Goal: Transaction & Acquisition: Purchase product/service

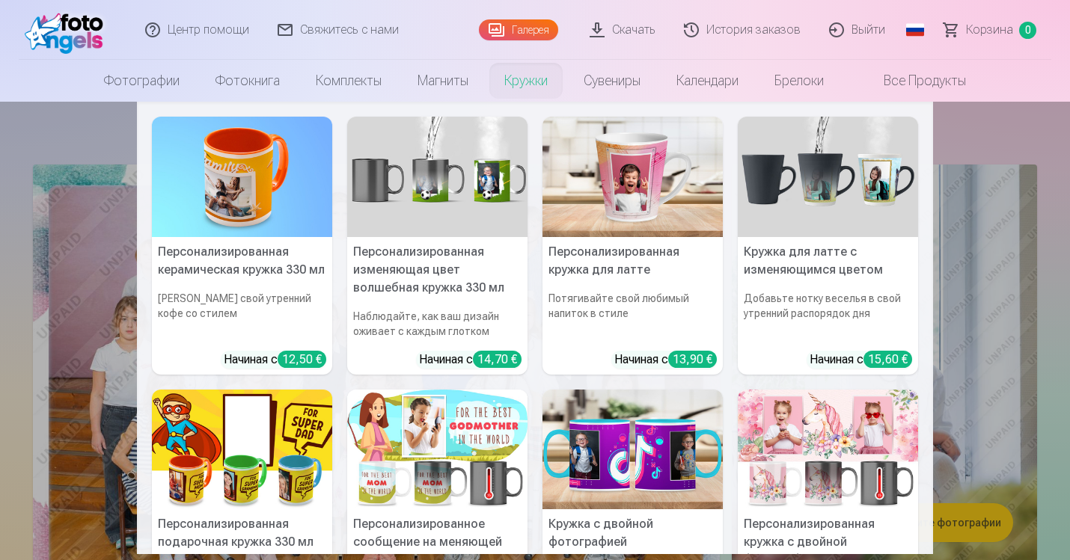
click at [522, 85] on link "Кружки" at bounding box center [525, 81] width 79 height 42
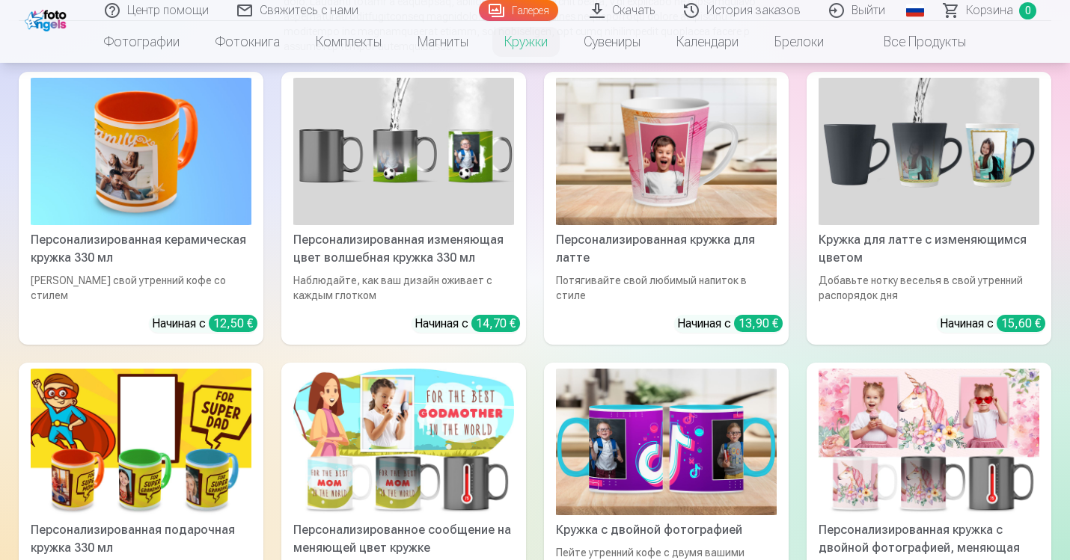
scroll to position [237, 0]
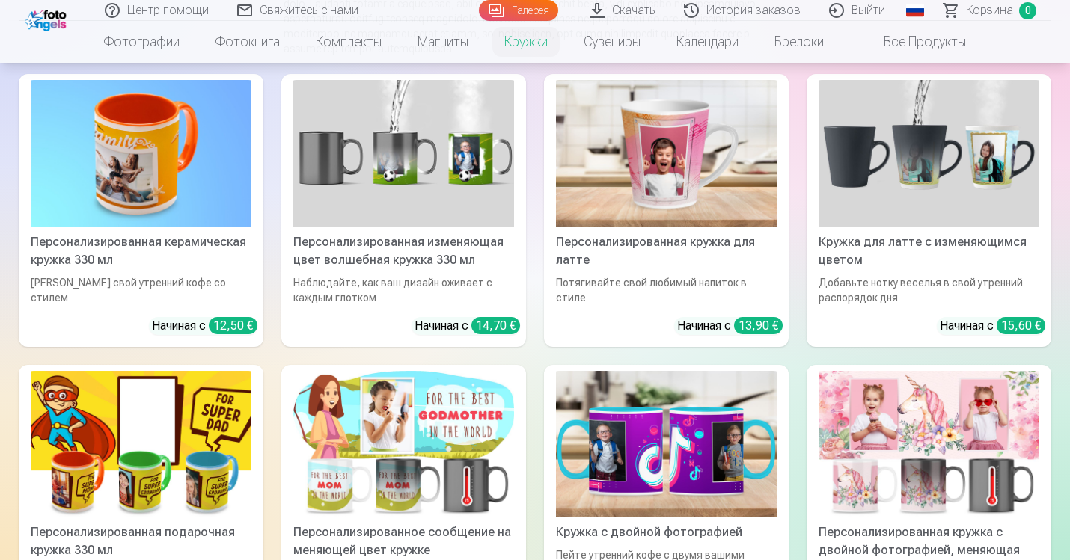
click at [670, 171] on img at bounding box center [666, 153] width 221 height 147
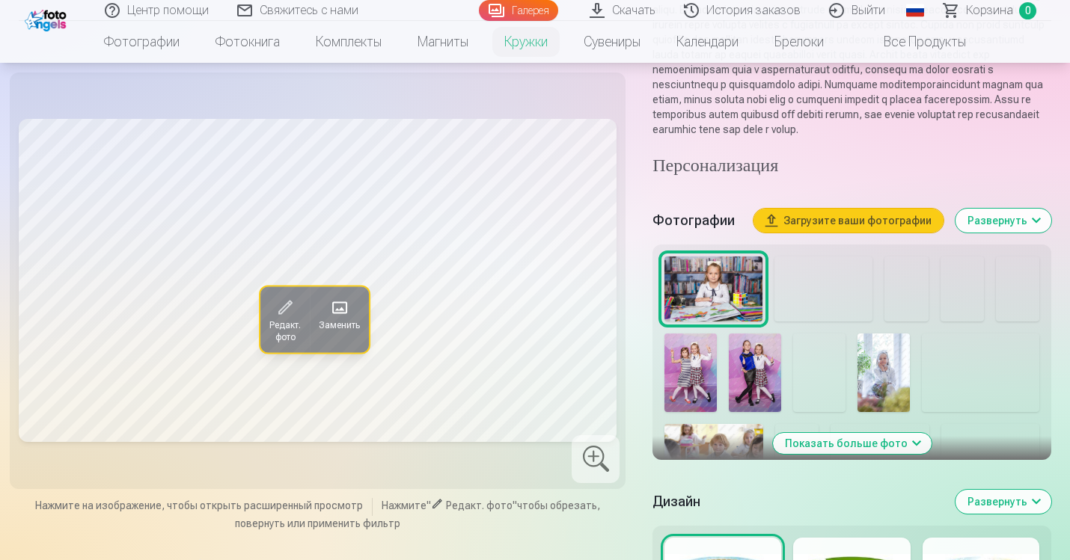
scroll to position [220, 0]
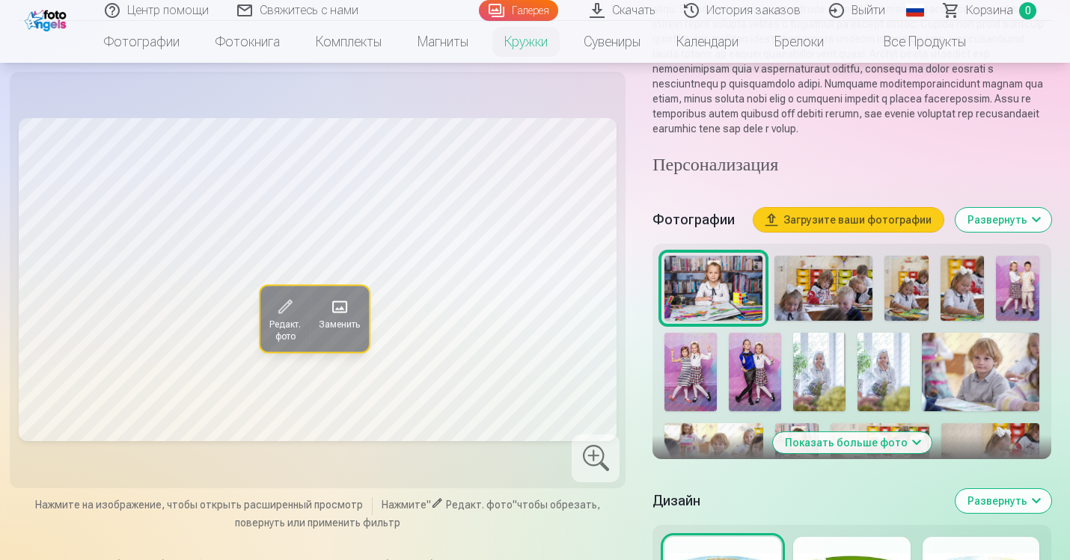
click at [824, 370] on img at bounding box center [819, 372] width 52 height 79
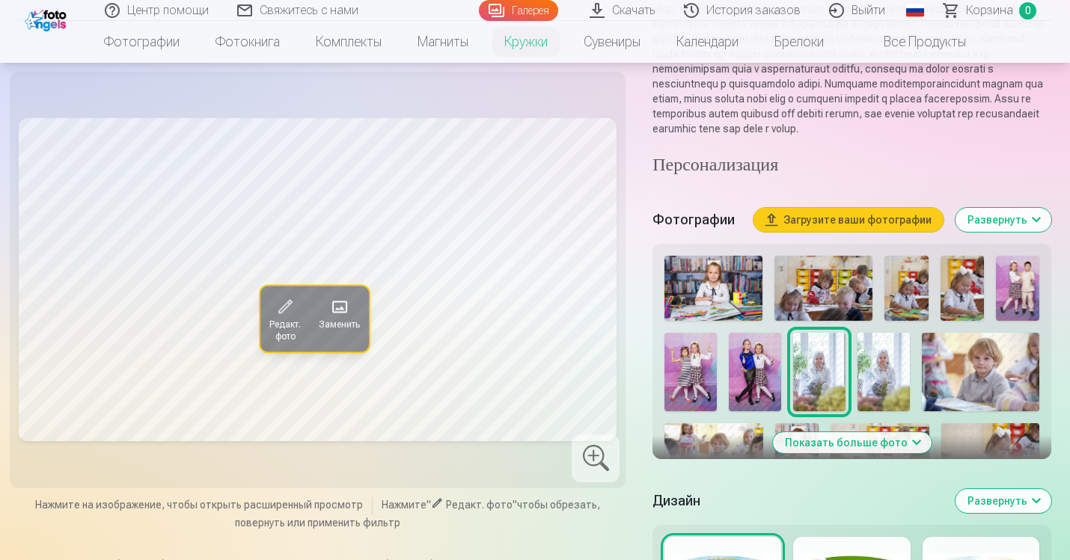
click at [872, 374] on img at bounding box center [883, 372] width 52 height 79
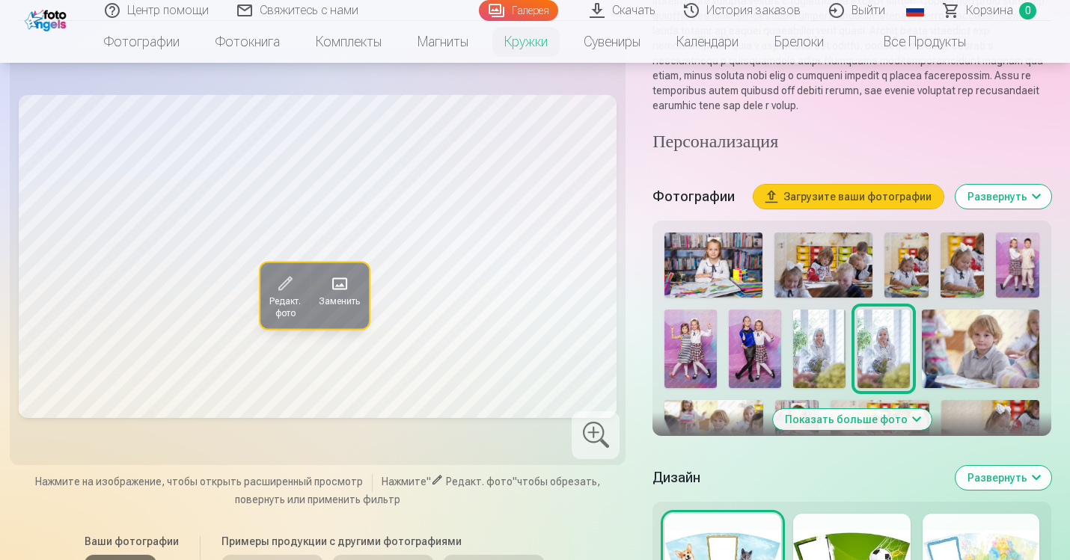
scroll to position [264, 0]
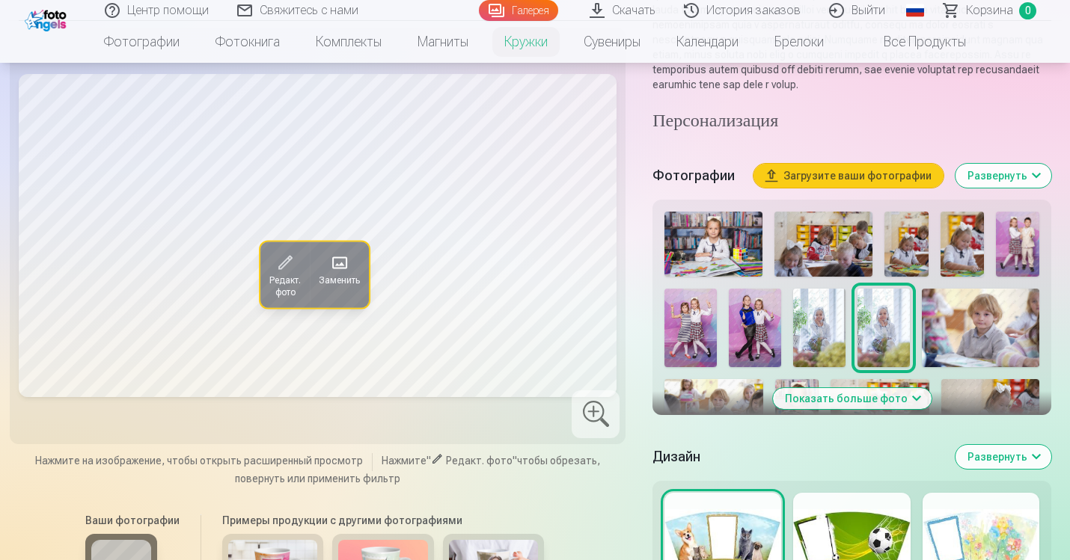
click at [866, 409] on button "Показать больше фото" at bounding box center [852, 398] width 159 height 21
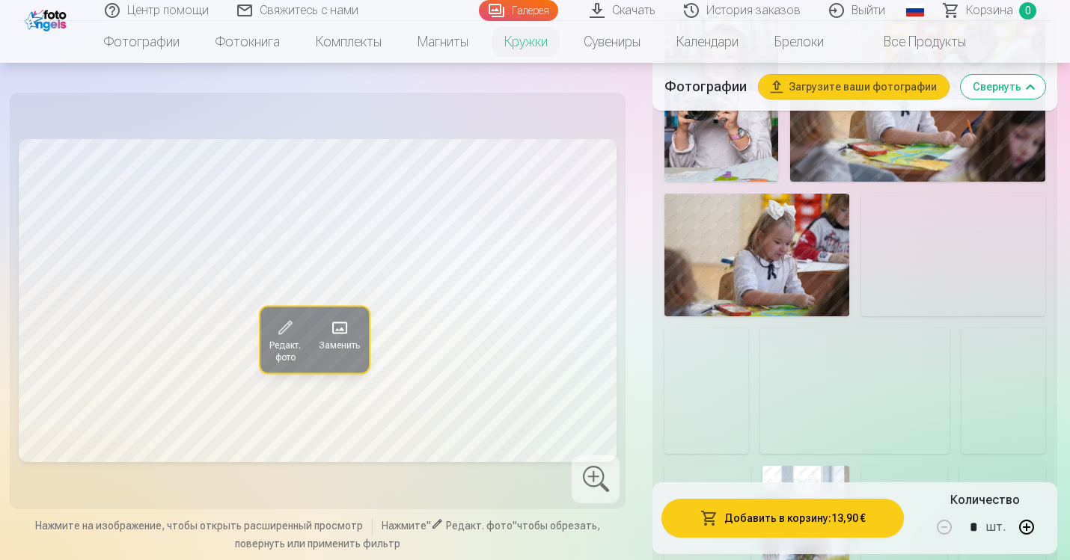
scroll to position [1070, 0]
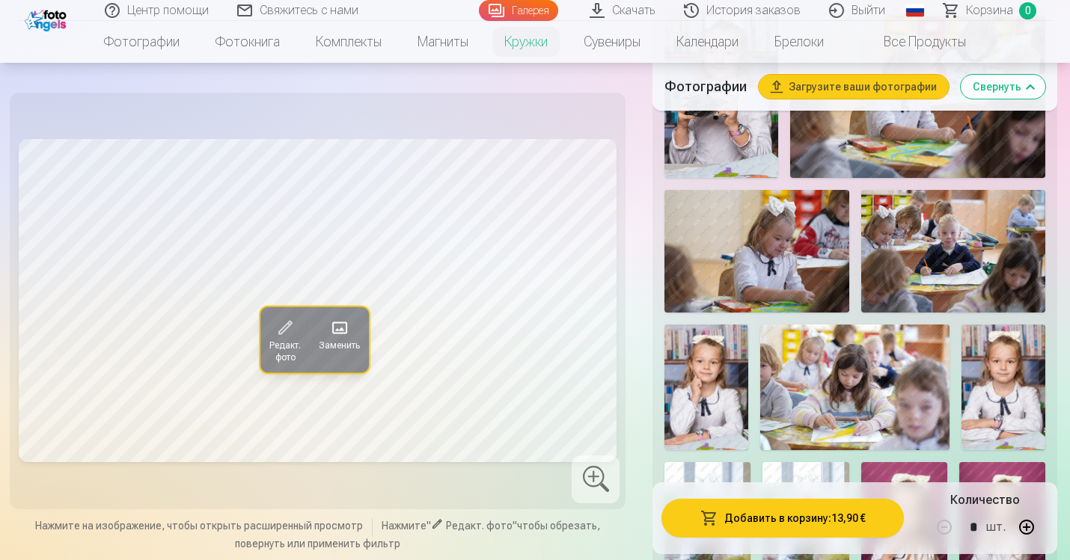
click at [710, 394] on img at bounding box center [706, 388] width 84 height 126
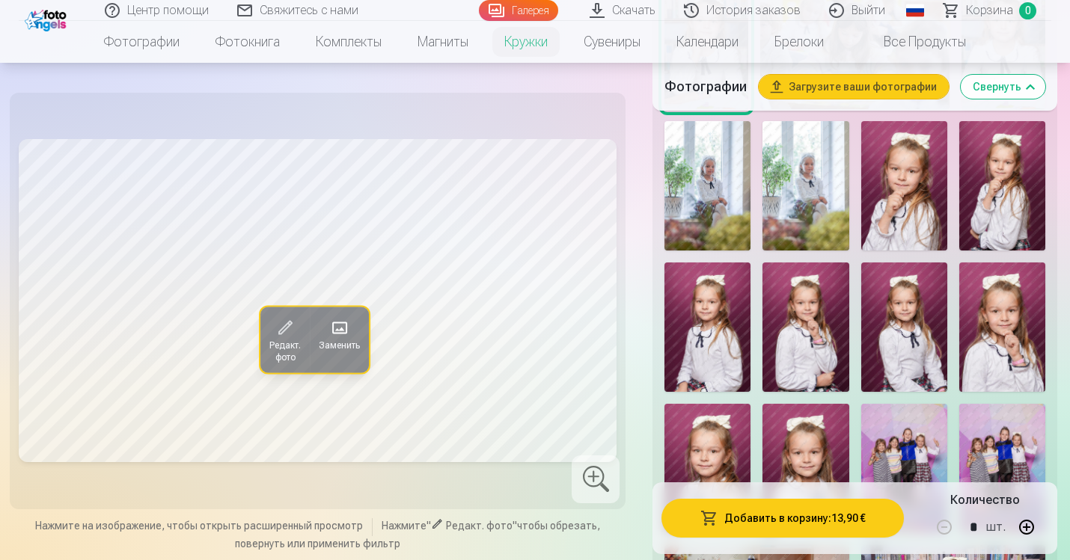
scroll to position [1413, 0]
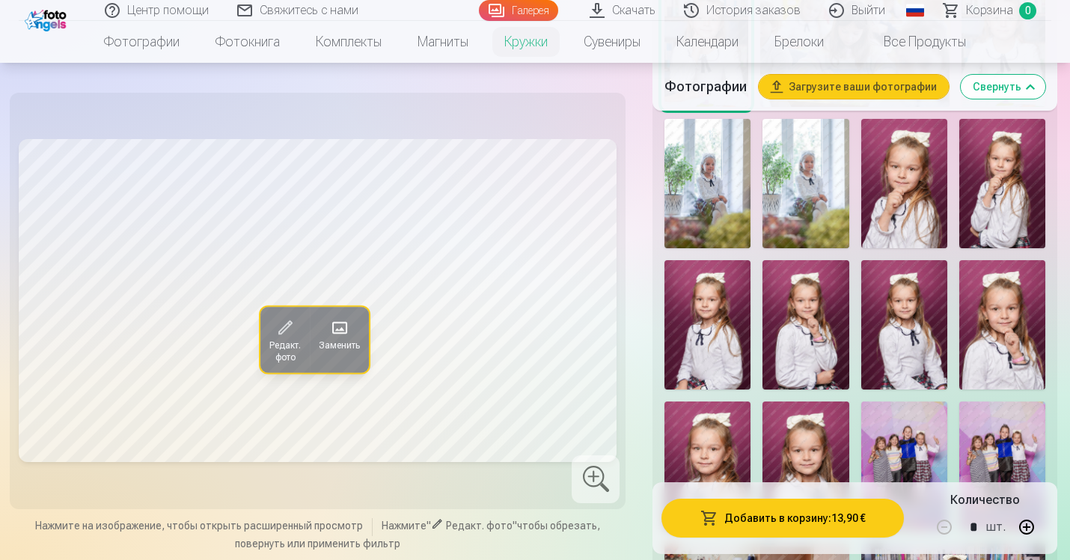
click at [815, 444] on img at bounding box center [805, 466] width 86 height 129
click at [719, 443] on img at bounding box center [707, 466] width 86 height 129
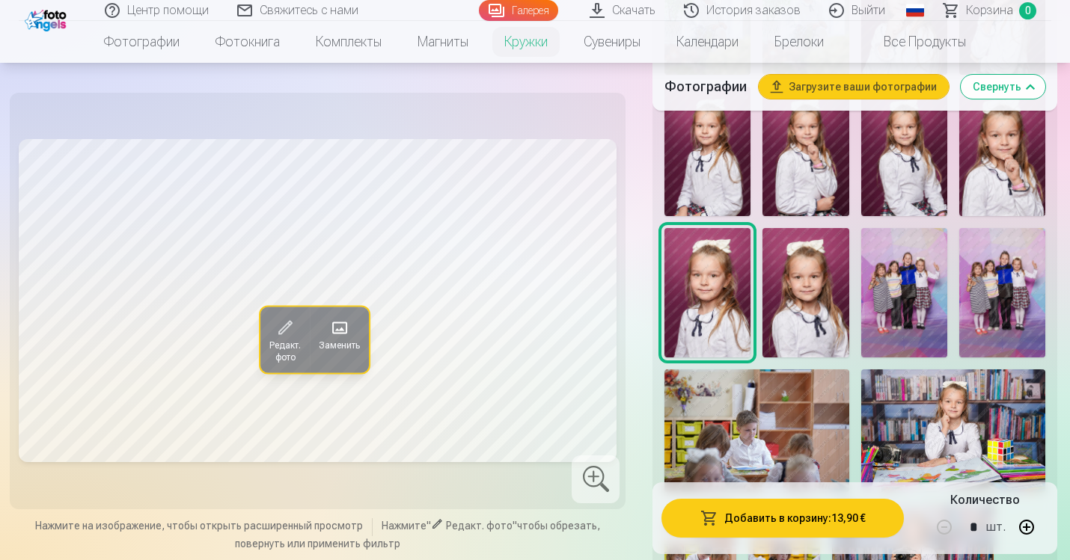
scroll to position [1570, 0]
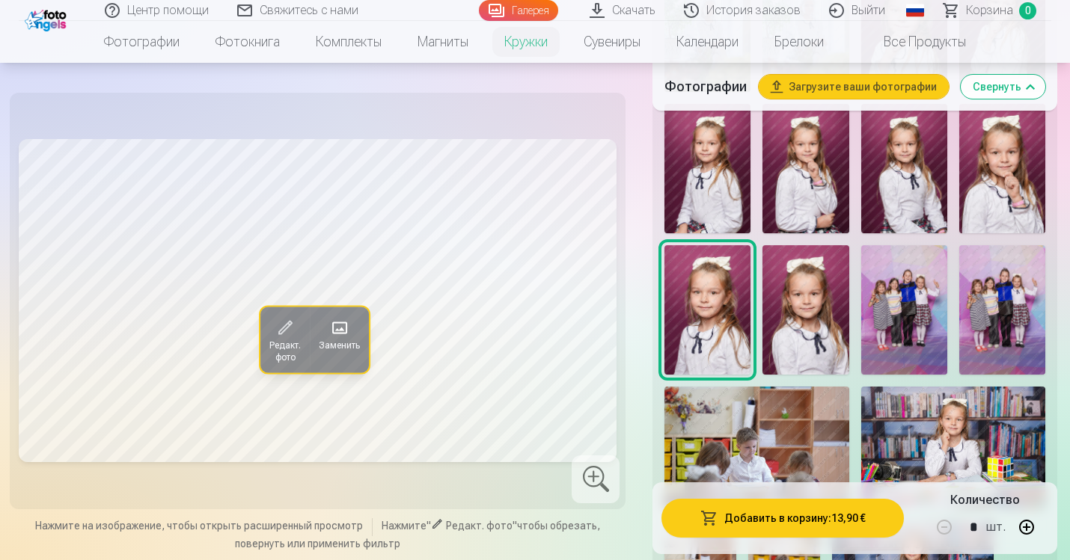
click at [808, 302] on img at bounding box center [805, 309] width 86 height 129
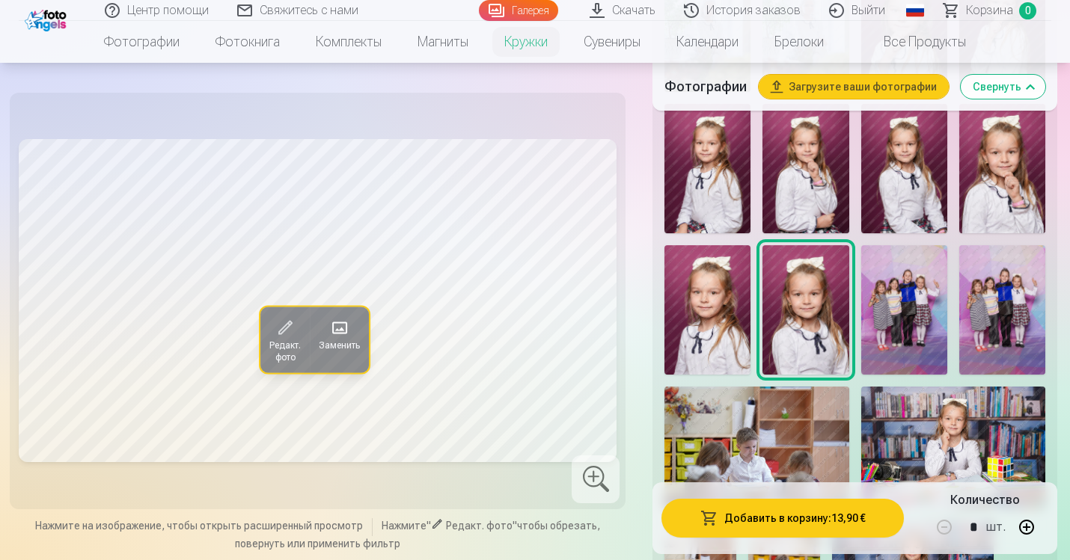
click at [739, 297] on img at bounding box center [707, 309] width 86 height 129
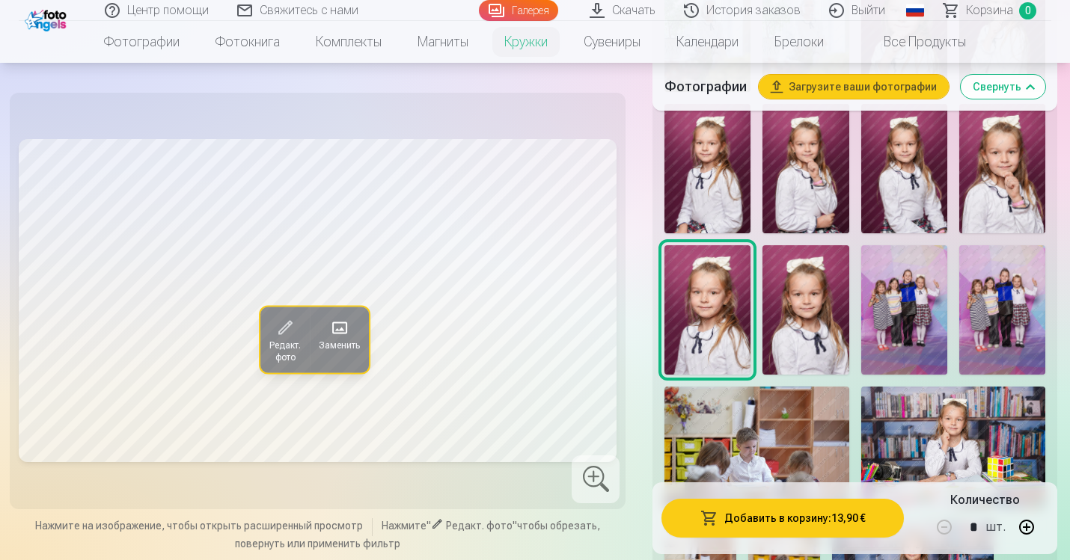
click at [789, 303] on img at bounding box center [805, 309] width 86 height 129
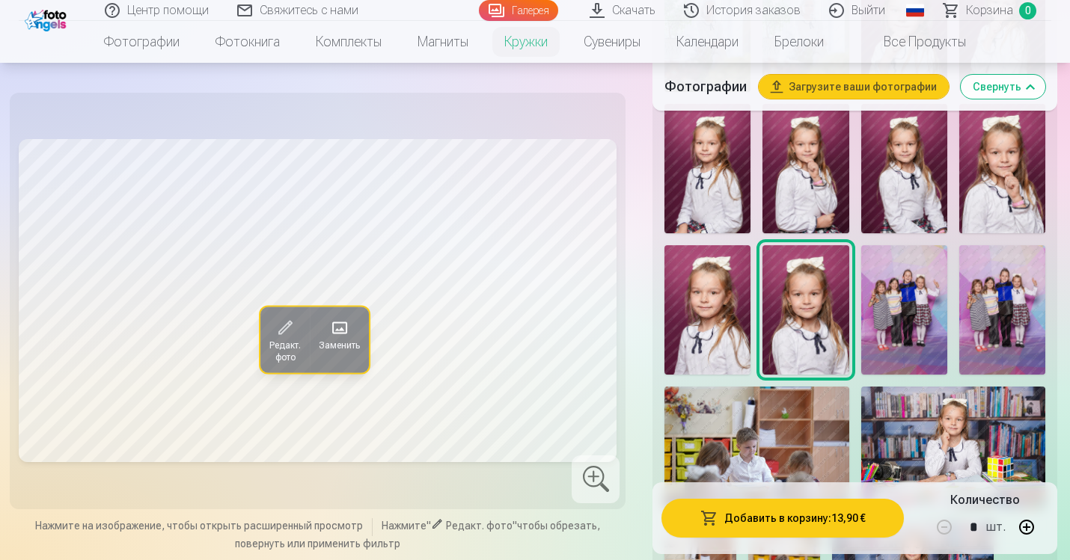
click at [710, 290] on img at bounding box center [707, 309] width 86 height 129
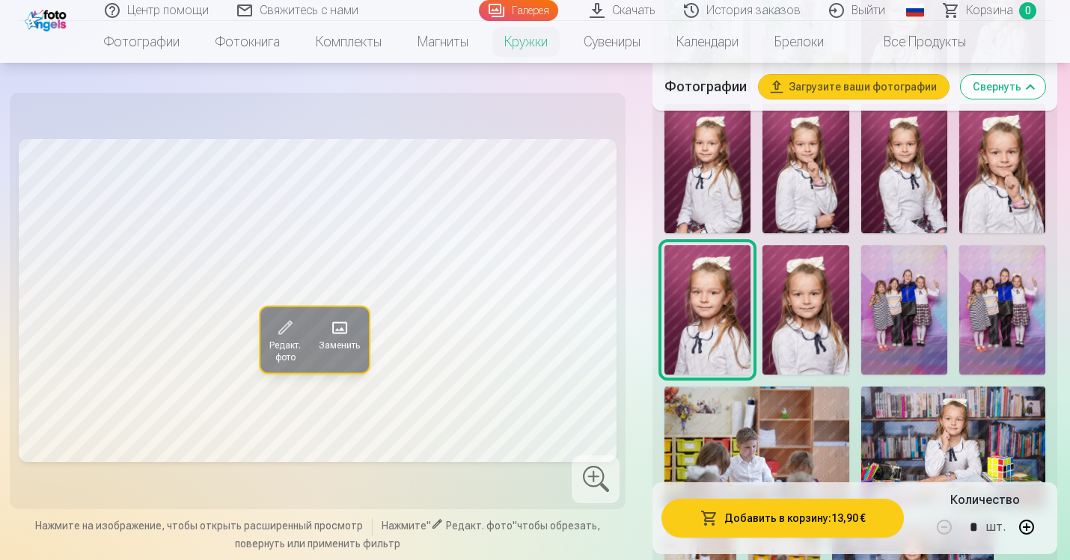
click at [913, 180] on img at bounding box center [904, 168] width 86 height 129
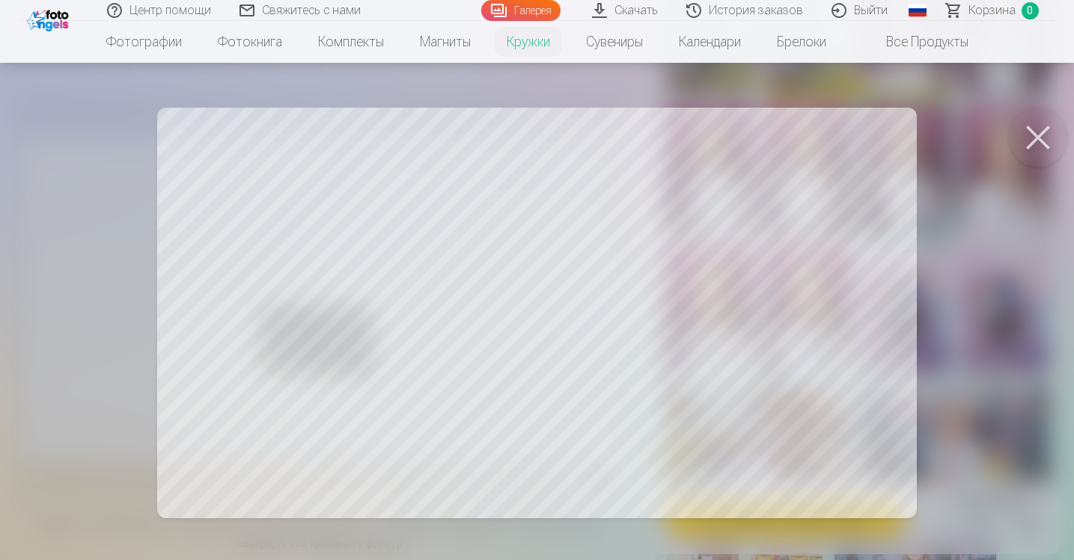
click at [1041, 139] on button at bounding box center [1038, 138] width 60 height 60
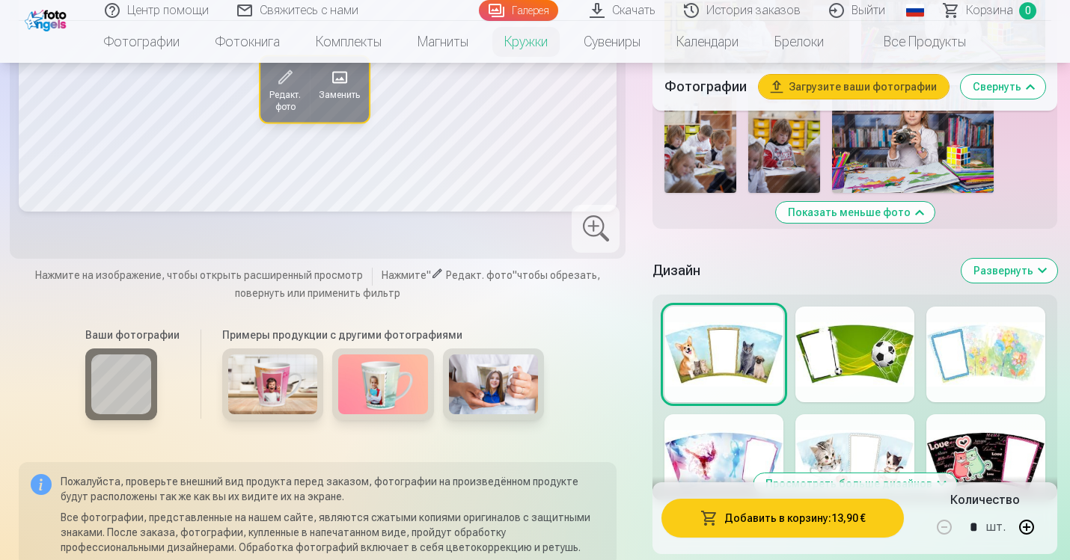
scroll to position [2008, 0]
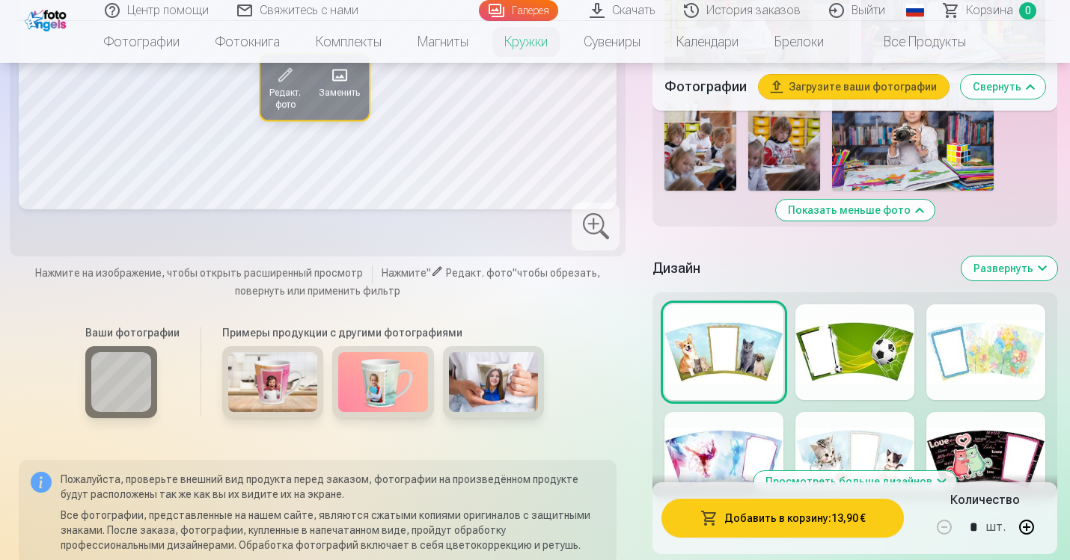
click at [845, 427] on div at bounding box center [854, 460] width 119 height 96
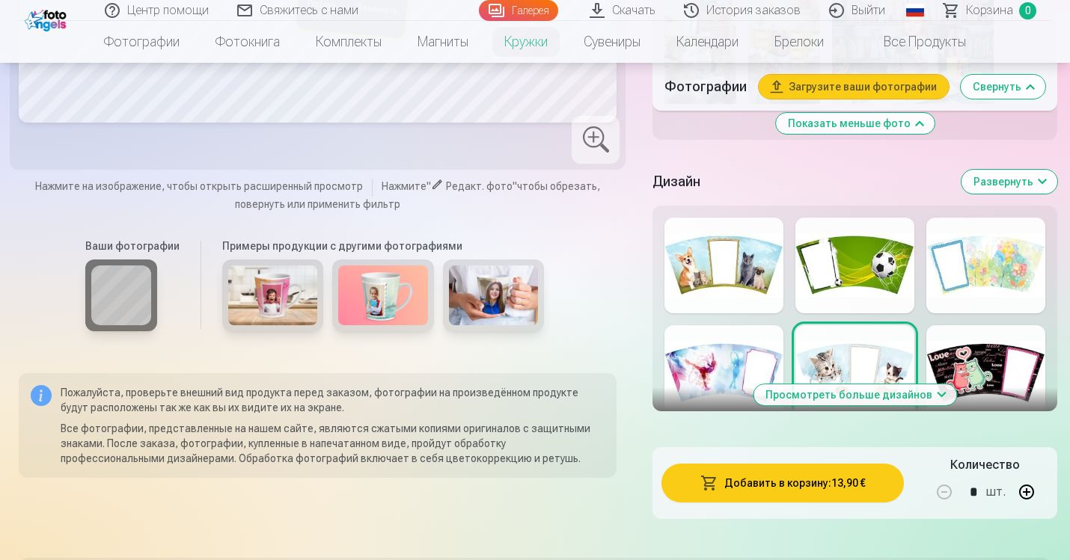
scroll to position [2111, 0]
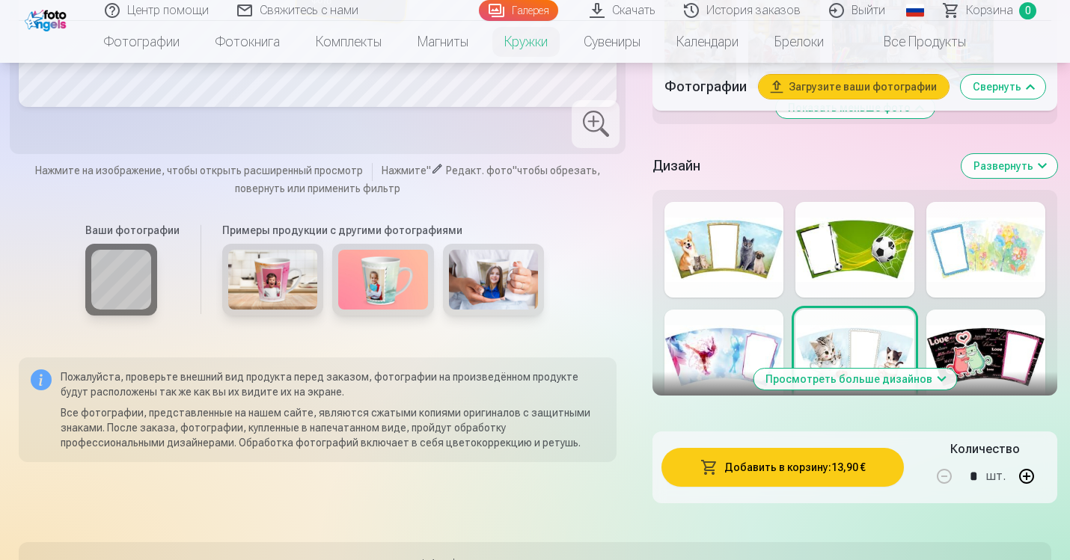
click at [851, 369] on button "Просмотреть больше дизайнов" at bounding box center [854, 379] width 203 height 21
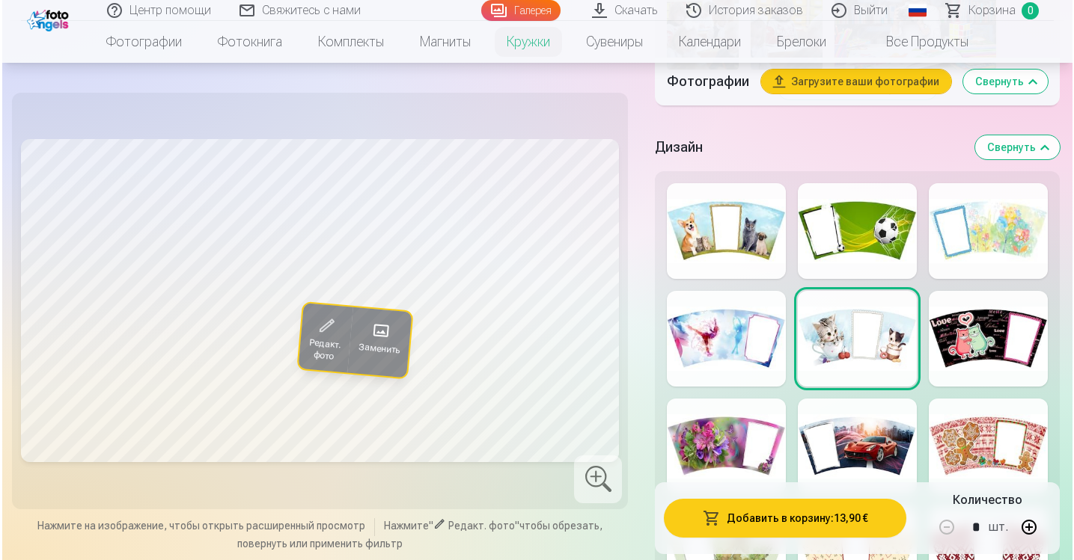
scroll to position [2121, 0]
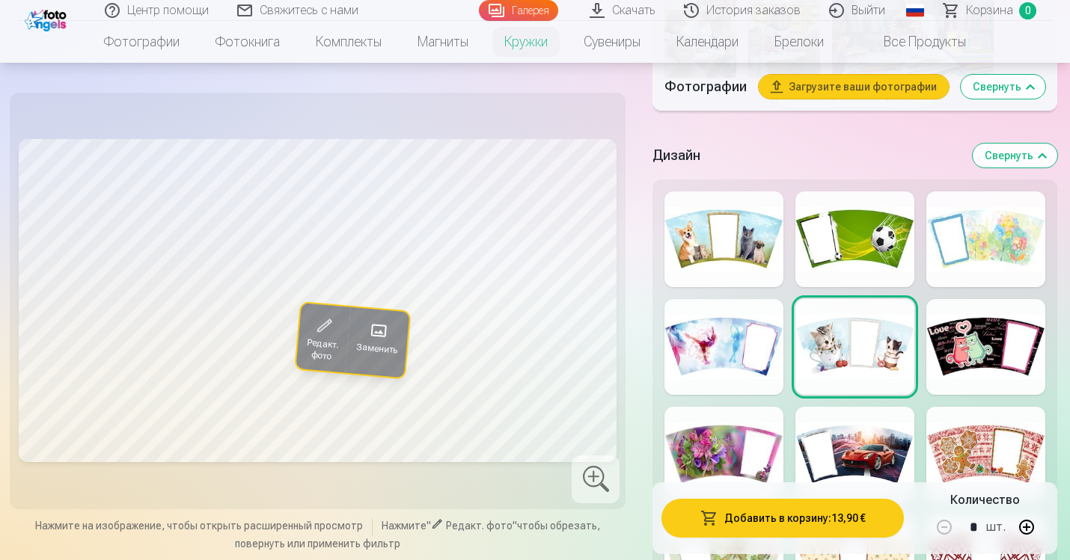
click at [738, 351] on div at bounding box center [723, 347] width 119 height 96
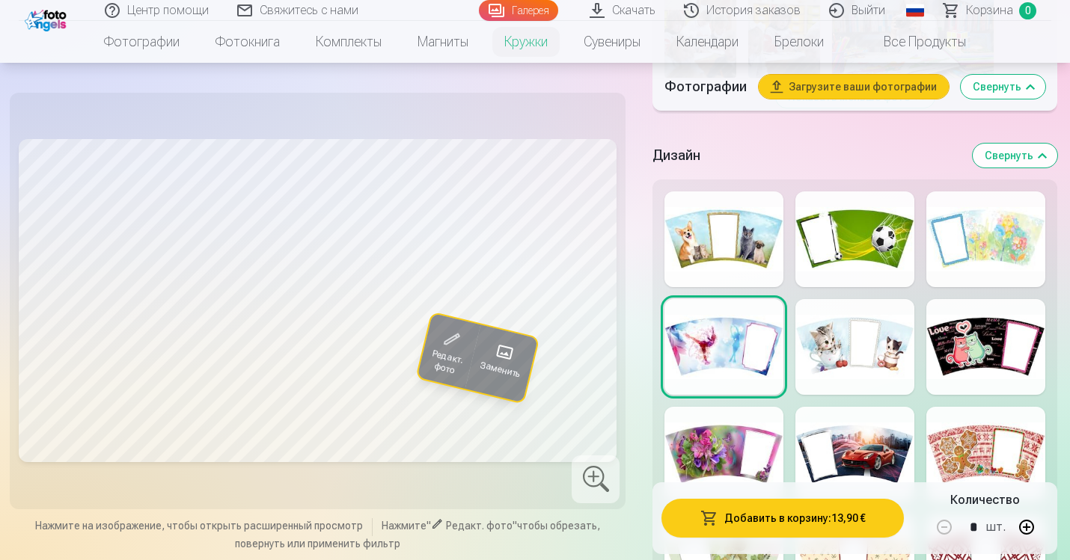
click at [786, 522] on button "Добавить в корзину : 13,90 €" at bounding box center [782, 518] width 242 height 39
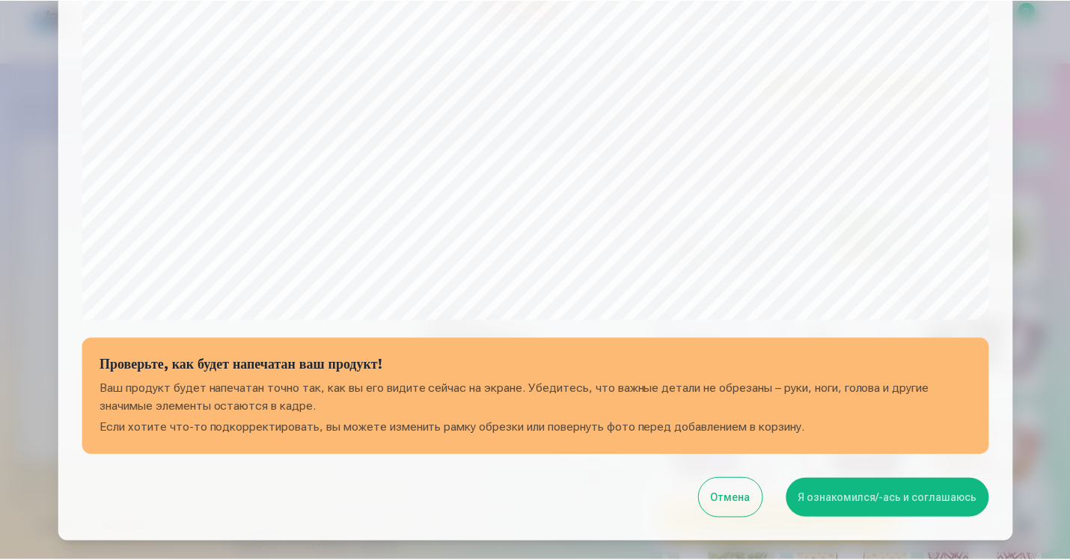
scroll to position [443, 0]
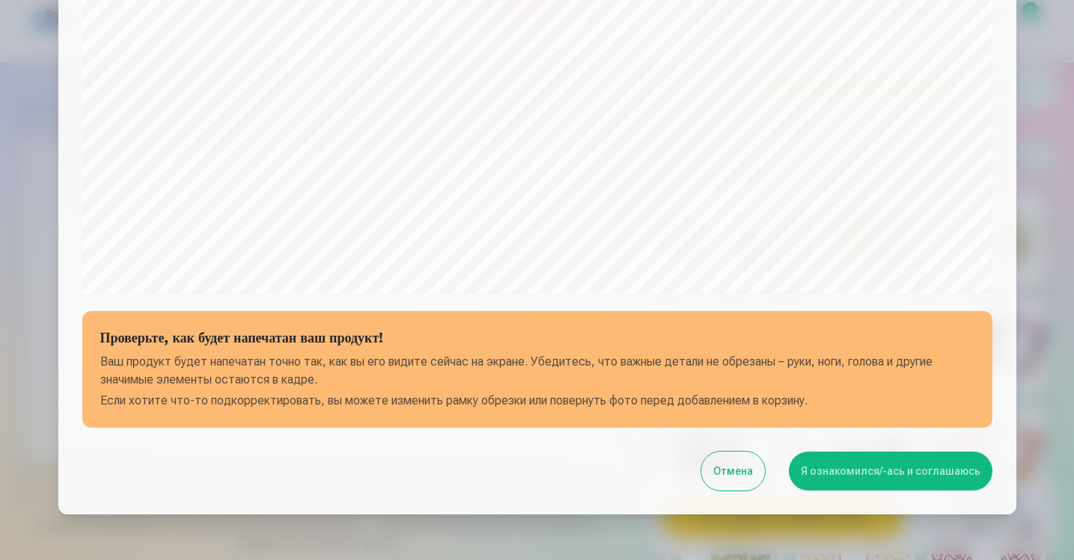
click at [884, 474] on button "Я ознакомился/-ась и соглашаюсь" at bounding box center [890, 471] width 203 height 39
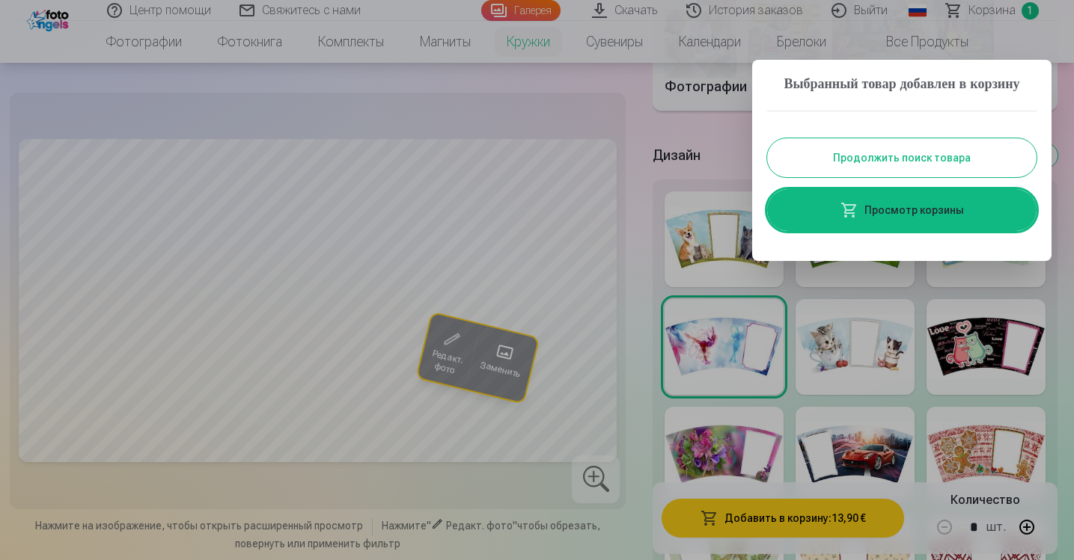
click at [571, 135] on div at bounding box center [537, 280] width 1074 height 560
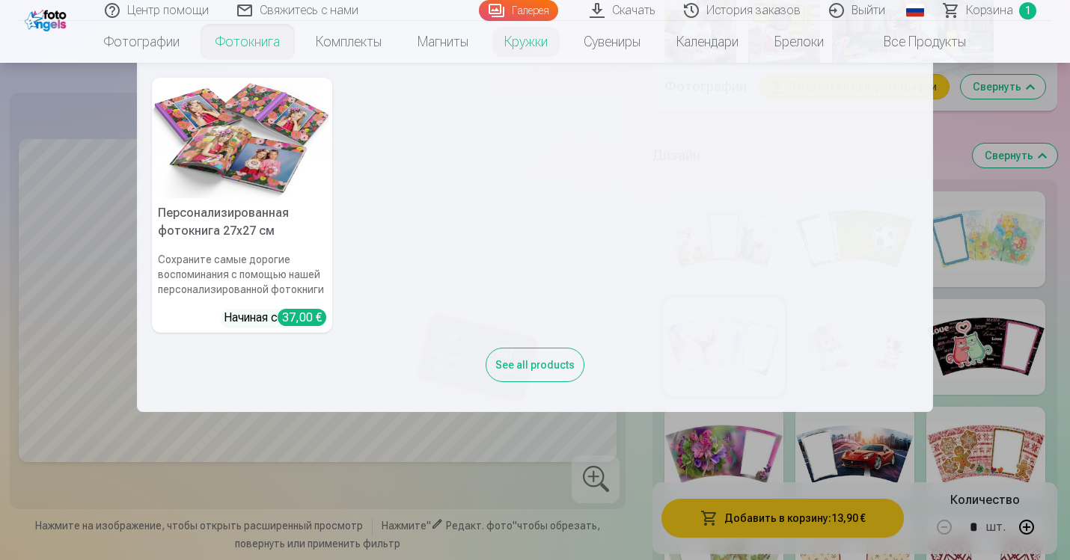
click at [257, 49] on link "Фотокнига" at bounding box center [248, 42] width 100 height 42
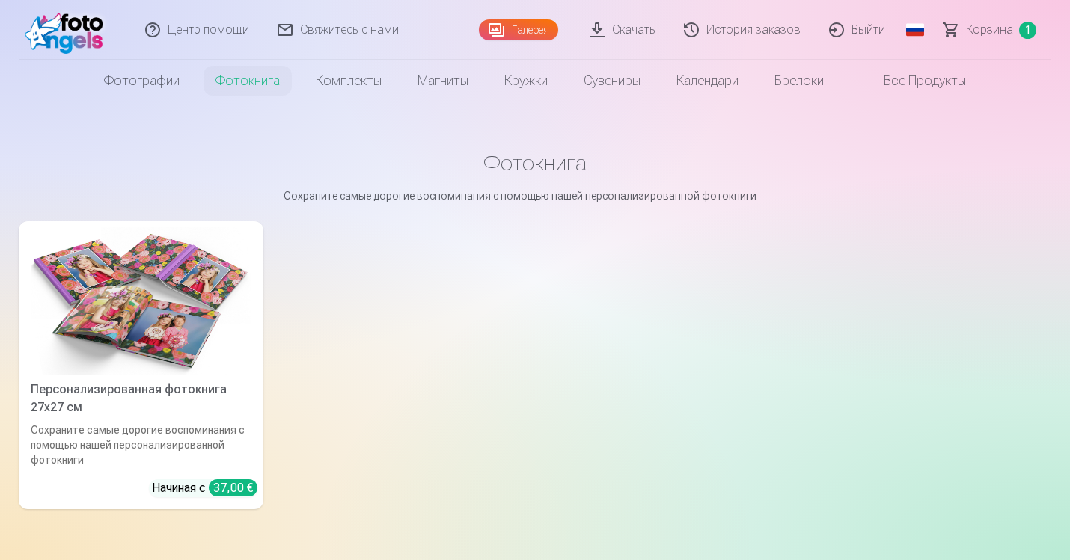
click at [229, 268] on img at bounding box center [141, 300] width 221 height 147
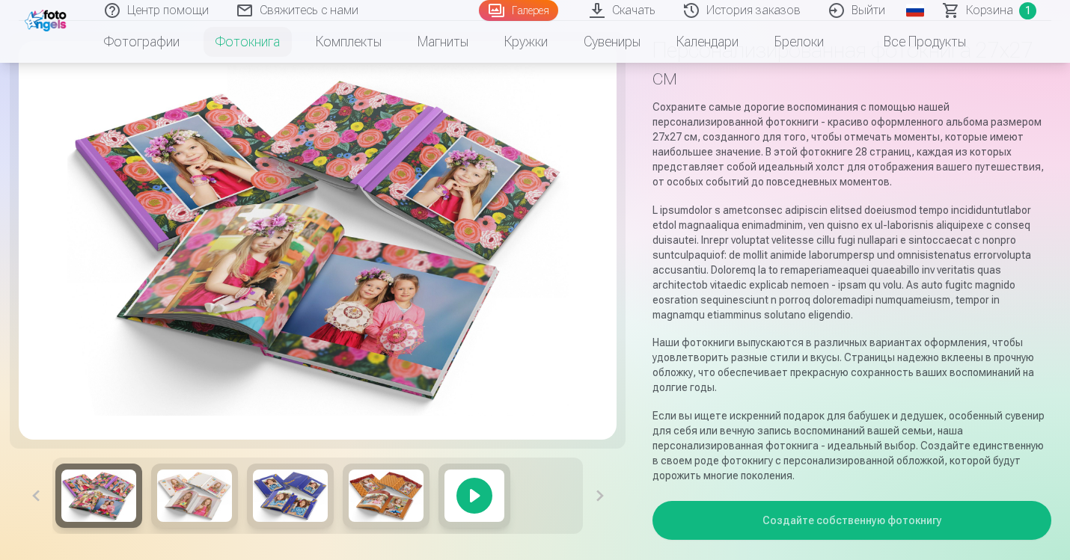
scroll to position [205, 0]
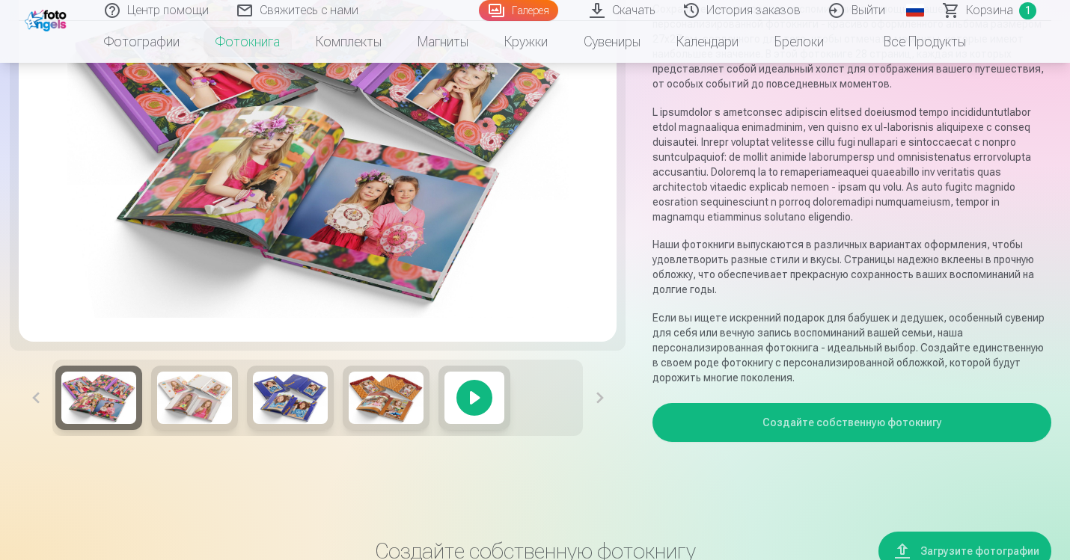
click at [596, 408] on button at bounding box center [600, 398] width 34 height 76
click at [185, 424] on img at bounding box center [194, 398] width 75 height 52
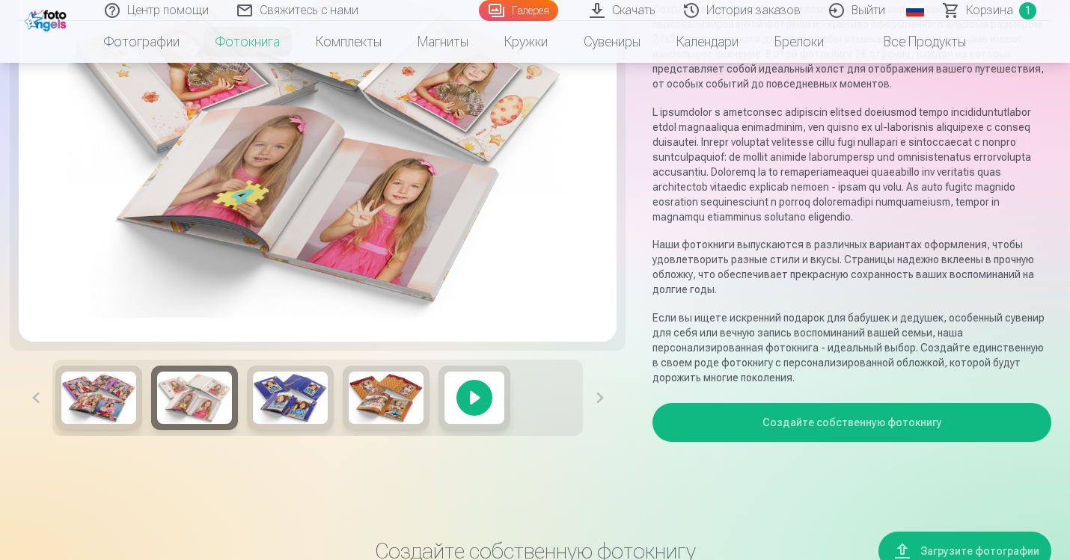
click at [863, 442] on button "Создайте собственную фотокнигу" at bounding box center [851, 422] width 399 height 39
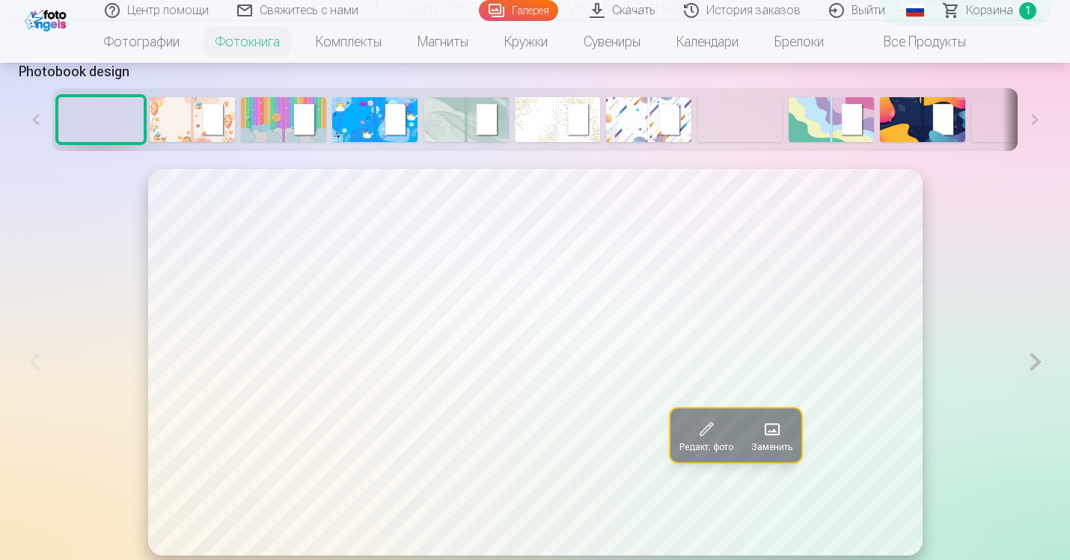
scroll to position [752, 0]
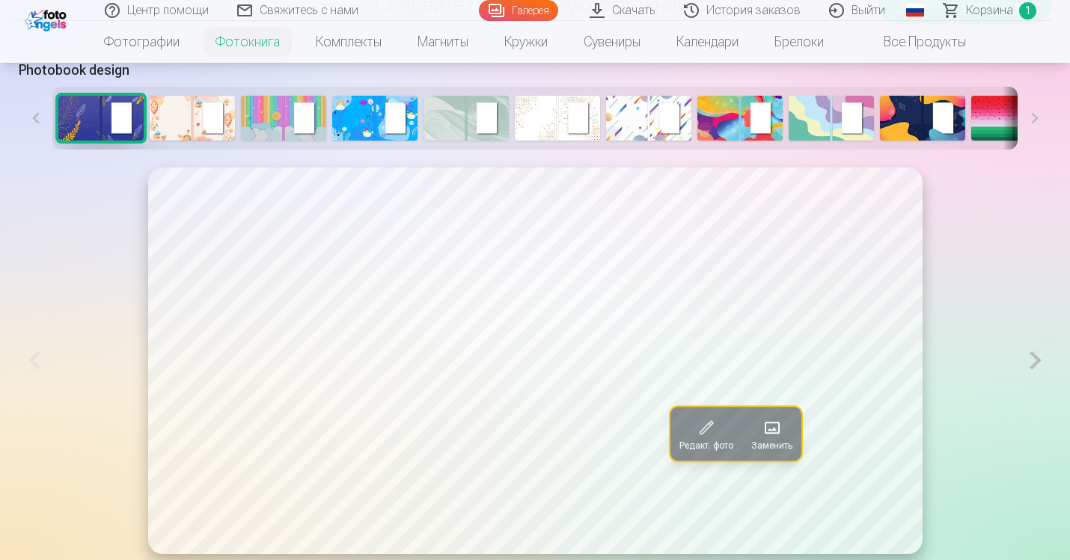
click at [174, 132] on img at bounding box center [192, 118] width 85 height 45
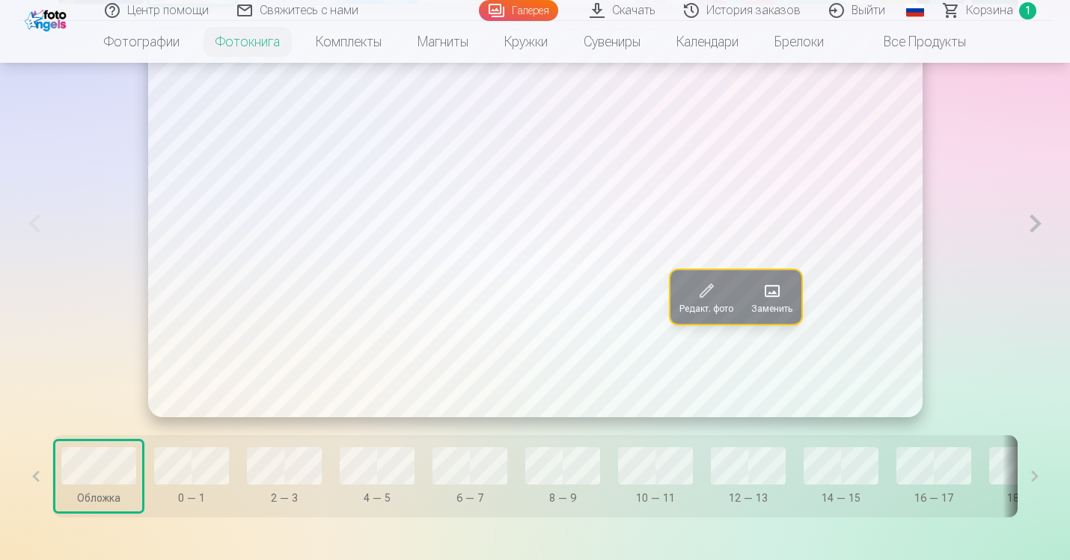
scroll to position [891, 0]
click at [774, 301] on span at bounding box center [771, 289] width 24 height 24
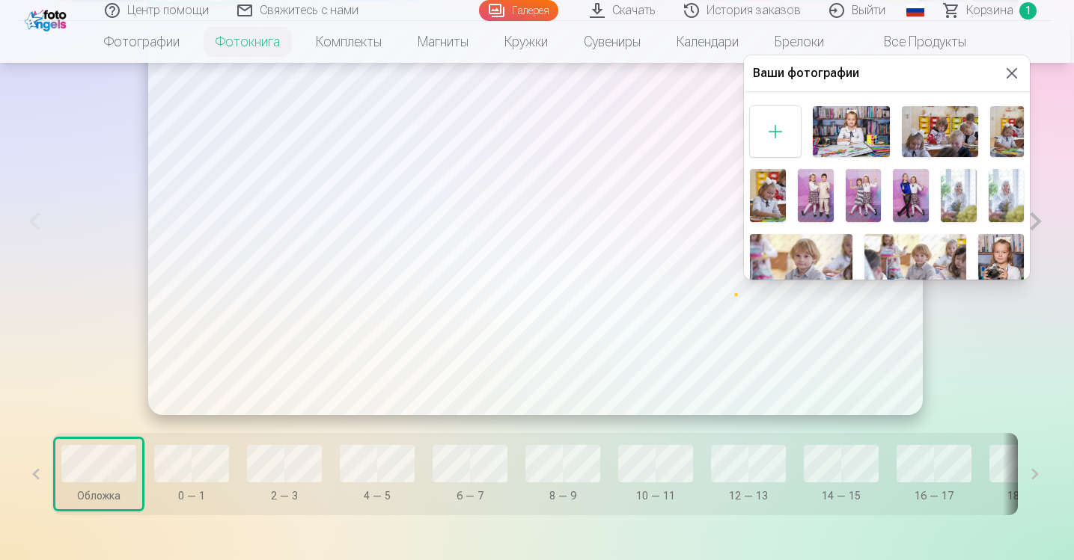
click at [842, 135] on img at bounding box center [850, 131] width 76 height 51
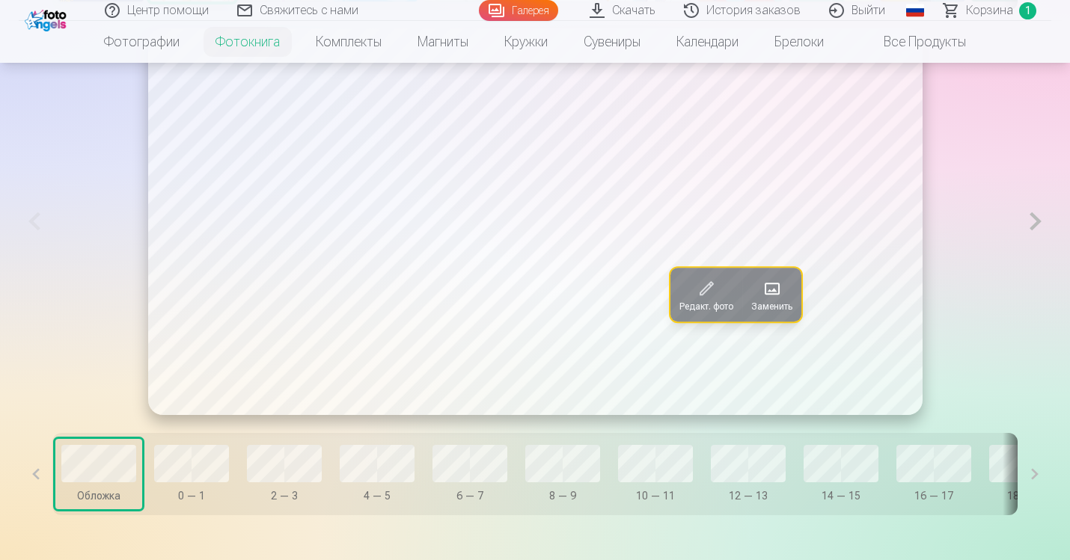
click at [213, 503] on button "0 — 1" at bounding box center [191, 474] width 87 height 70
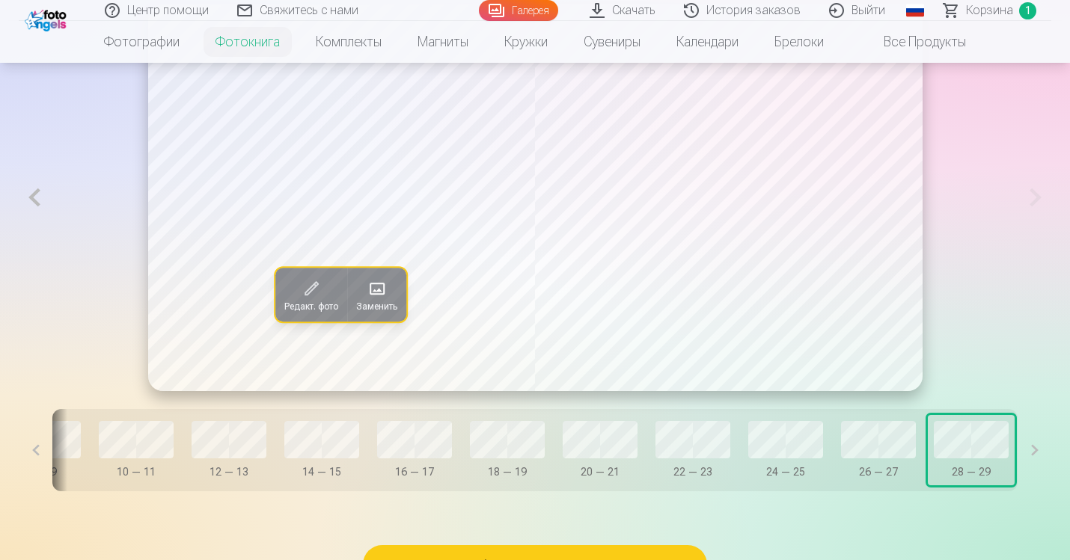
scroll to position [916, 0]
click at [38, 465] on button at bounding box center [36, 449] width 34 height 82
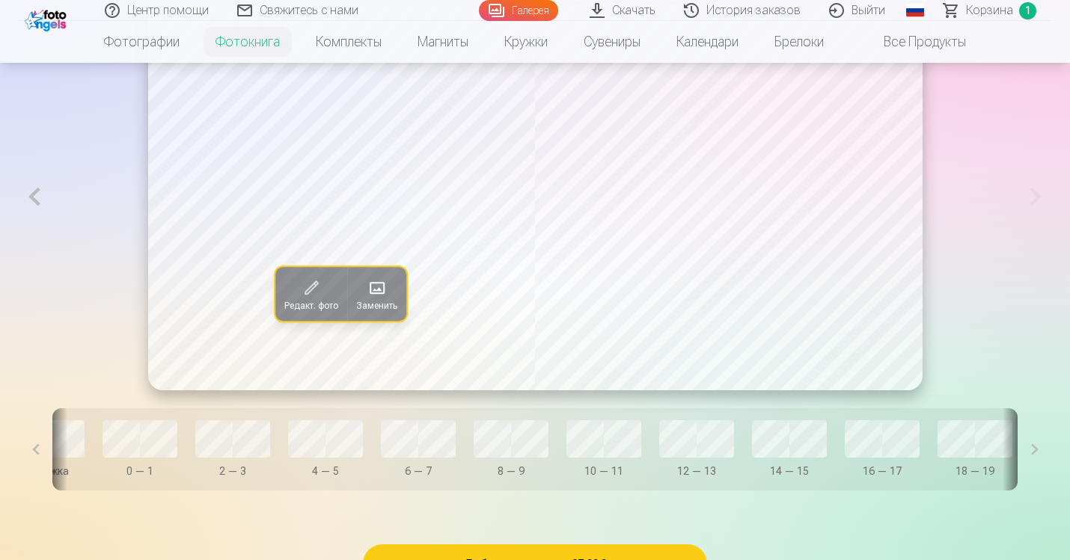
scroll to position [0, 37]
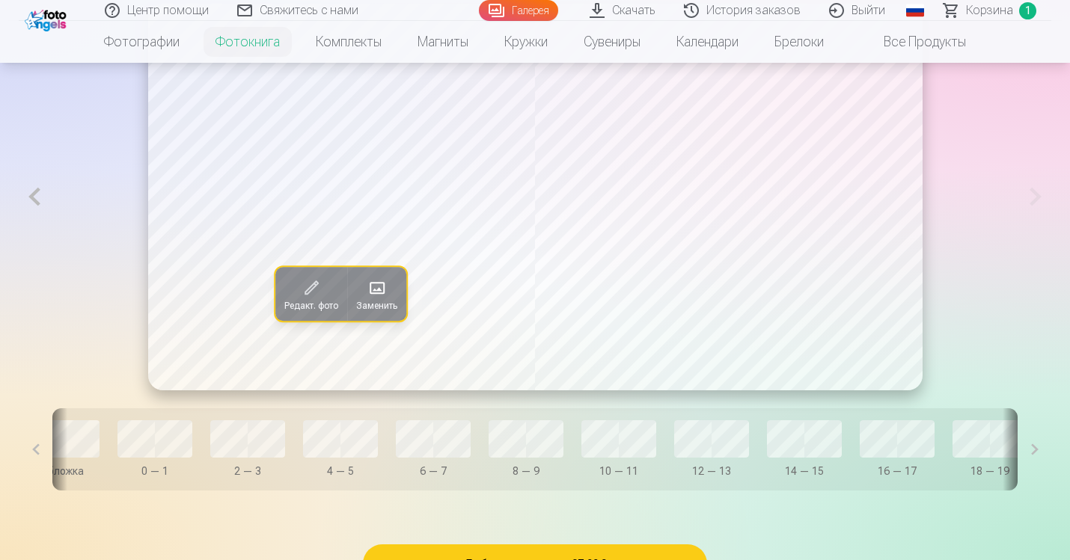
click at [38, 465] on button at bounding box center [36, 449] width 34 height 82
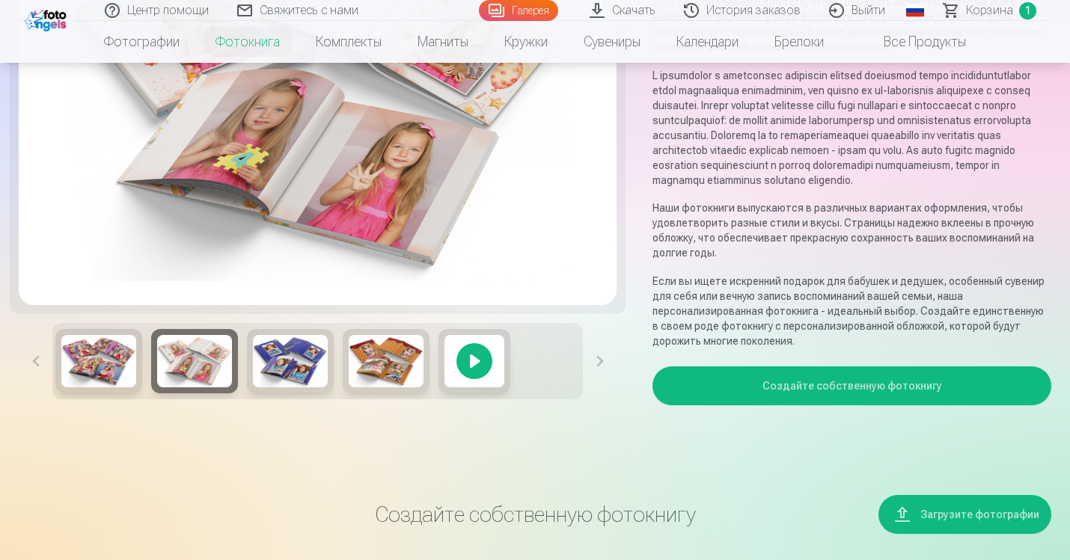
scroll to position [171, 0]
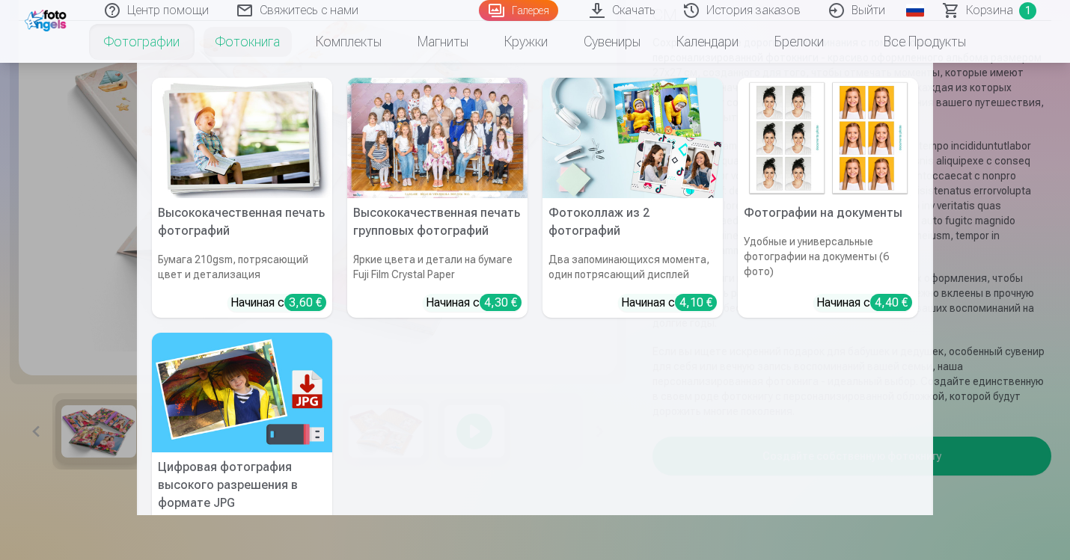
click at [147, 36] on link "Фотографии" at bounding box center [141, 42] width 111 height 42
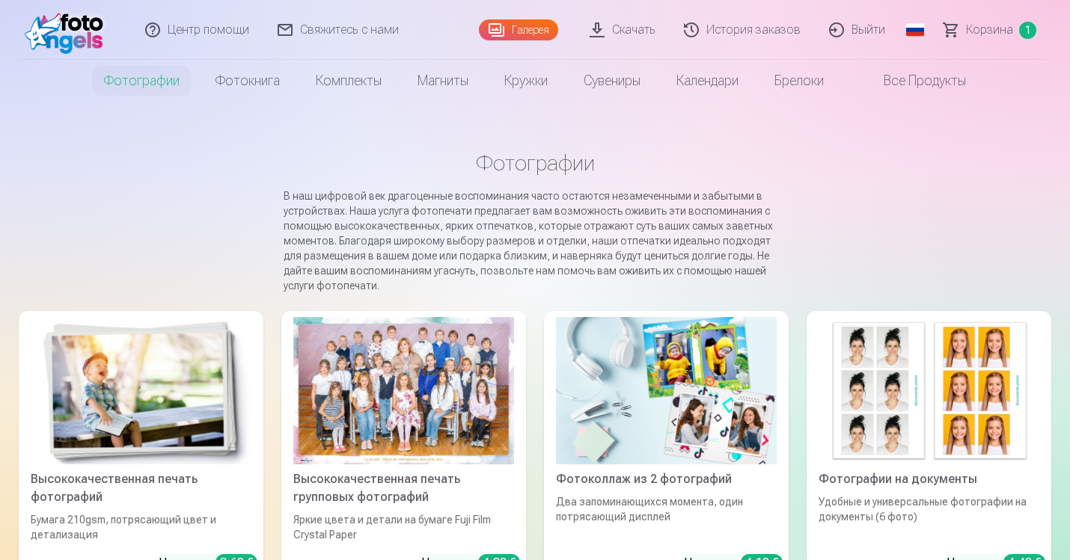
click at [84, 35] on img at bounding box center [68, 30] width 86 height 48
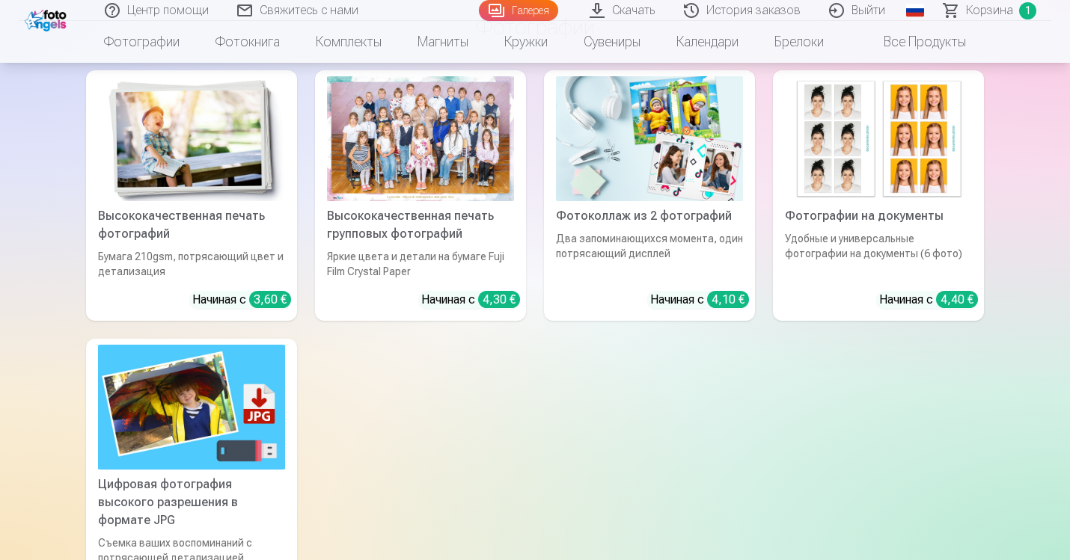
scroll to position [9302, 0]
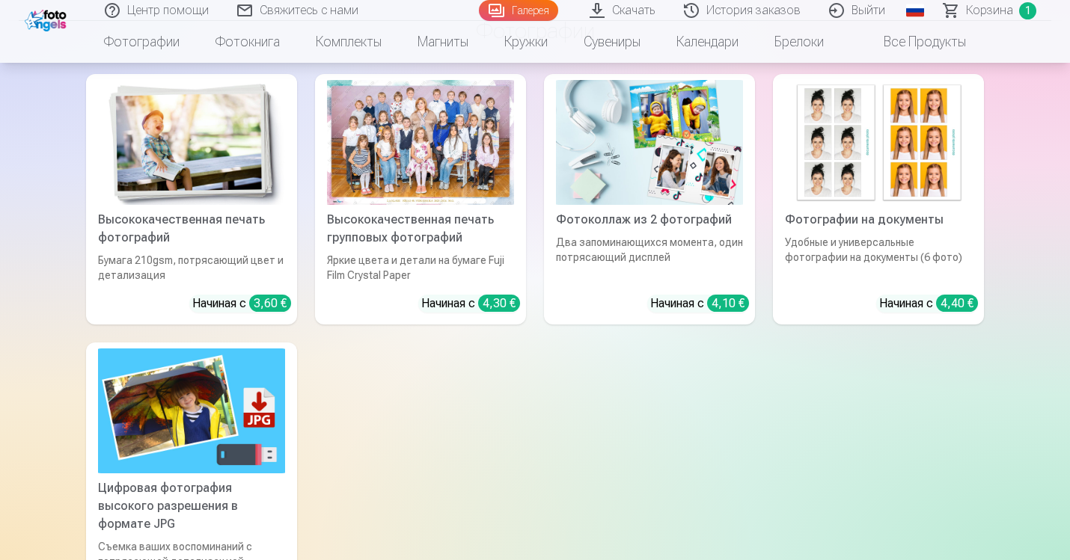
click at [397, 149] on div at bounding box center [420, 142] width 187 height 125
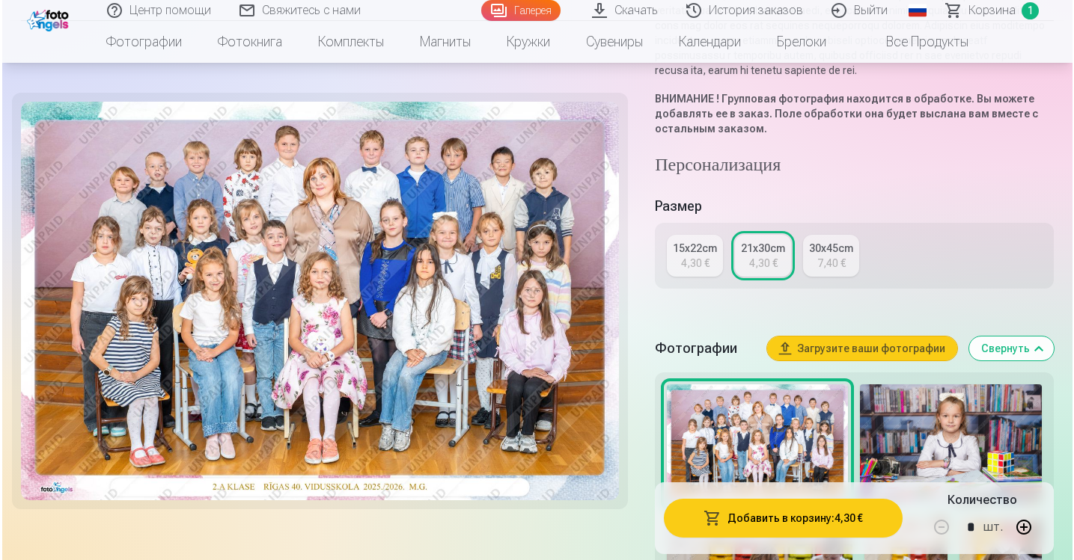
scroll to position [281, 0]
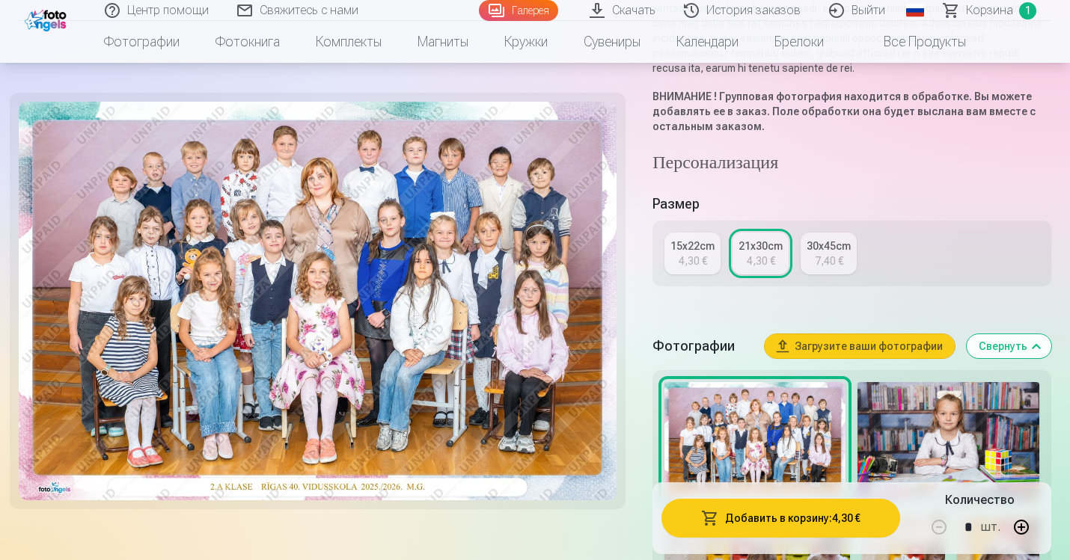
click at [777, 526] on button "Добавить в корзину : 4,30 €" at bounding box center [780, 518] width 239 height 39
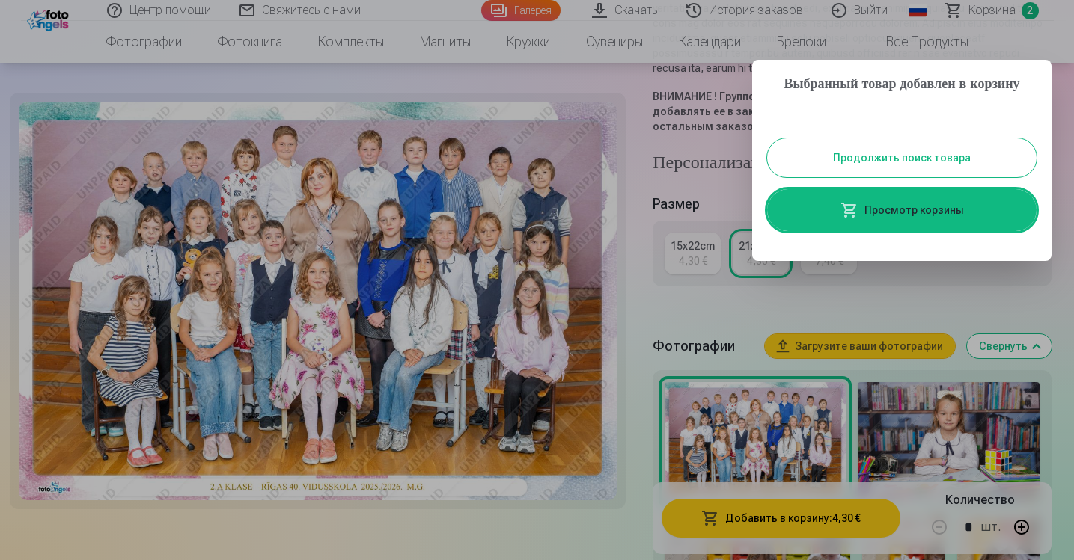
click at [922, 231] on link "Просмотр корзины" at bounding box center [901, 210] width 269 height 42
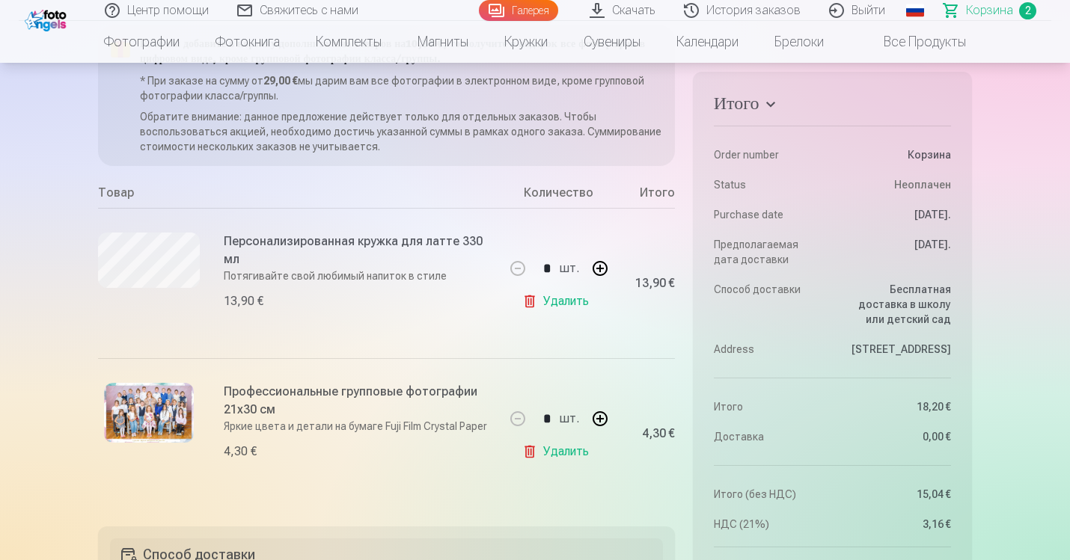
scroll to position [176, 0]
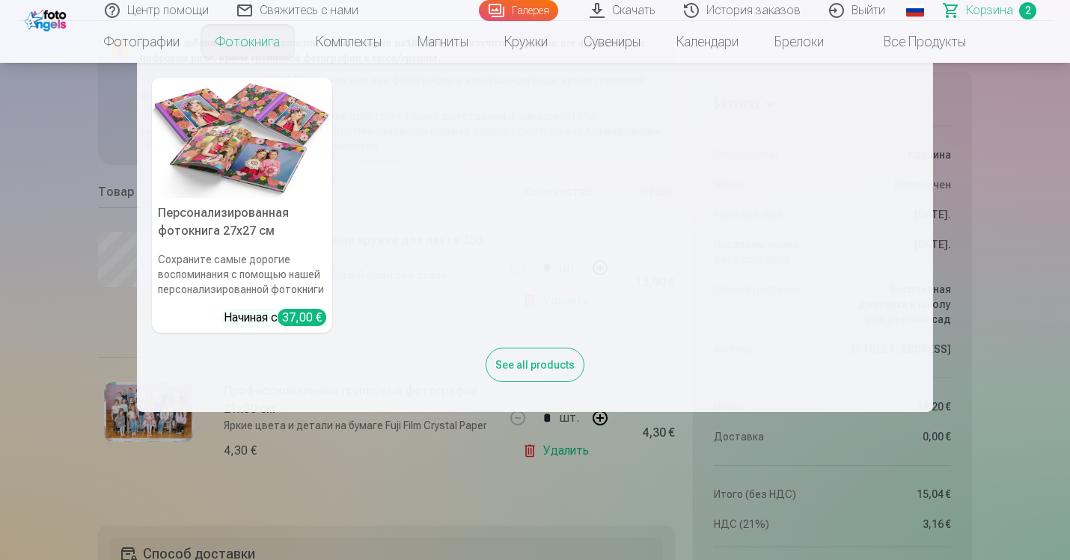
click at [246, 49] on link "Фотокнига" at bounding box center [248, 42] width 100 height 42
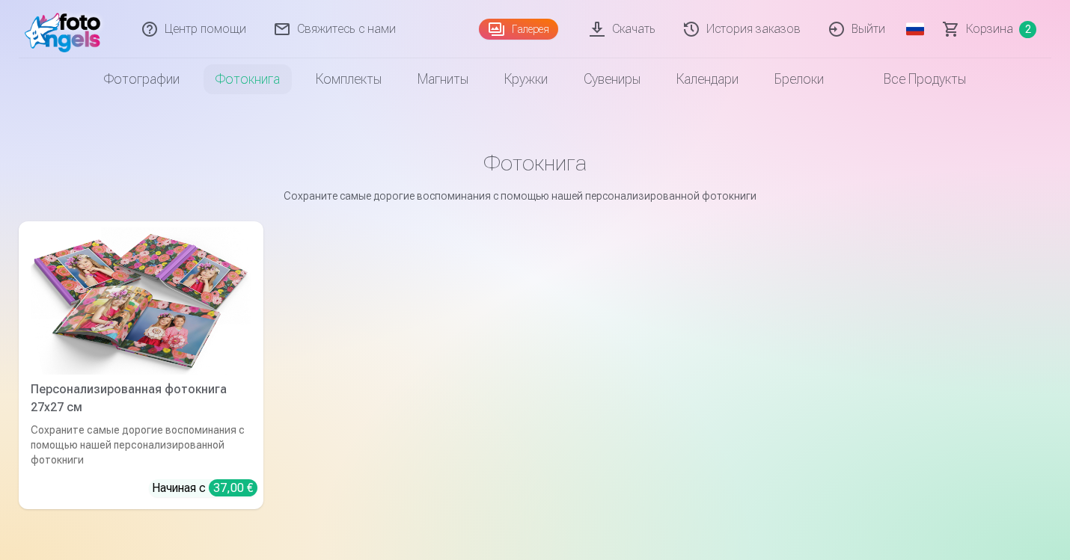
scroll to position [1, 0]
click at [162, 338] on img at bounding box center [141, 299] width 221 height 147
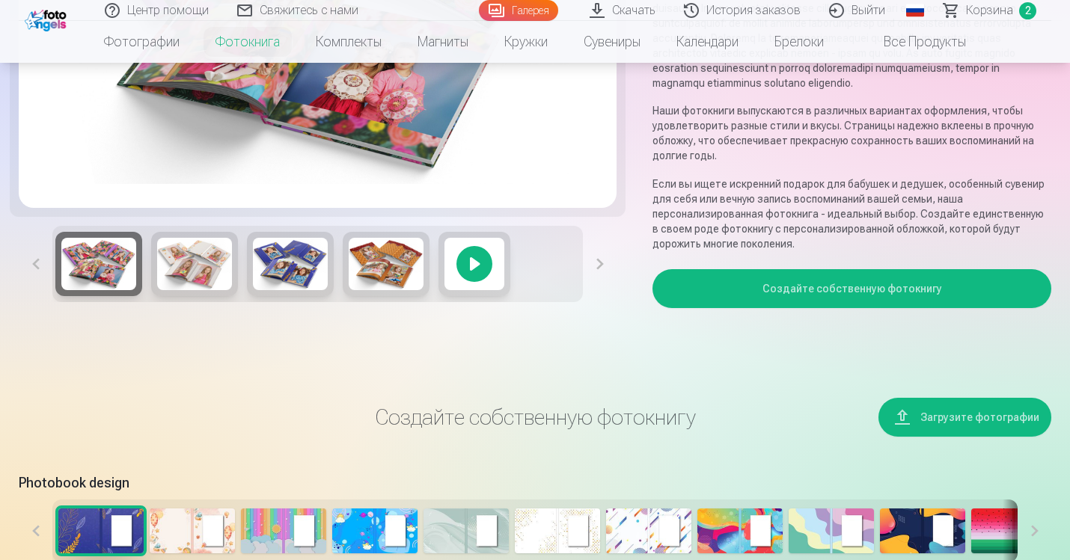
scroll to position [340, 0]
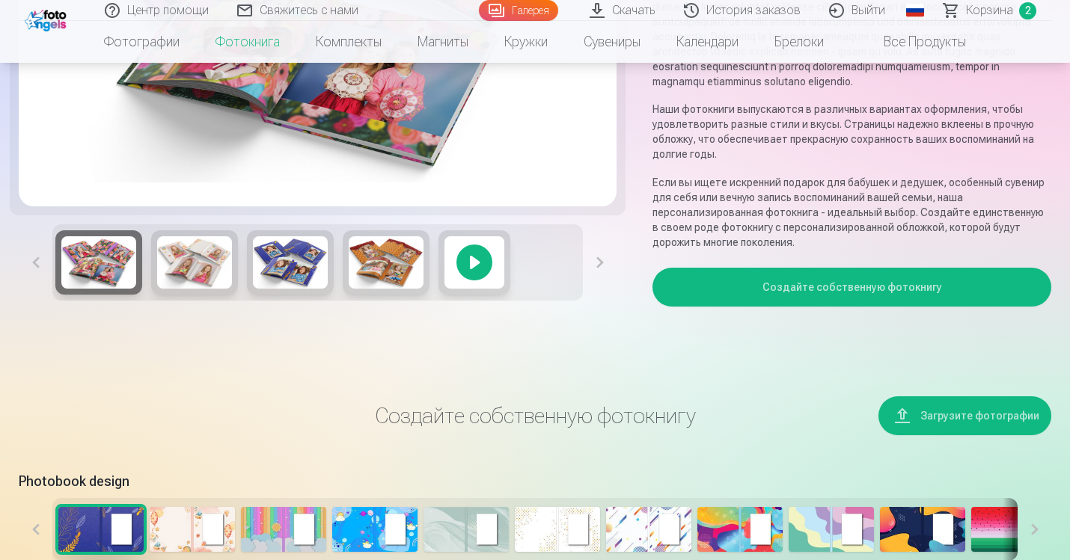
click at [203, 289] on img at bounding box center [194, 262] width 75 height 52
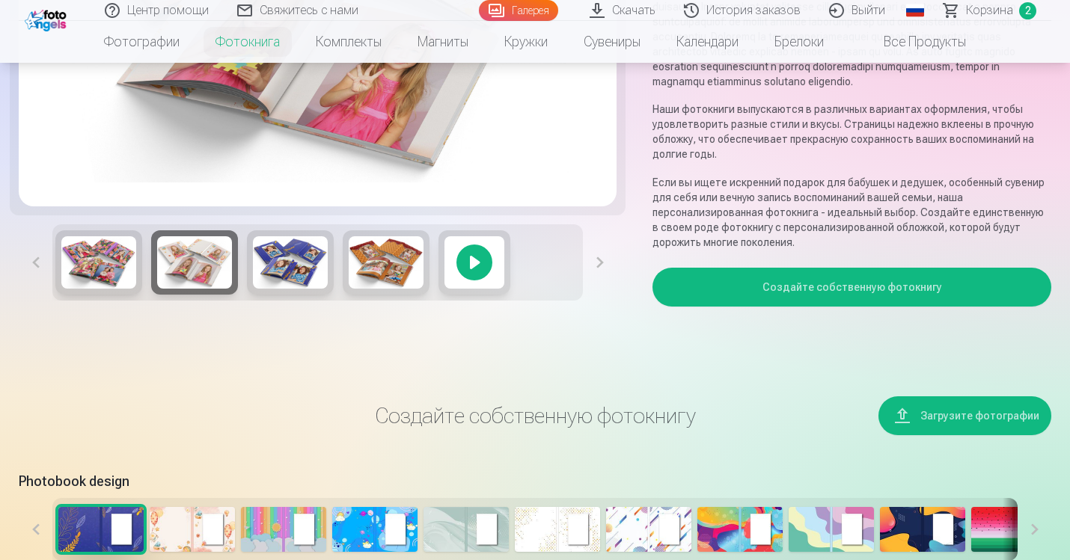
click at [800, 305] on button "Создайте собственную фотокнигу" at bounding box center [851, 287] width 399 height 39
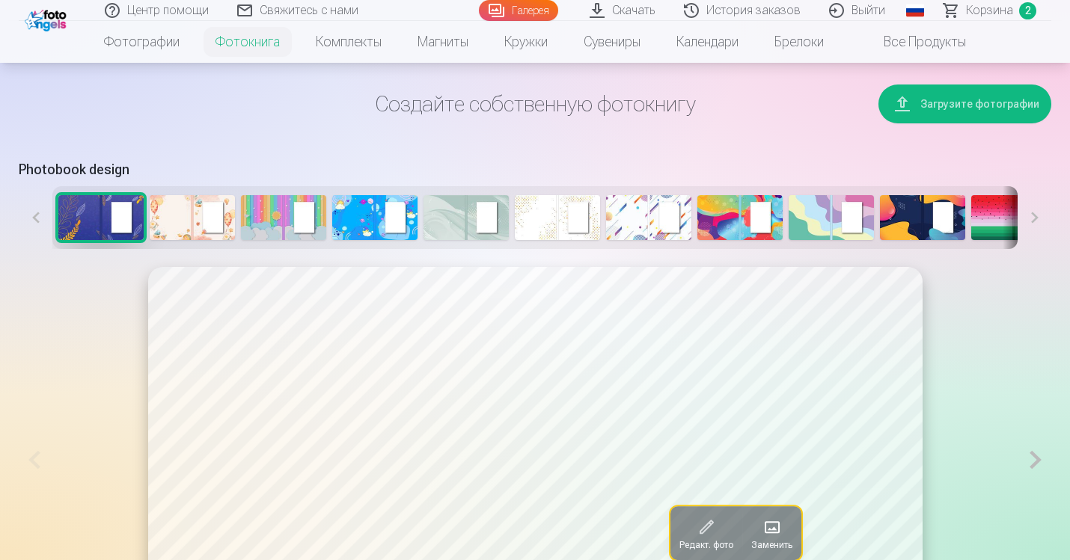
scroll to position [661, 0]
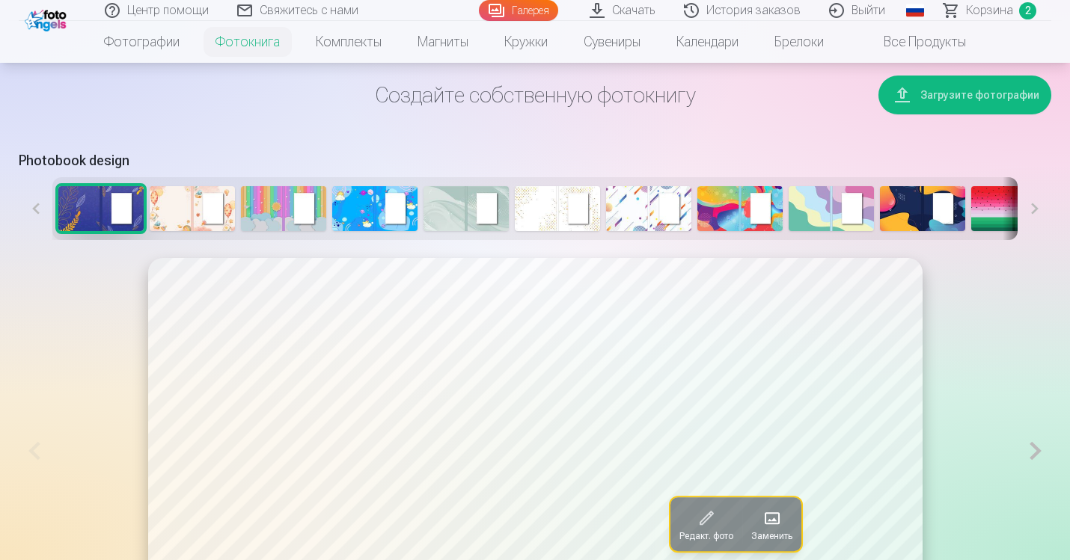
click at [358, 231] on img at bounding box center [374, 208] width 85 height 45
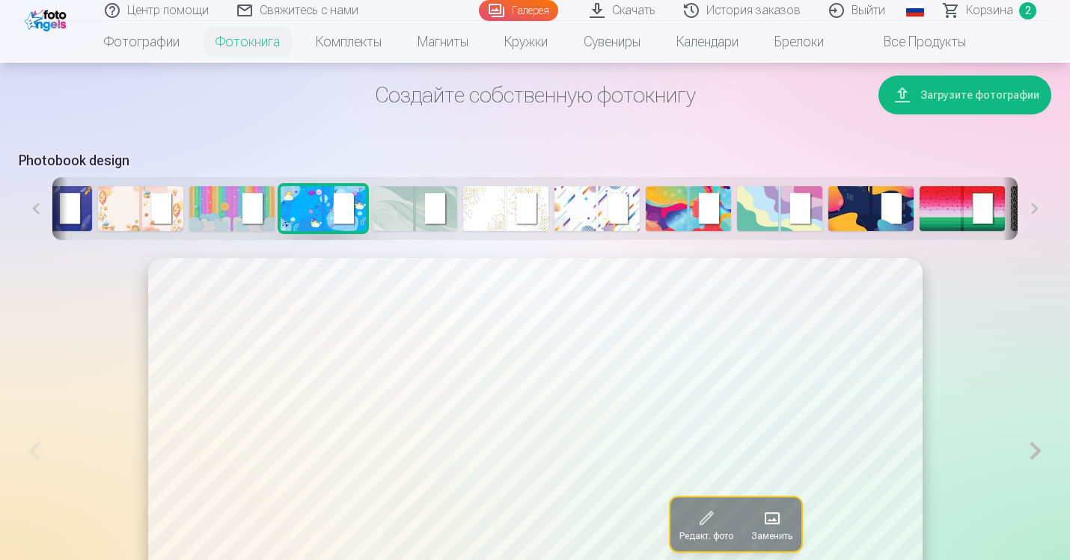
scroll to position [0, 56]
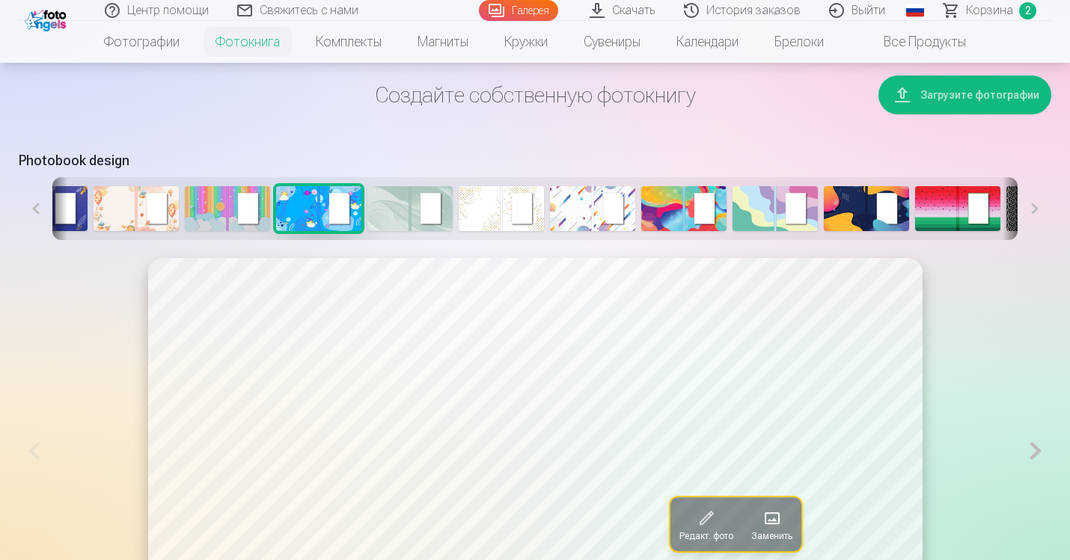
click at [615, 227] on img at bounding box center [592, 208] width 85 height 45
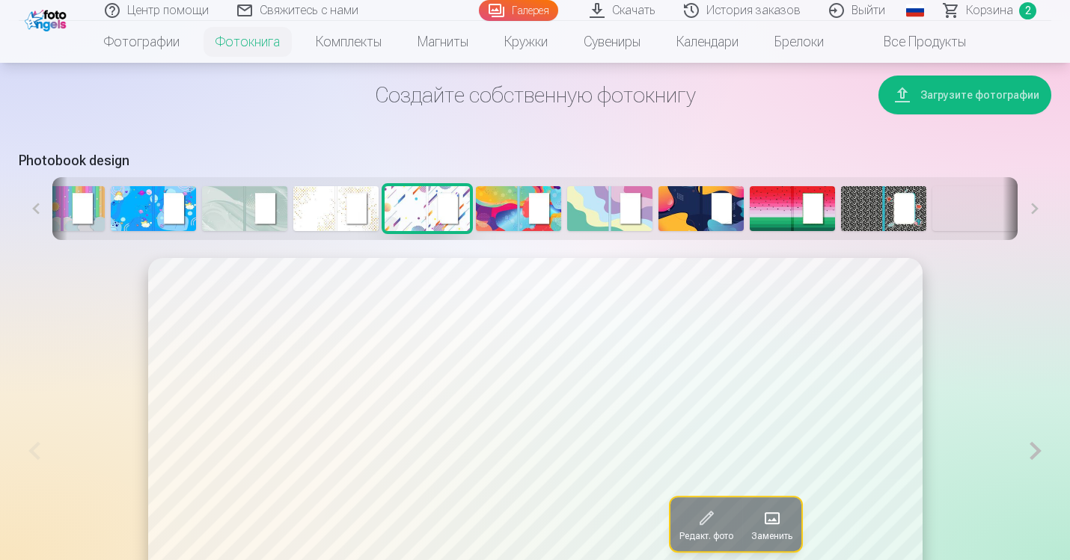
scroll to position [0, 0]
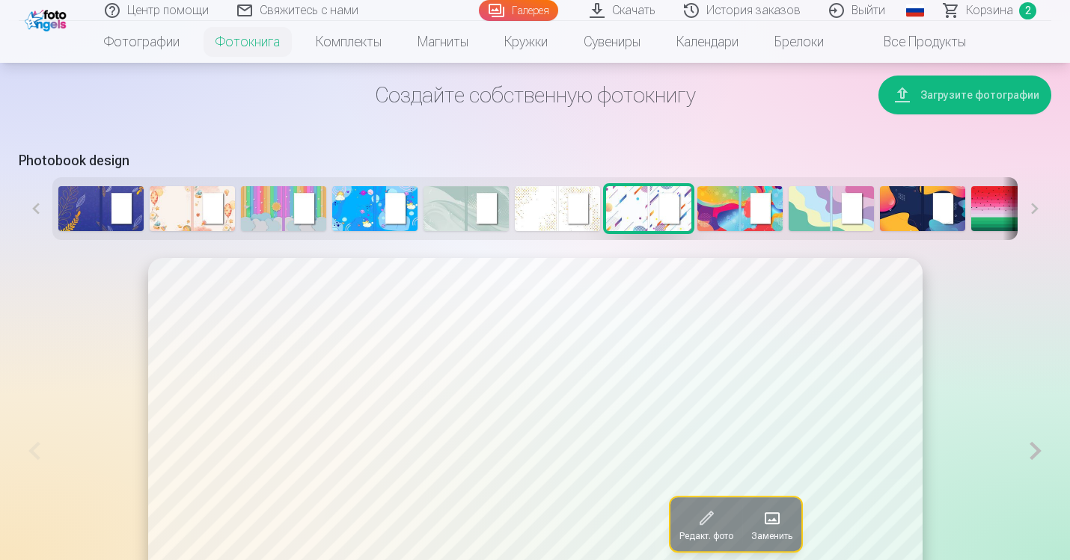
click at [154, 231] on img at bounding box center [192, 208] width 85 height 45
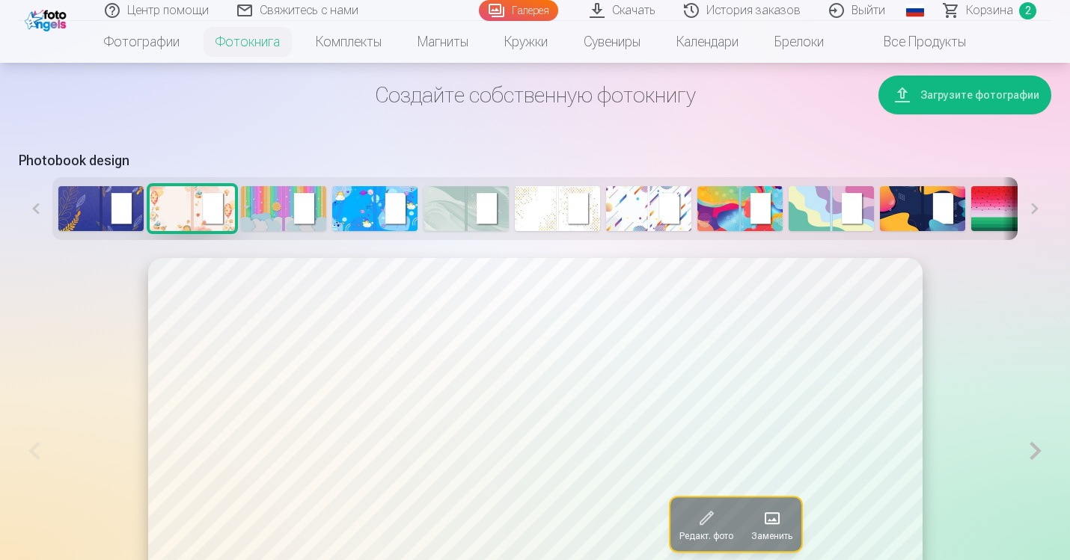
click at [284, 224] on img at bounding box center [283, 208] width 85 height 45
click at [488, 215] on img at bounding box center [465, 208] width 85 height 45
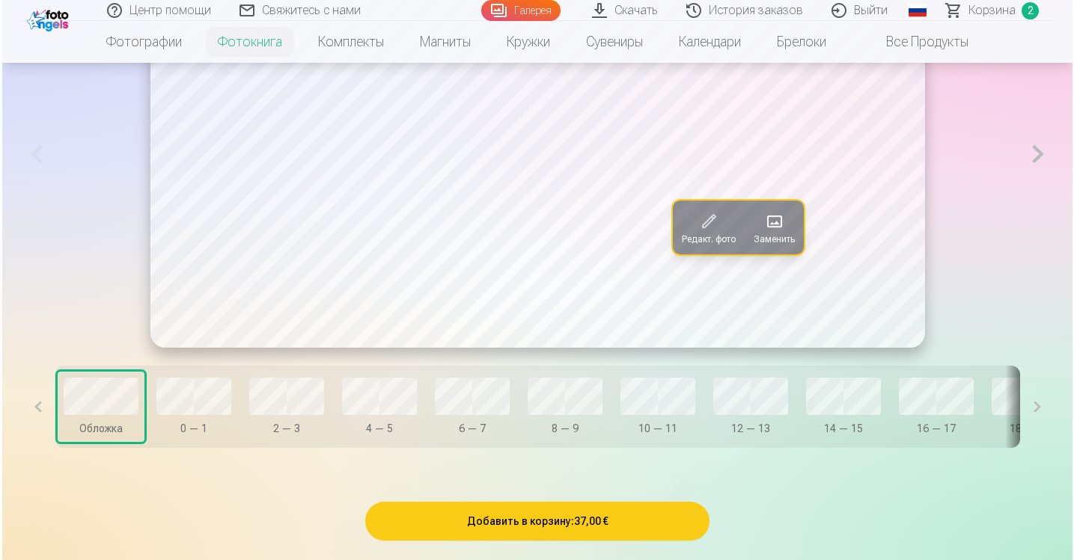
scroll to position [868, 0]
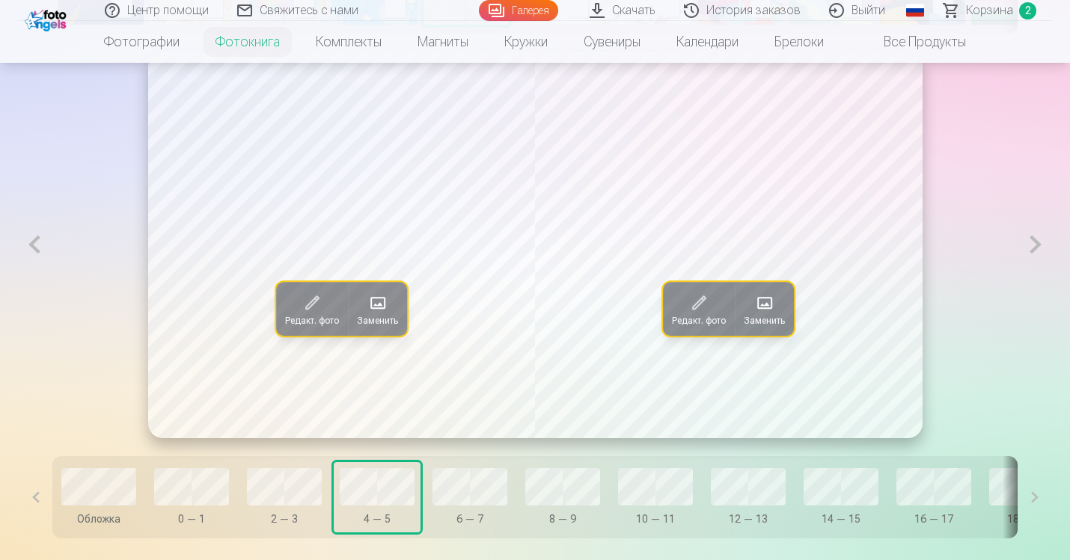
click at [775, 315] on span at bounding box center [765, 303] width 24 height 24
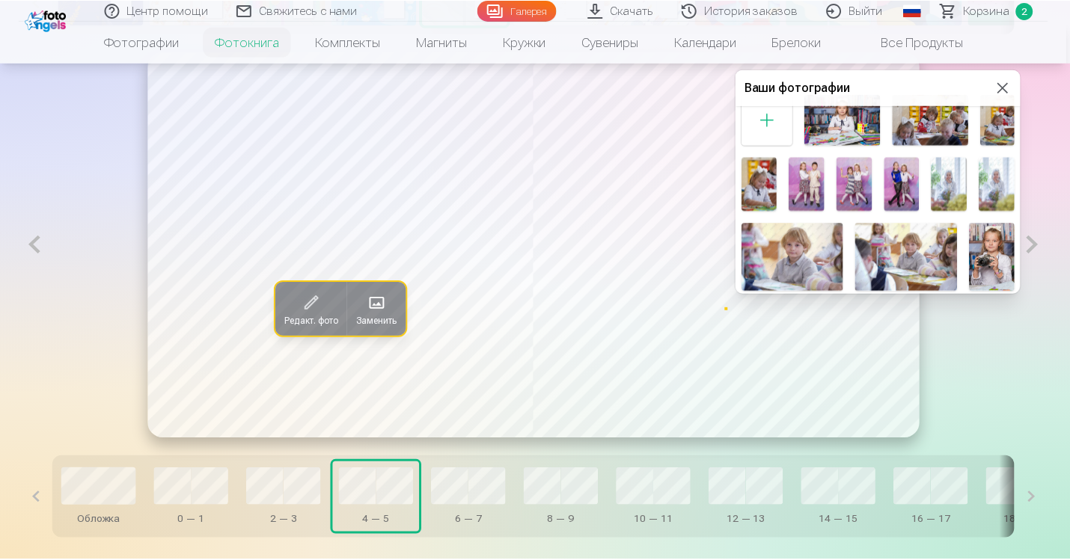
scroll to position [13, 0]
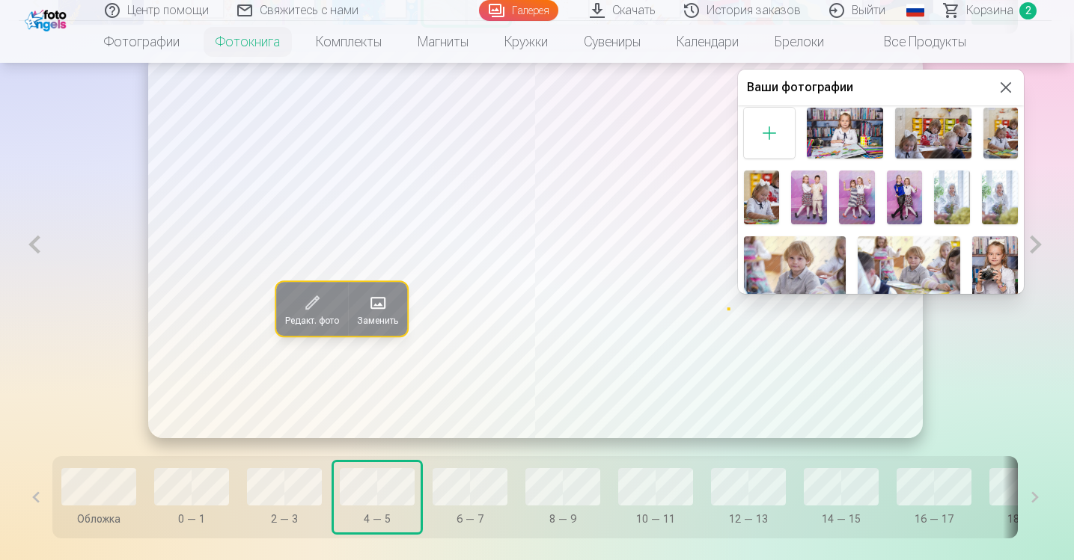
click at [851, 196] on img at bounding box center [857, 198] width 36 height 54
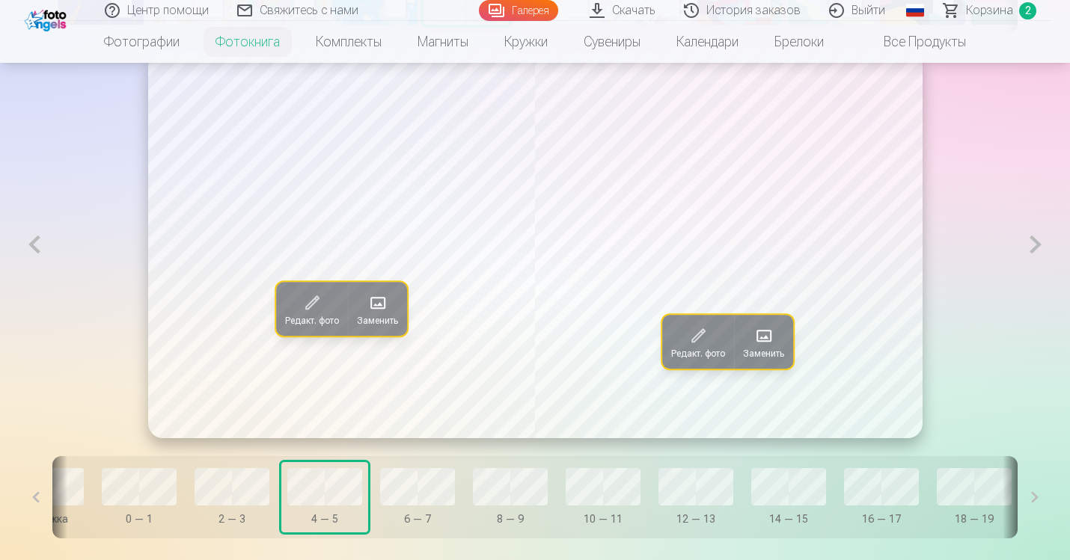
scroll to position [0, 55]
click at [762, 348] on span at bounding box center [764, 336] width 24 height 24
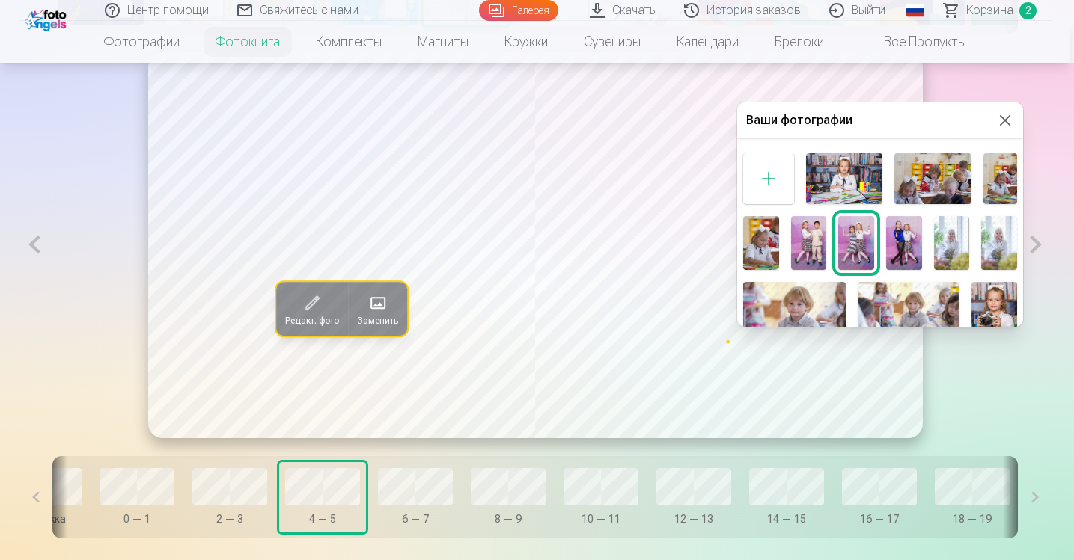
click at [997, 247] on img at bounding box center [999, 243] width 36 height 54
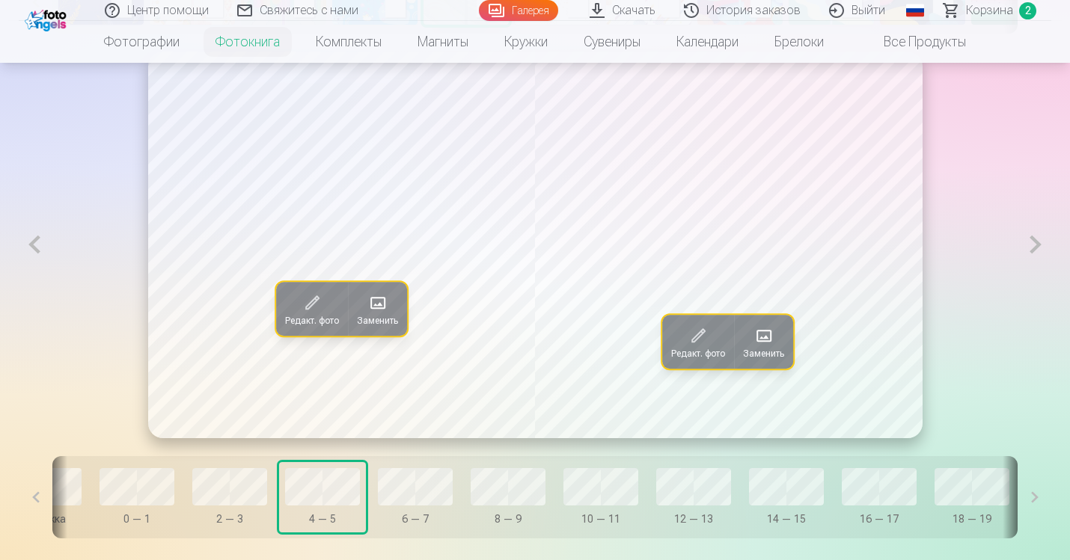
scroll to position [0, 60]
click at [744, 353] on button "Заменить" at bounding box center [763, 342] width 59 height 54
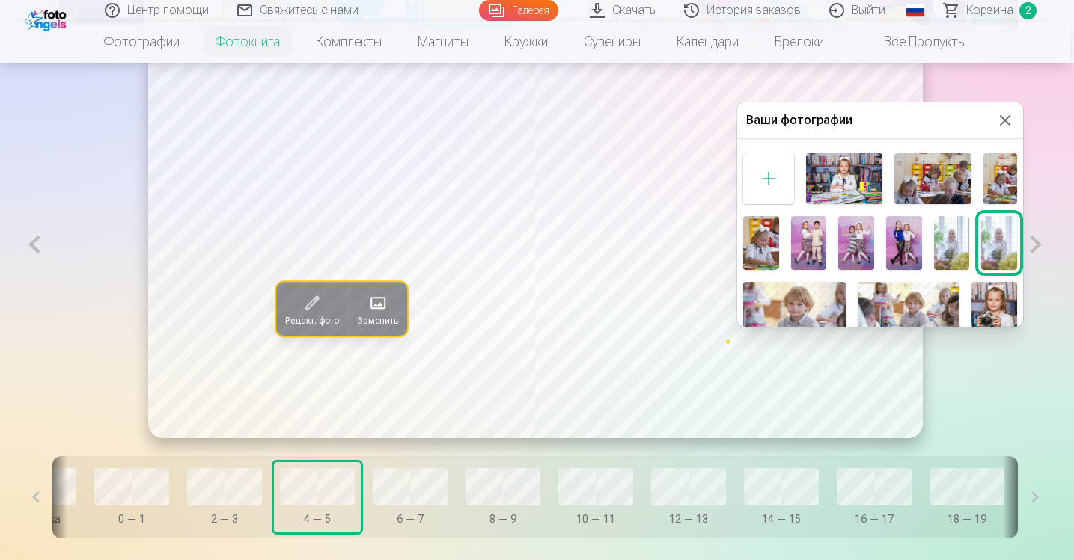
click at [759, 251] on img at bounding box center [761, 243] width 36 height 54
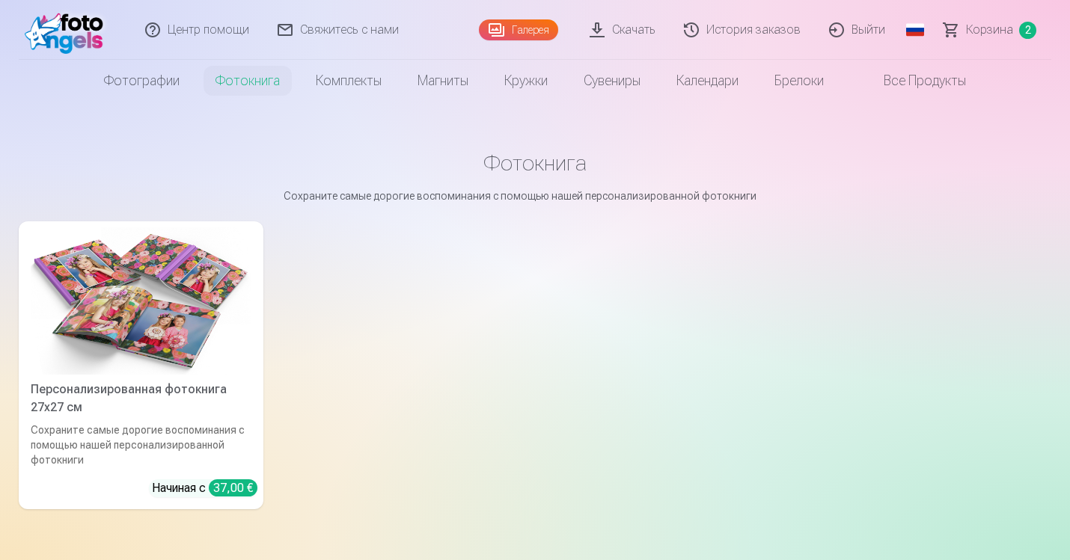
click at [206, 336] on img at bounding box center [141, 300] width 221 height 147
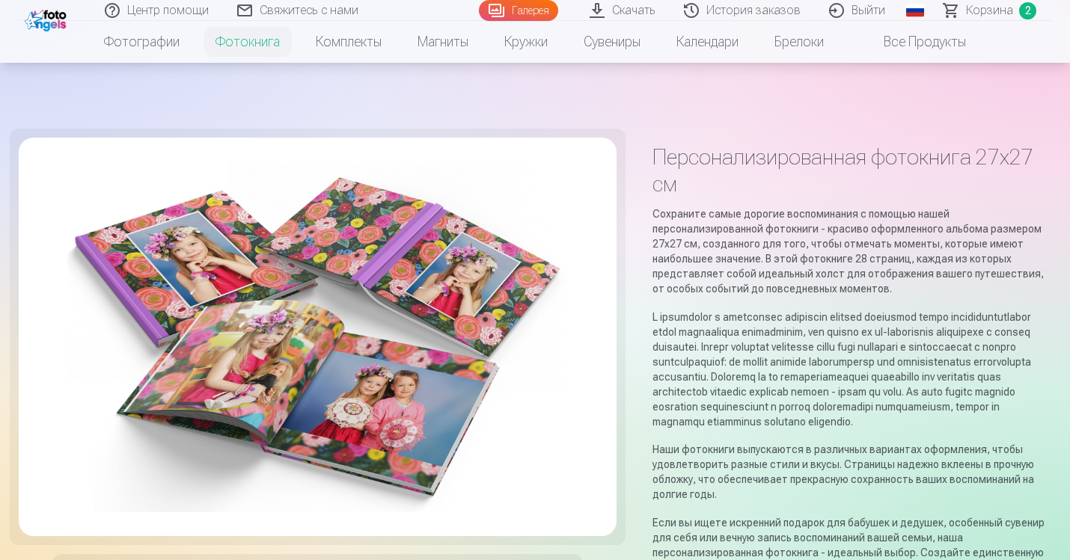
scroll to position [319, 0]
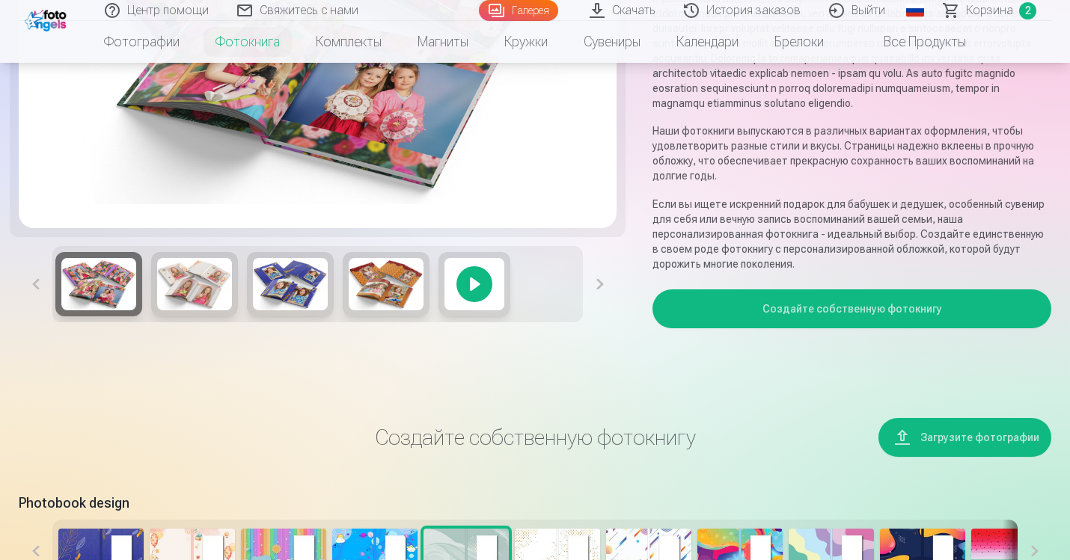
click at [213, 310] on img at bounding box center [194, 284] width 75 height 52
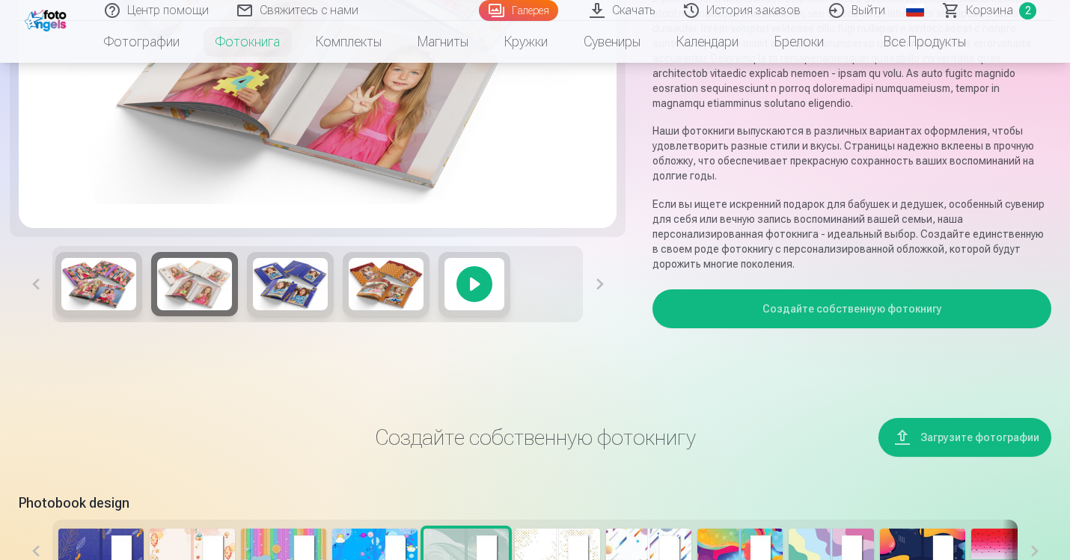
click at [888, 322] on button "Создайте собственную фотокнигу" at bounding box center [851, 309] width 399 height 39
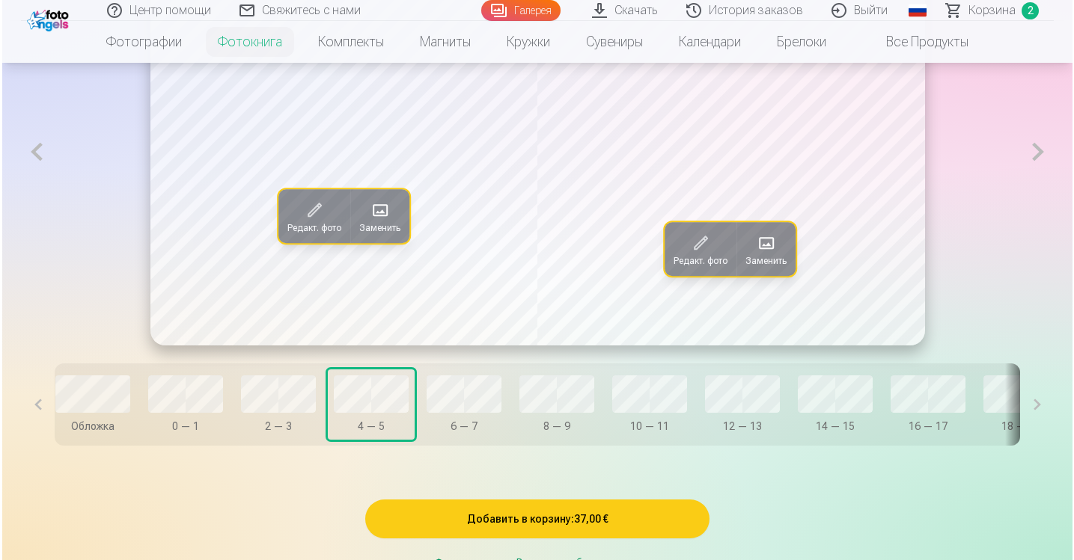
scroll to position [0, 0]
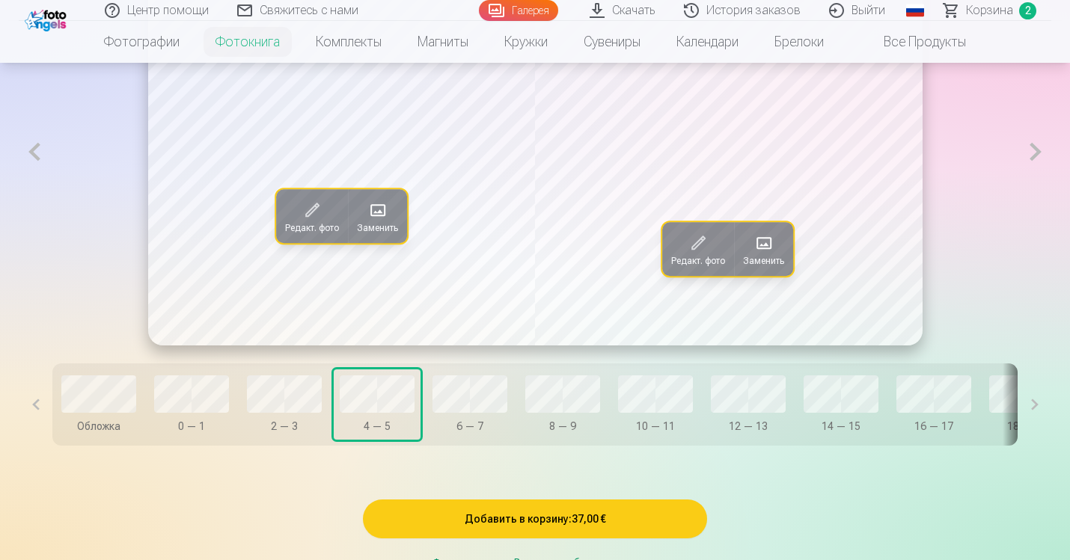
click at [767, 267] on span "Заменить" at bounding box center [763, 261] width 41 height 12
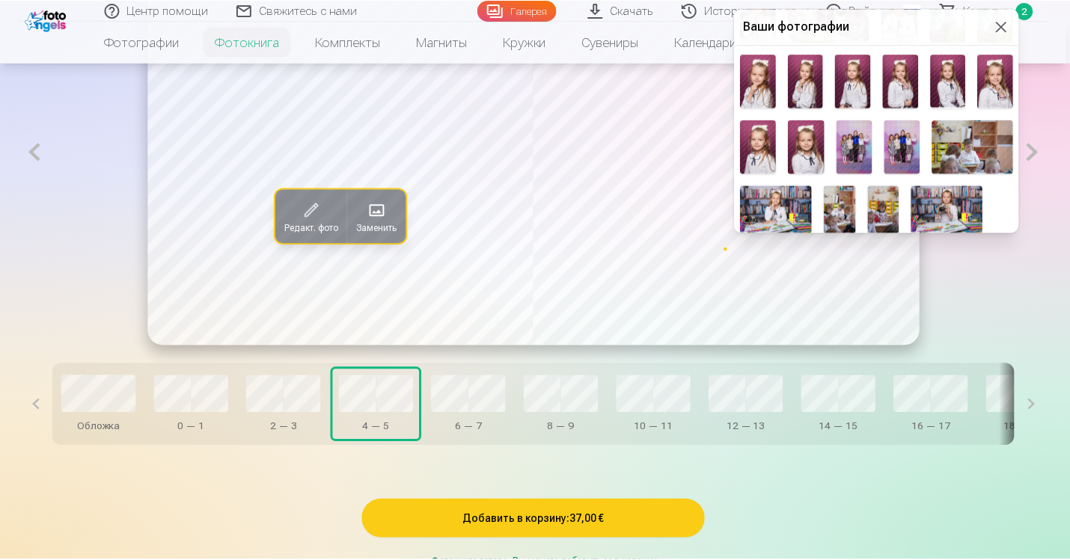
scroll to position [332, 0]
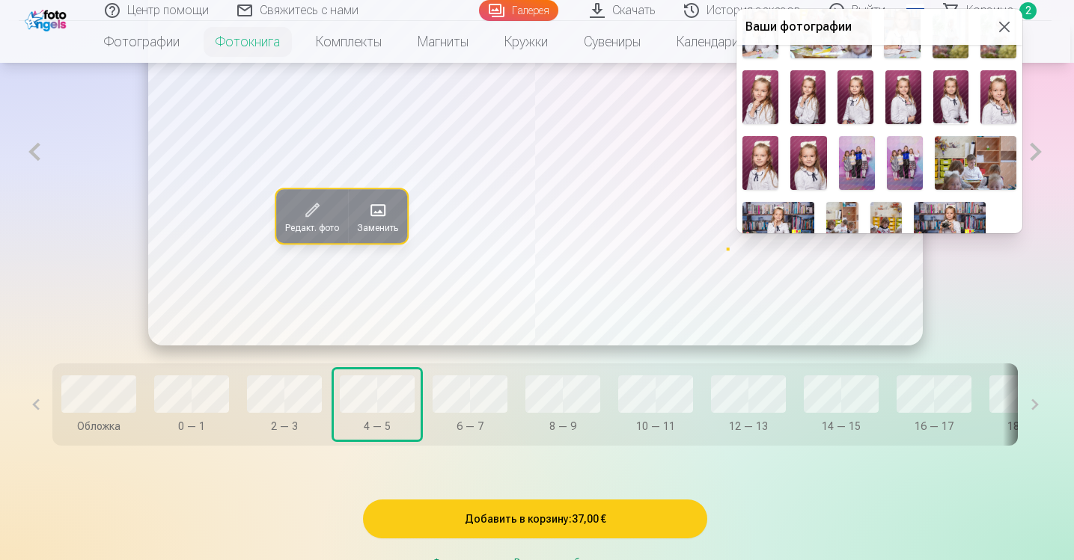
click at [763, 167] on img at bounding box center [760, 163] width 36 height 54
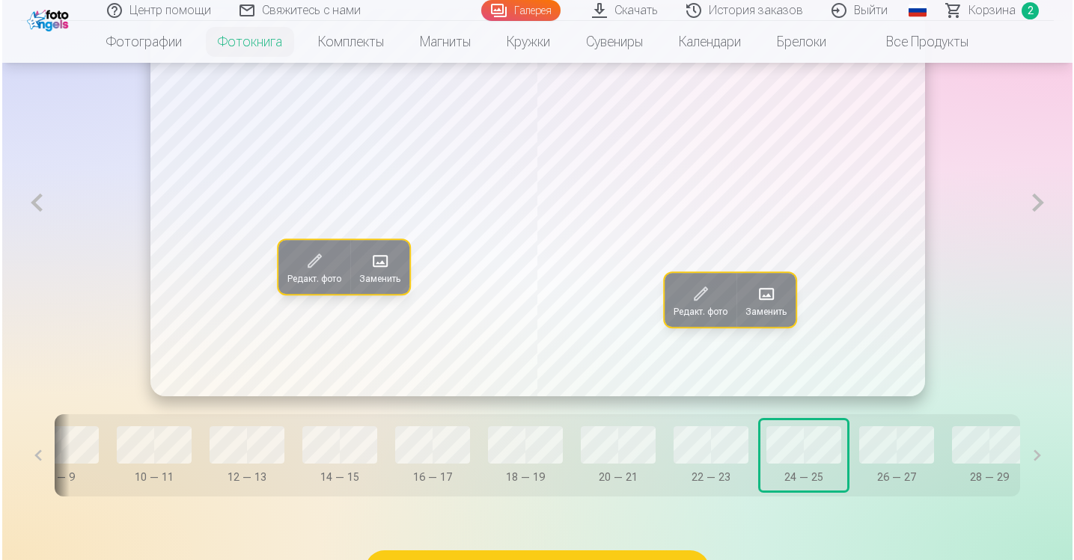
scroll to position [0, 519]
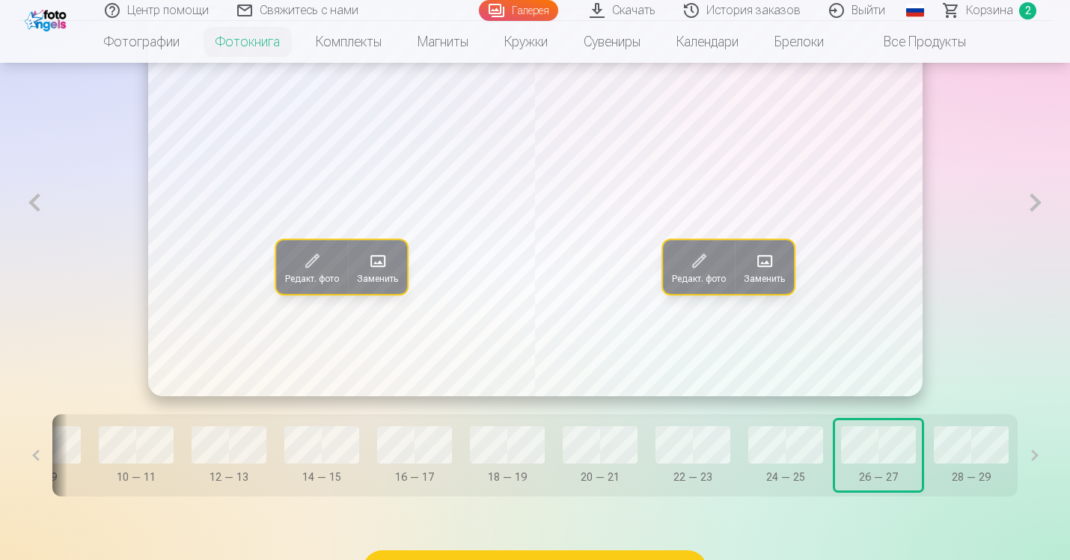
click at [308, 273] on span at bounding box center [312, 261] width 24 height 24
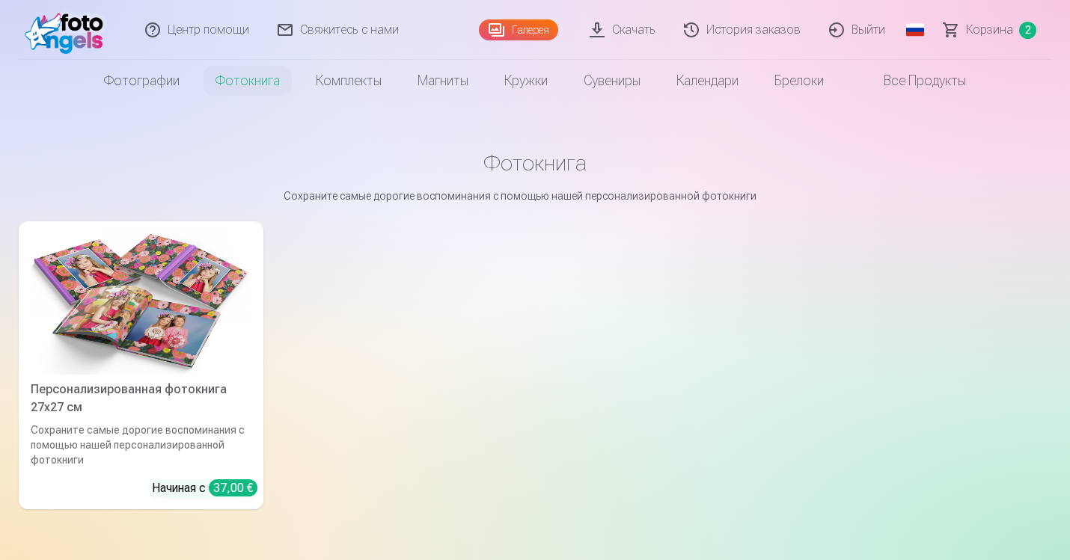
click at [186, 334] on img at bounding box center [141, 300] width 221 height 147
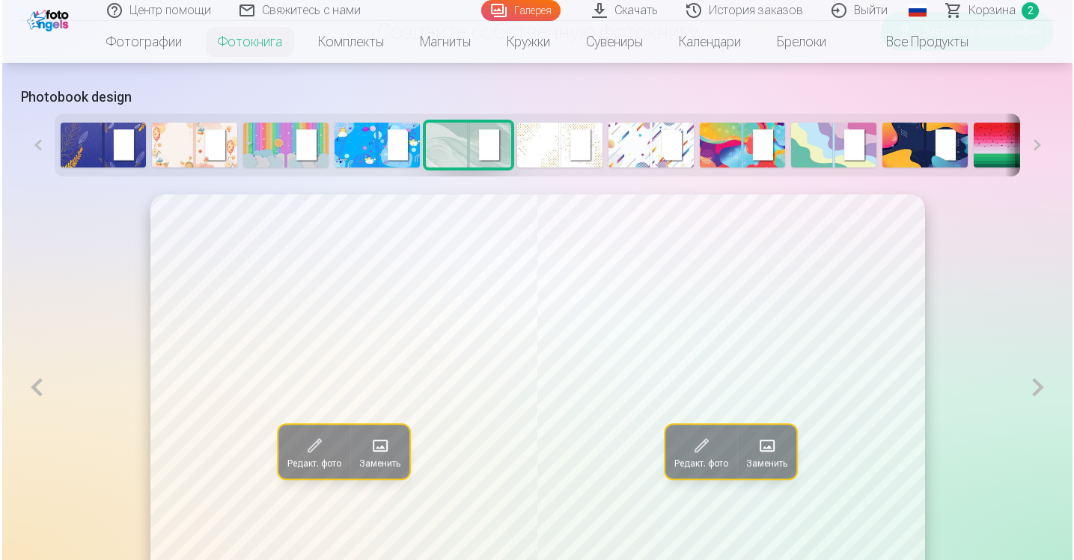
scroll to position [728, 0]
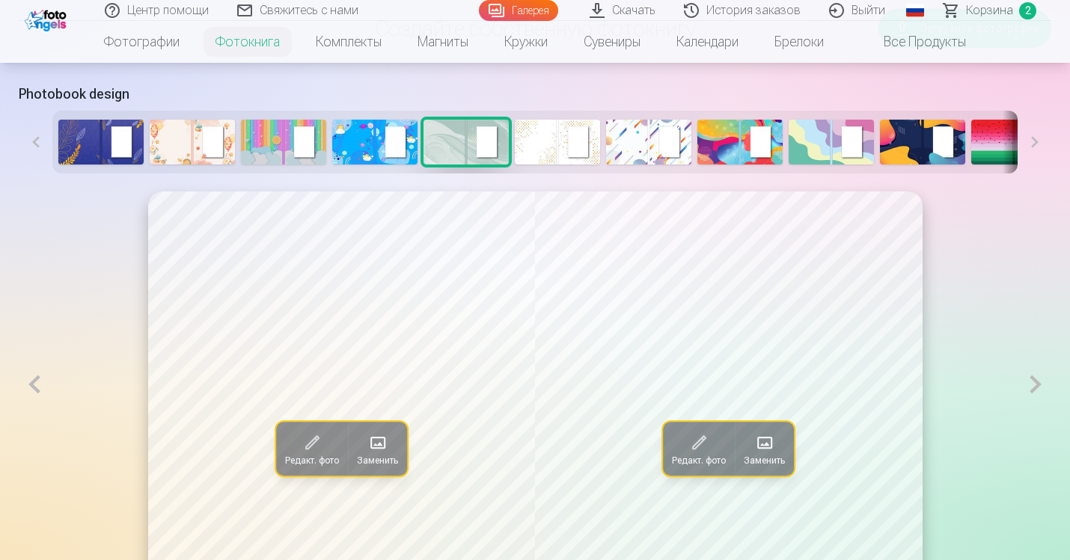
click at [382, 467] on span "Заменить" at bounding box center [377, 461] width 41 height 12
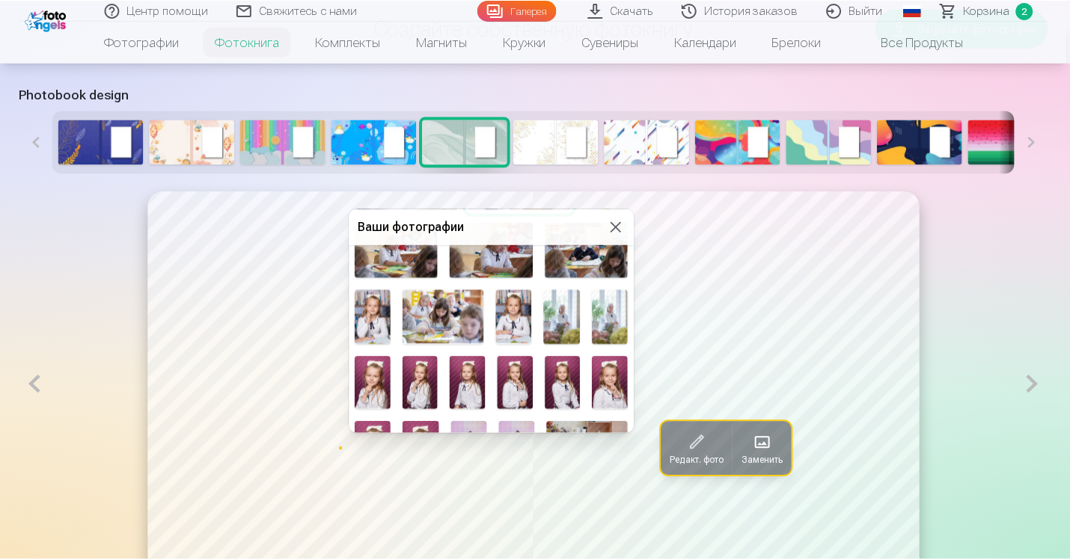
scroll to position [348, 0]
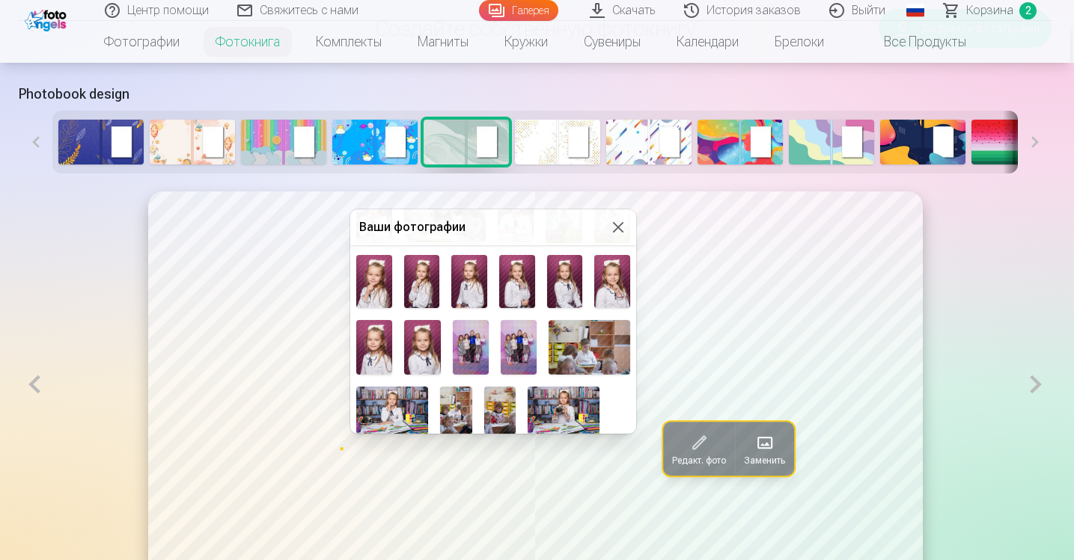
click at [451, 409] on img at bounding box center [456, 411] width 32 height 48
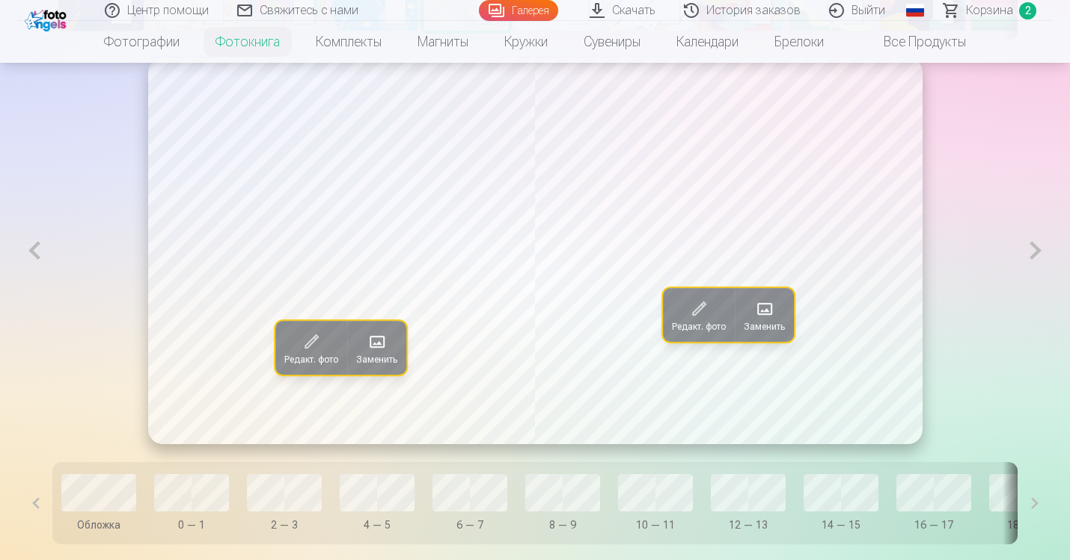
scroll to position [877, 0]
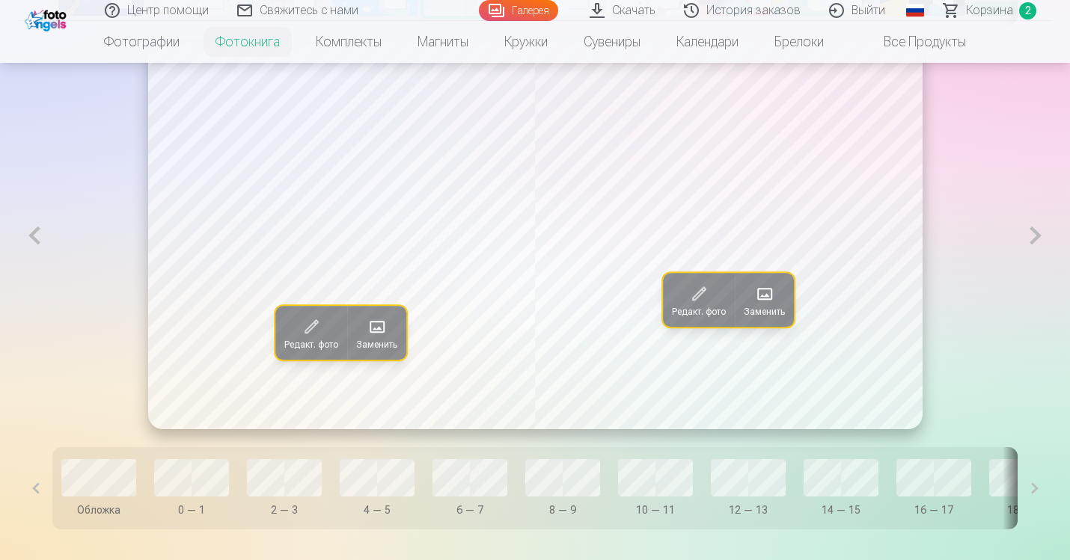
click at [309, 339] on span at bounding box center [311, 327] width 24 height 24
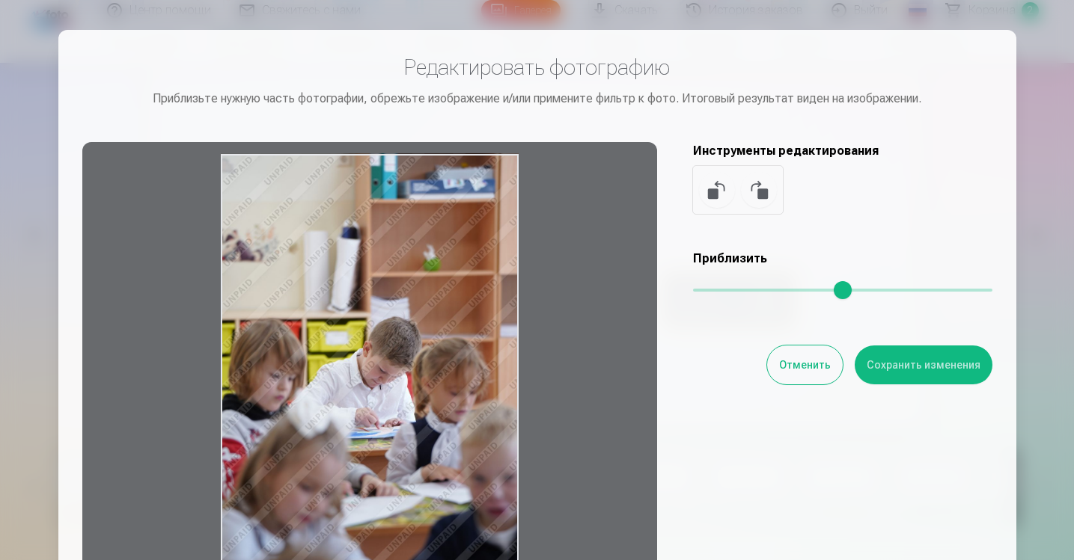
drag, startPoint x: 395, startPoint y: 414, endPoint x: 471, endPoint y: 227, distance: 201.3
click at [471, 227] on div at bounding box center [369, 377] width 575 height 470
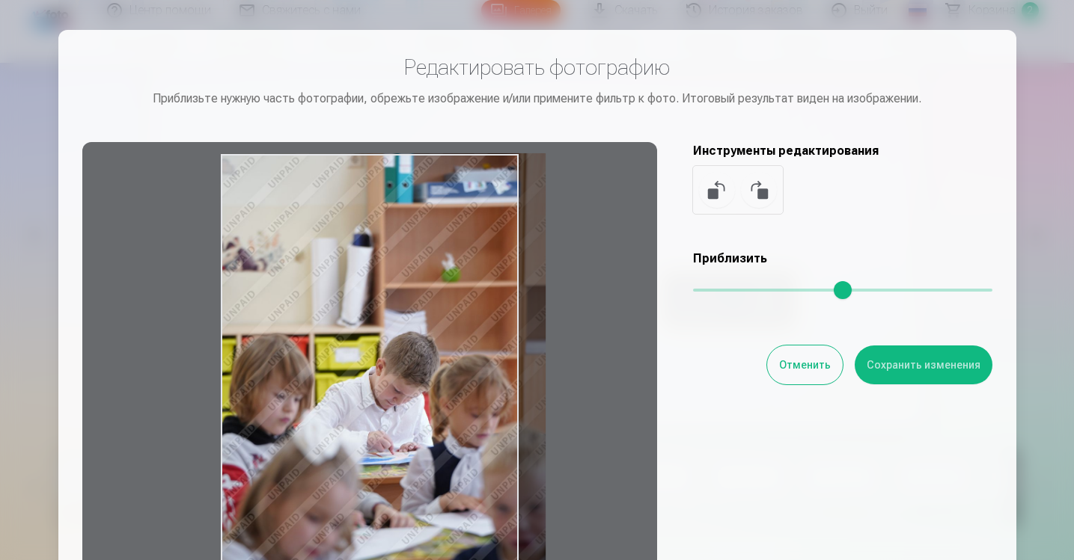
drag, startPoint x: 703, startPoint y: 288, endPoint x: 740, endPoint y: 289, distance: 36.7
click at [740, 289] on input "range" at bounding box center [842, 290] width 299 height 3
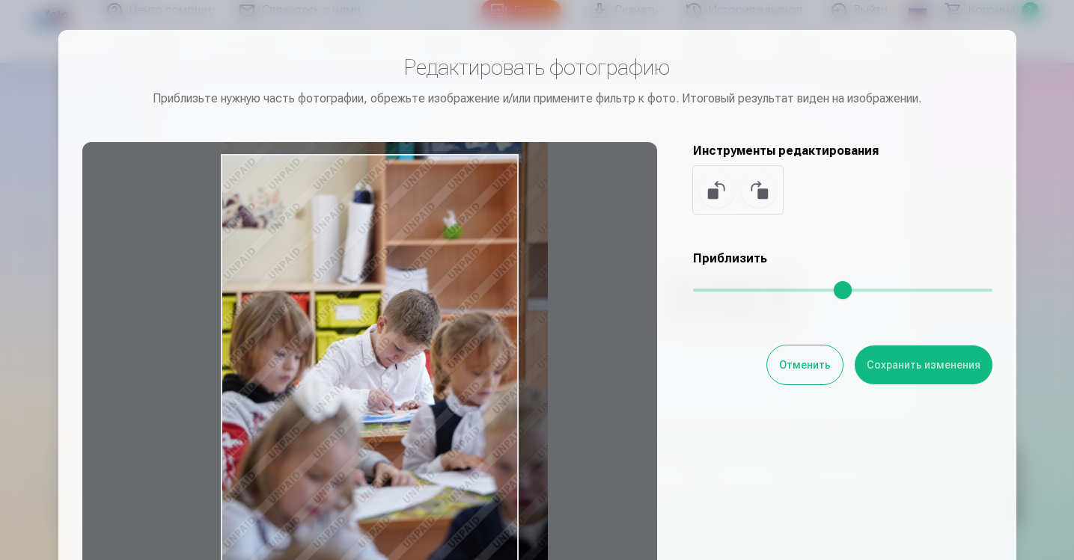
drag, startPoint x: 396, startPoint y: 465, endPoint x: 450, endPoint y: 344, distance: 132.3
click at [450, 344] on div at bounding box center [369, 377] width 575 height 470
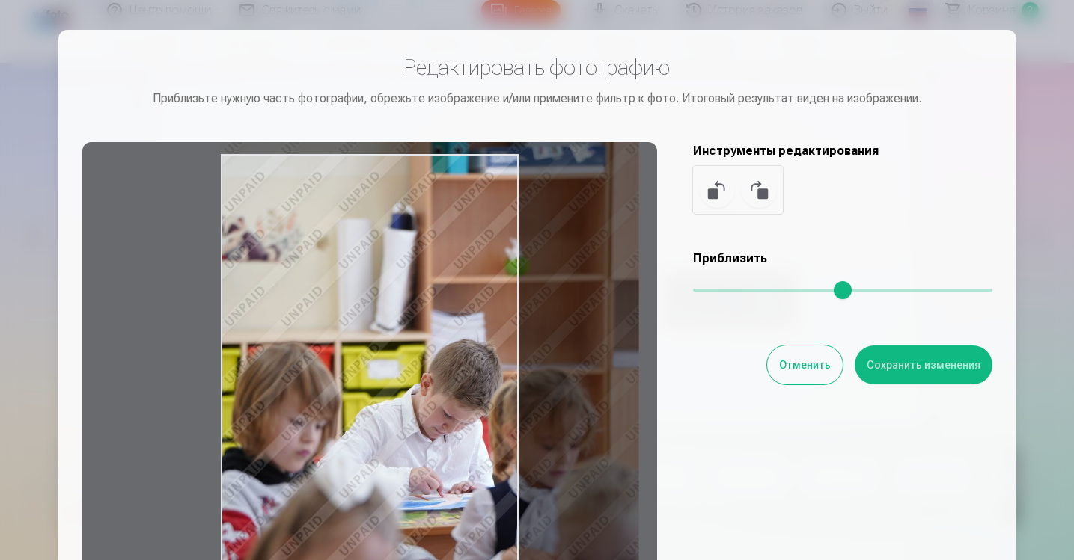
drag, startPoint x: 748, startPoint y: 286, endPoint x: 875, endPoint y: 292, distance: 126.6
click at [875, 292] on input "range" at bounding box center [842, 290] width 299 height 3
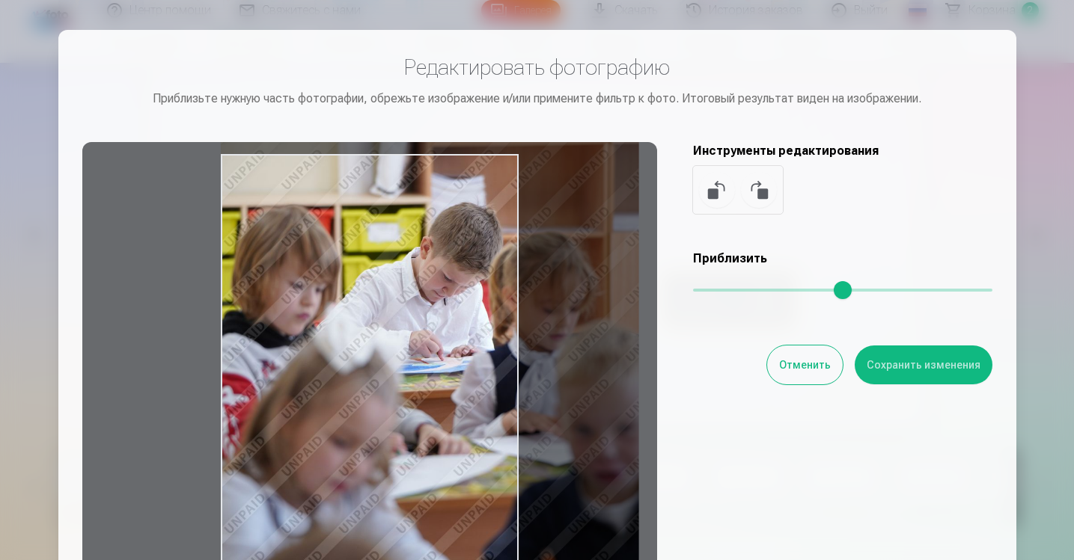
drag, startPoint x: 421, startPoint y: 510, endPoint x: 452, endPoint y: 239, distance: 272.6
click at [453, 239] on div at bounding box center [369, 377] width 575 height 470
type input "****"
click at [799, 358] on button "Отменить" at bounding box center [805, 365] width 76 height 39
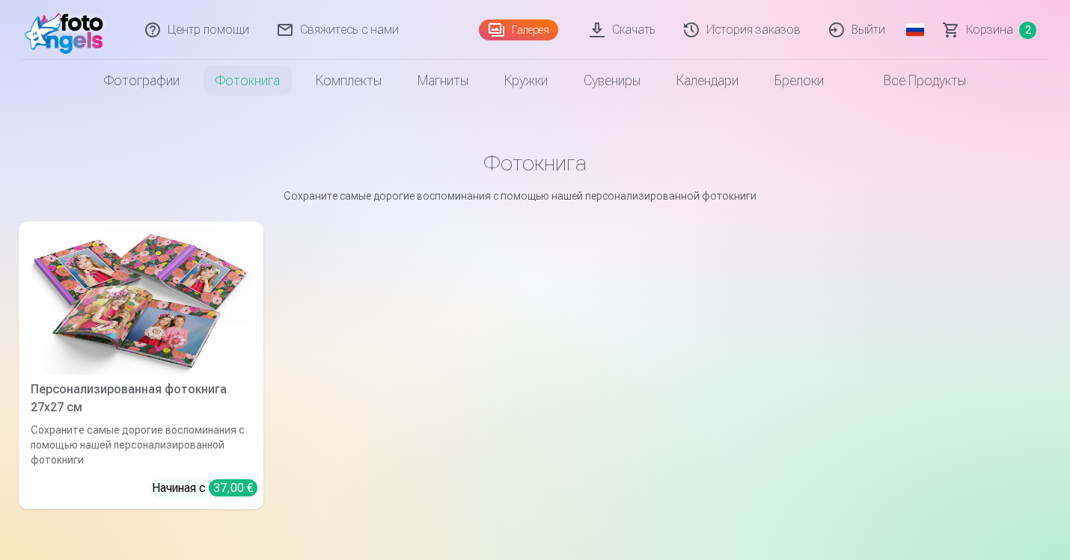
click at [165, 295] on img at bounding box center [141, 300] width 221 height 147
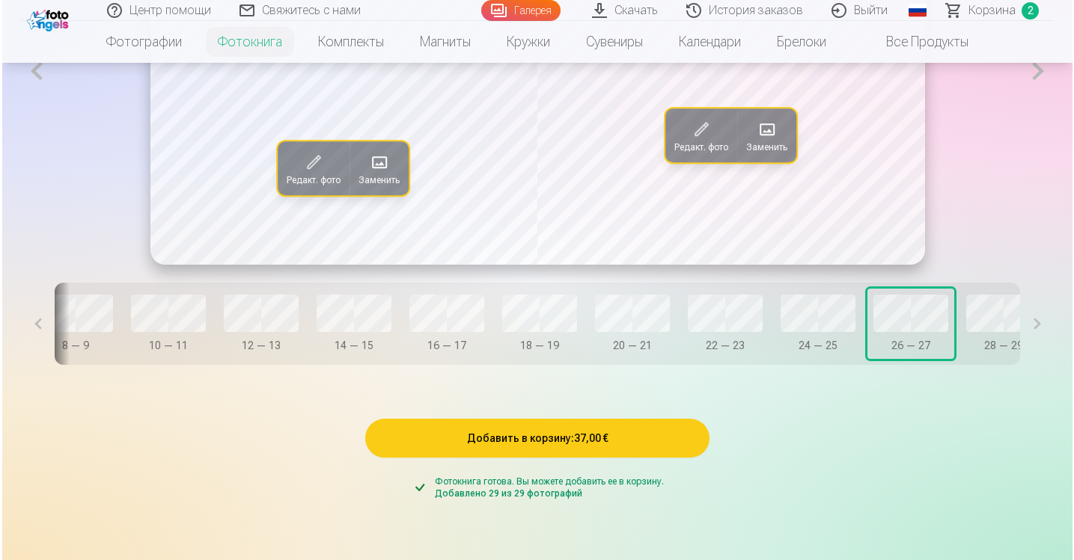
scroll to position [0, 519]
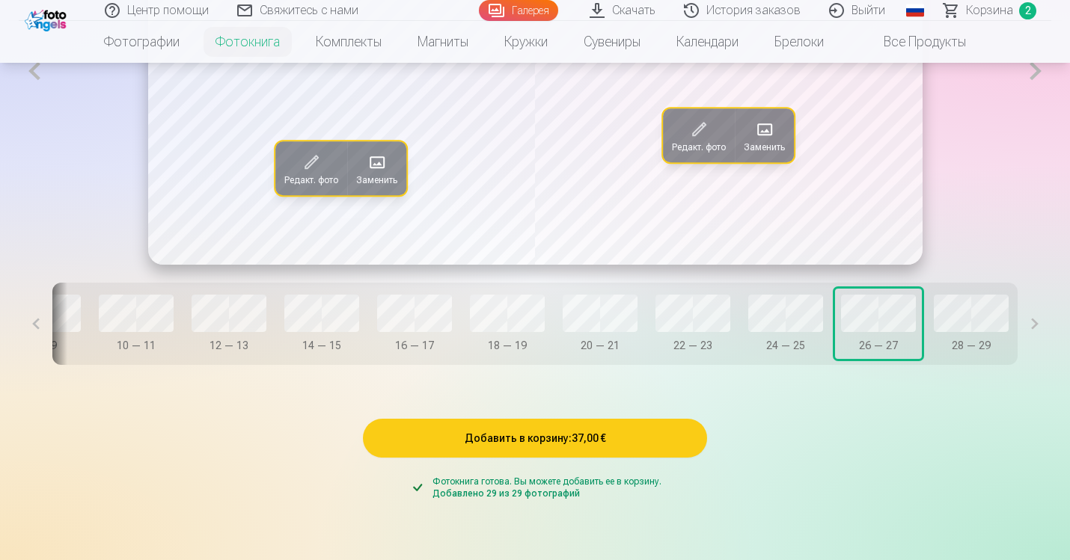
click at [582, 458] on button "Добавить в корзину : 37,00 €" at bounding box center [535, 438] width 344 height 39
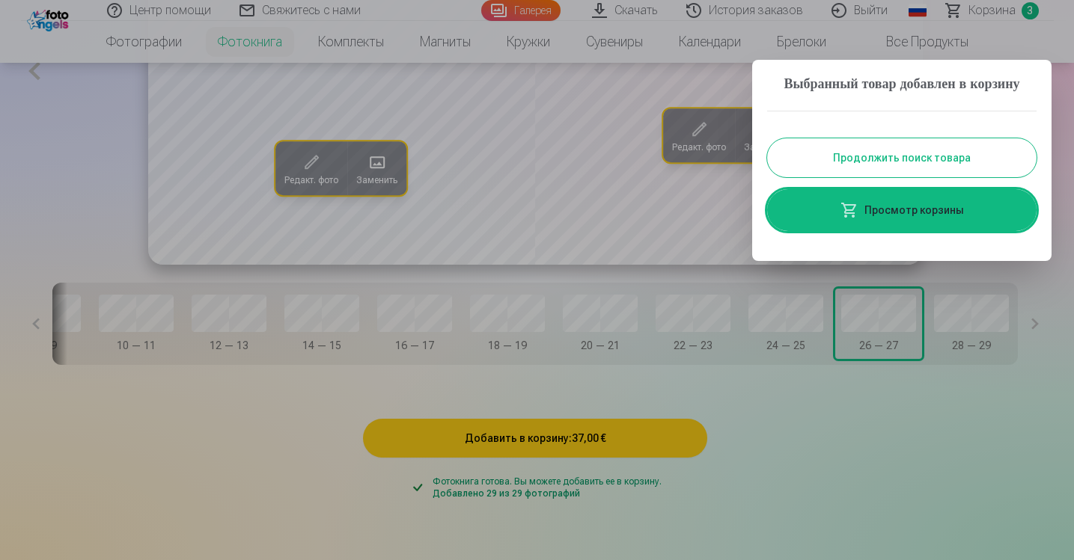
click at [902, 231] on link "Просмотр корзины" at bounding box center [901, 210] width 269 height 42
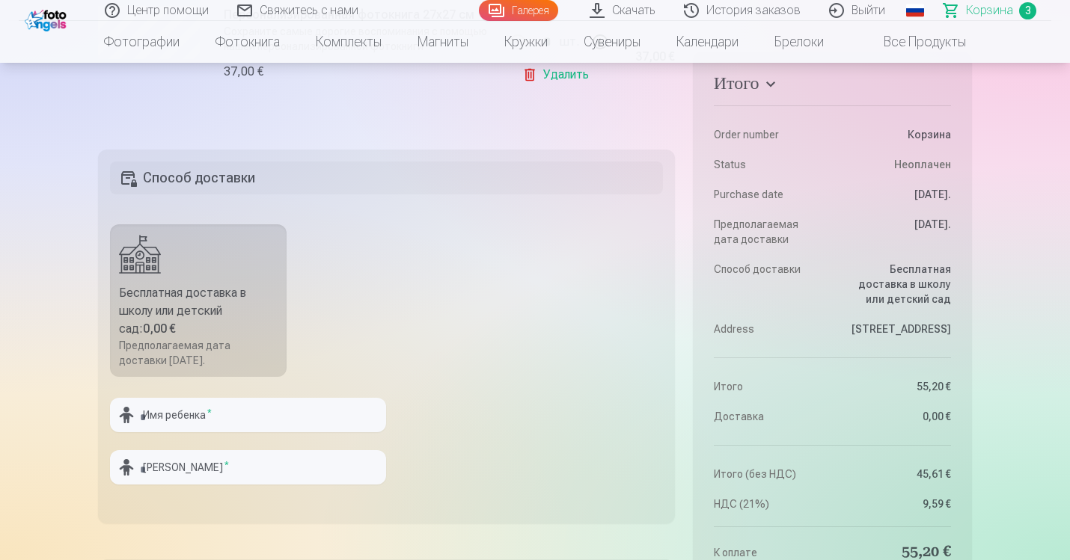
scroll to position [688, 0]
click at [211, 417] on input "text" at bounding box center [248, 414] width 276 height 34
type input "****"
click at [191, 465] on input "text" at bounding box center [248, 467] width 276 height 34
type input "********"
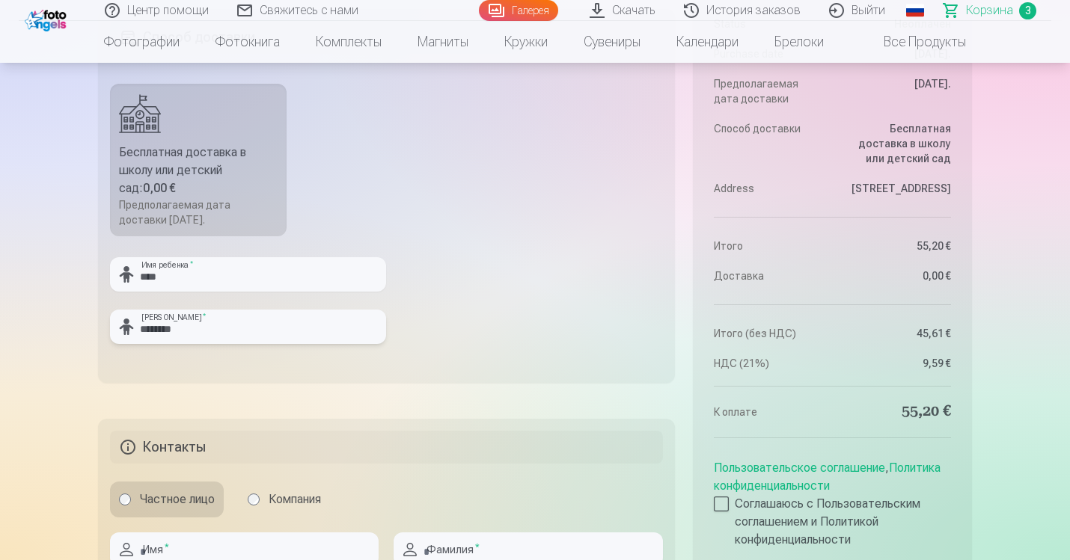
scroll to position [863, 0]
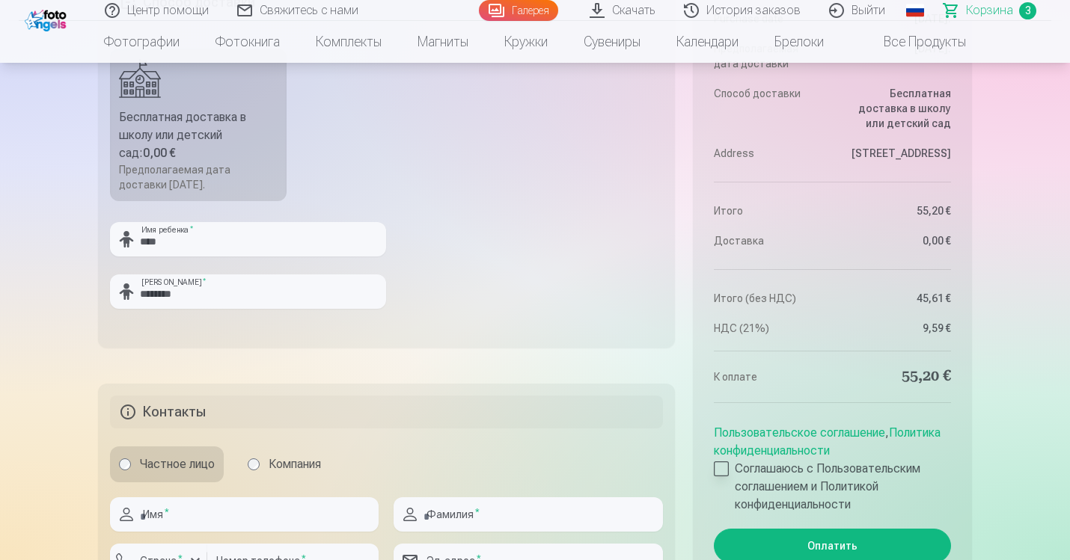
click at [723, 470] on div at bounding box center [721, 469] width 15 height 15
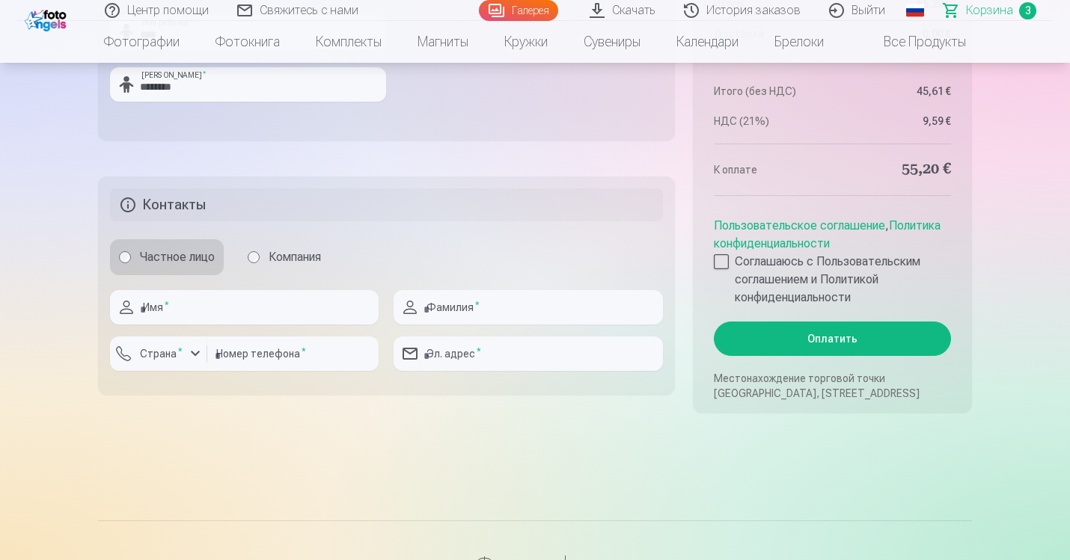
scroll to position [1089, 0]
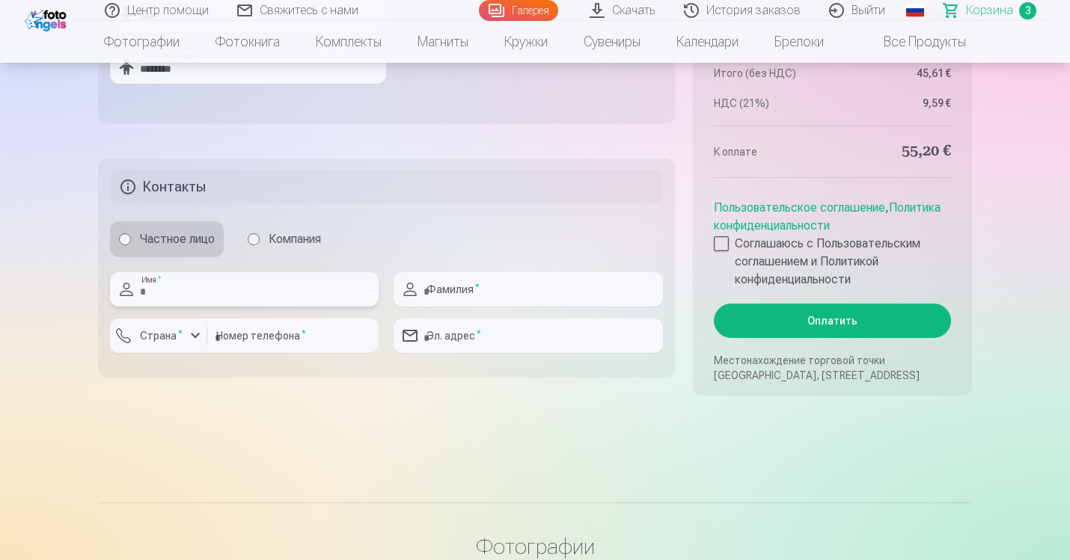
click at [266, 285] on input "text" at bounding box center [244, 289] width 269 height 34
type input "******"
click at [490, 281] on input "text" at bounding box center [528, 289] width 269 height 34
type input "********"
click at [478, 329] on input "email" at bounding box center [528, 336] width 269 height 34
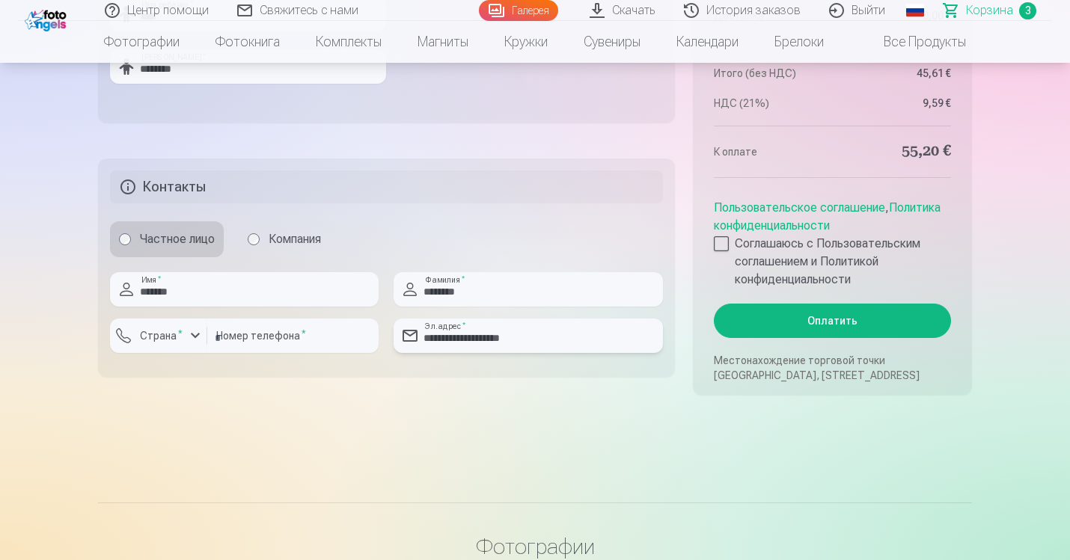
type input "**********"
click at [304, 337] on input "number" at bounding box center [292, 336] width 171 height 34
type input "********"
click at [190, 341] on div "button" at bounding box center [195, 336] width 18 height 18
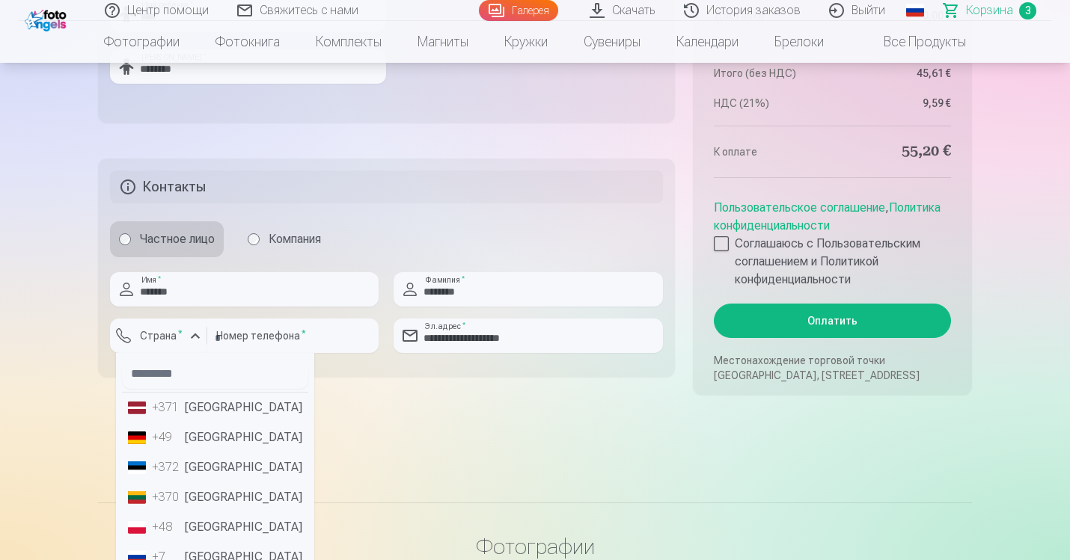
click at [195, 410] on li "+371 Латвия" at bounding box center [215, 408] width 186 height 30
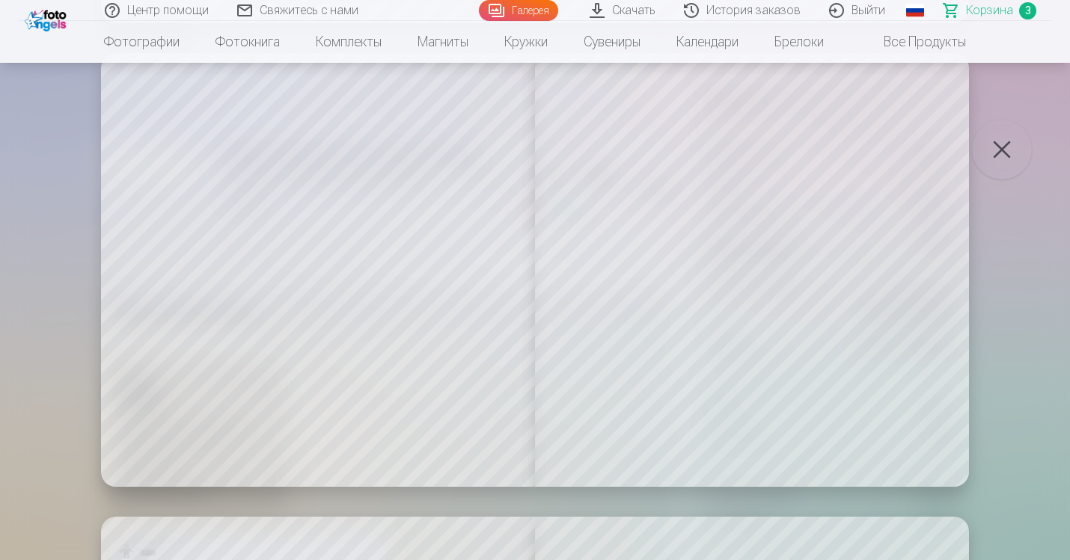
scroll to position [0, 0]
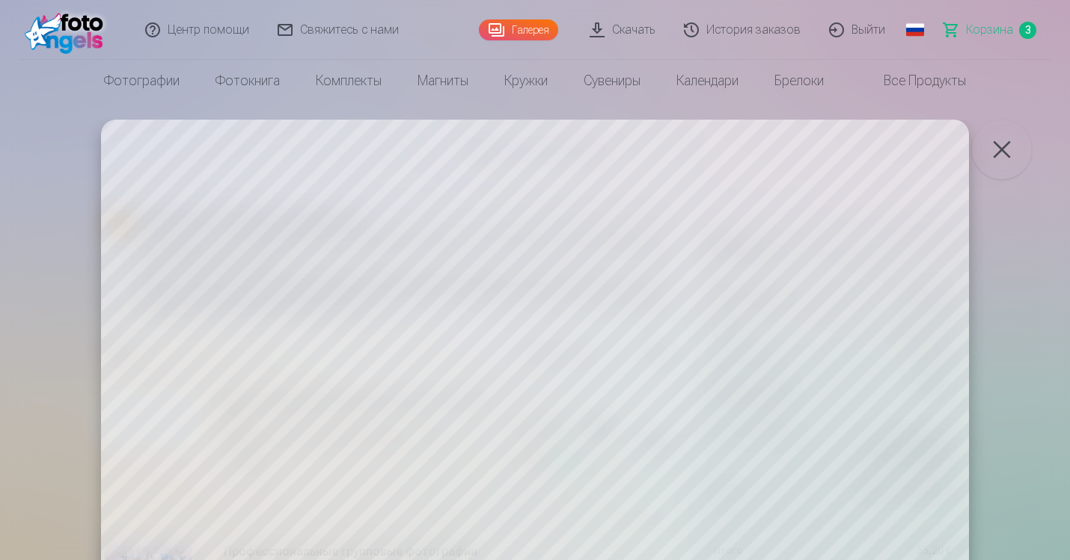
click at [1009, 138] on button "button" at bounding box center [1002, 150] width 60 height 60
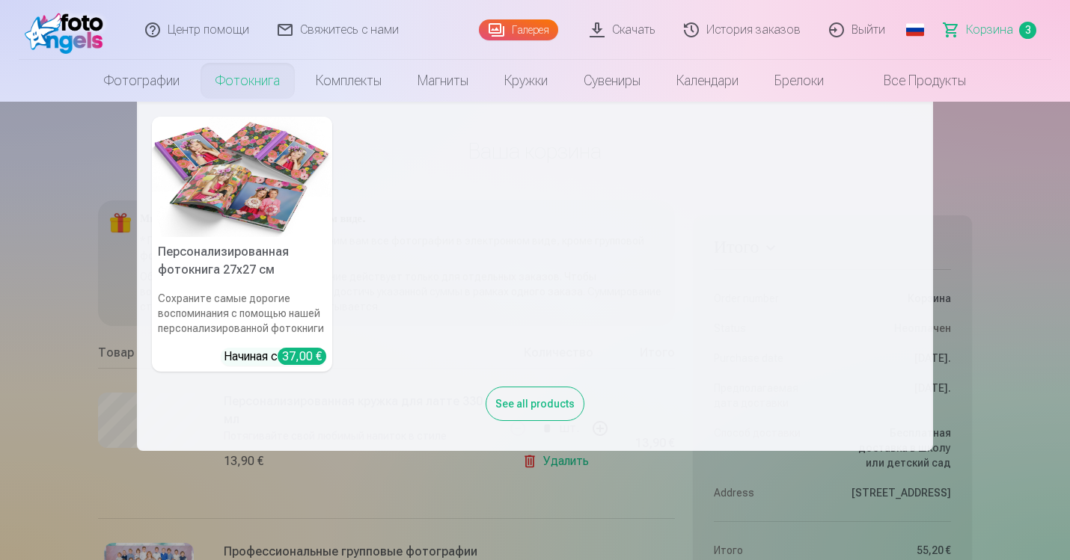
click at [241, 167] on img at bounding box center [242, 177] width 180 height 120
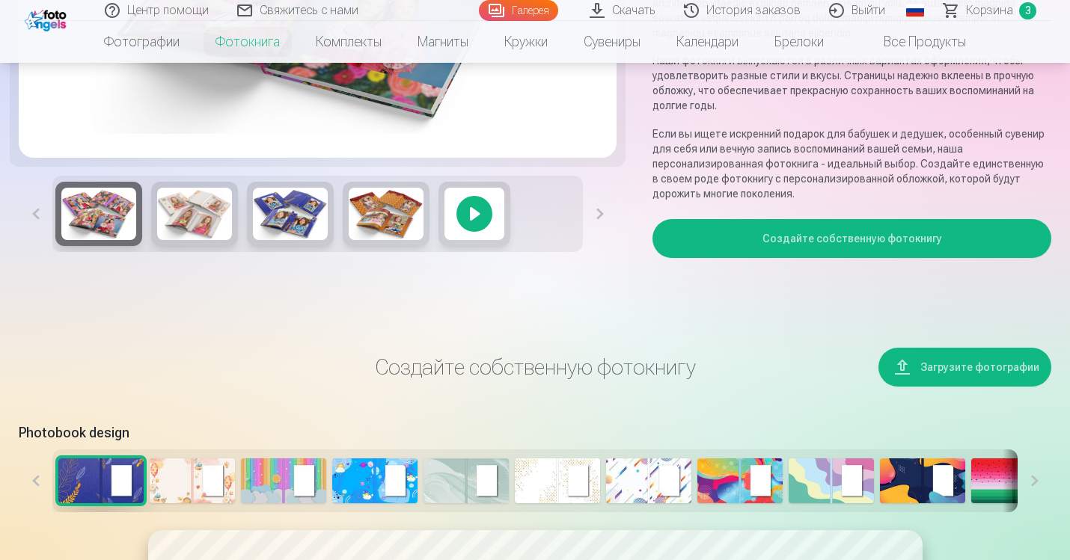
click at [854, 257] on button "Создайте собственную фотокнигу" at bounding box center [851, 238] width 399 height 39
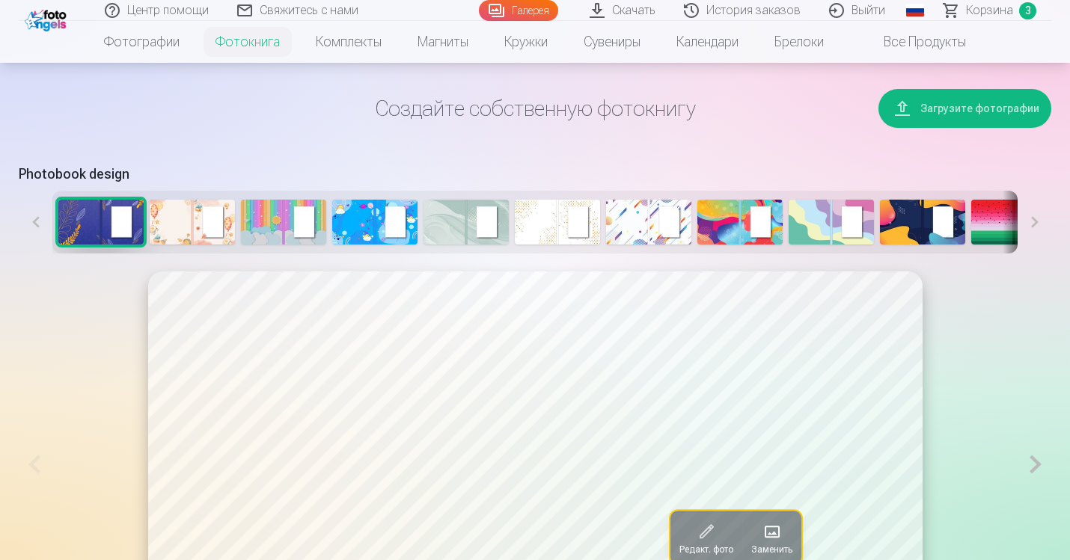
scroll to position [652, 0]
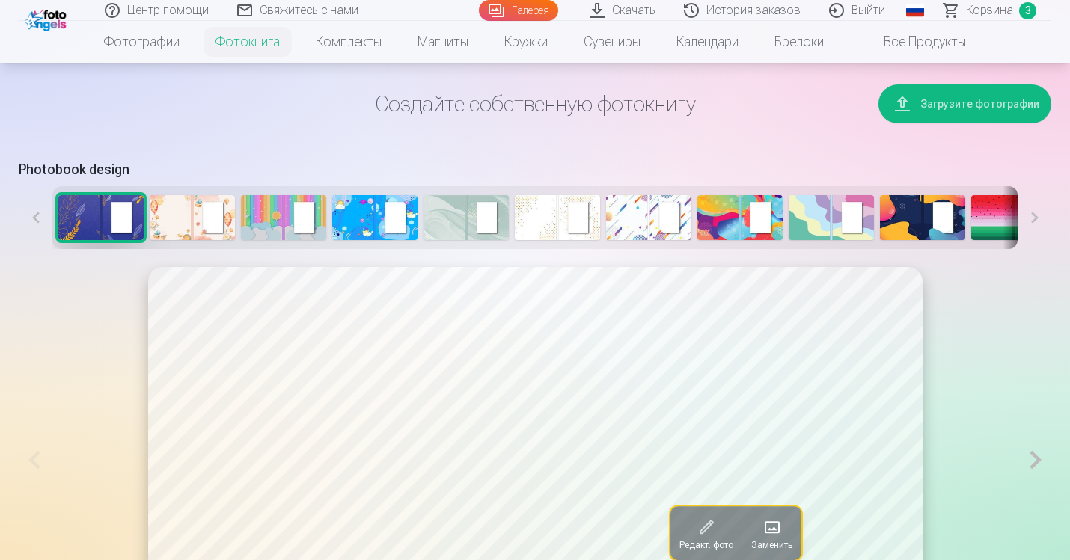
click at [469, 236] on img at bounding box center [465, 217] width 85 height 45
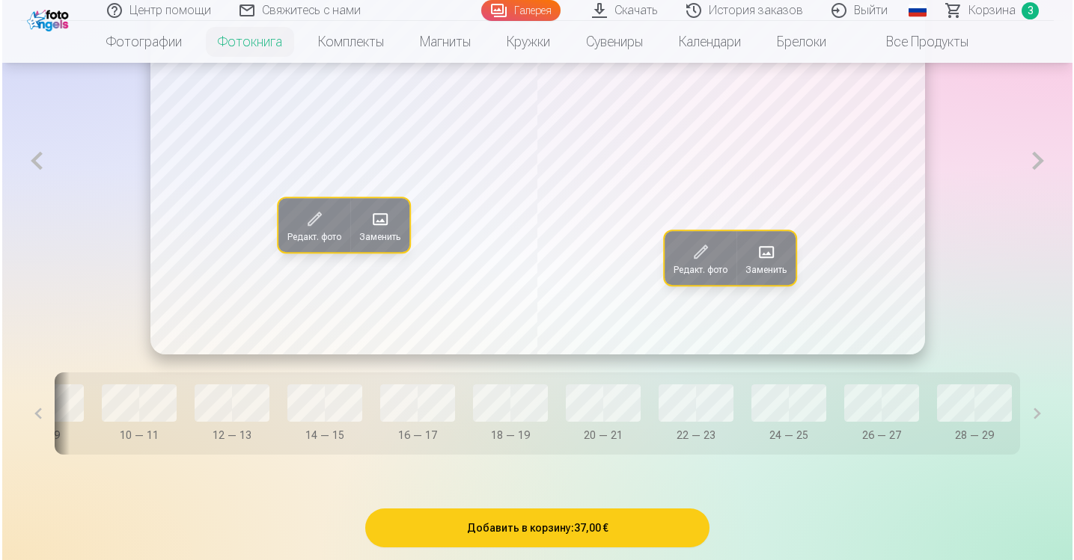
scroll to position [0, 519]
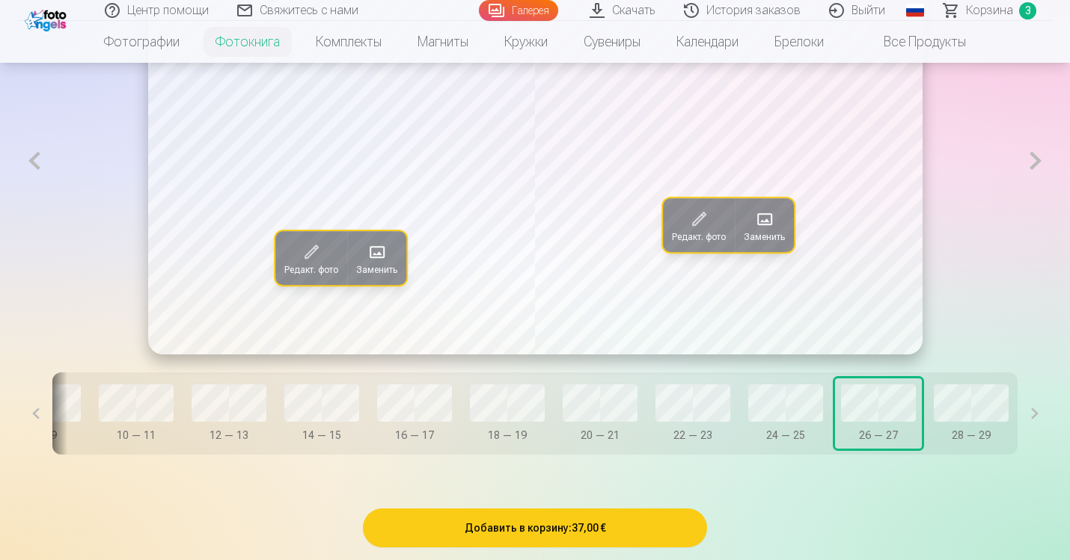
click at [764, 231] on span at bounding box center [765, 219] width 24 height 24
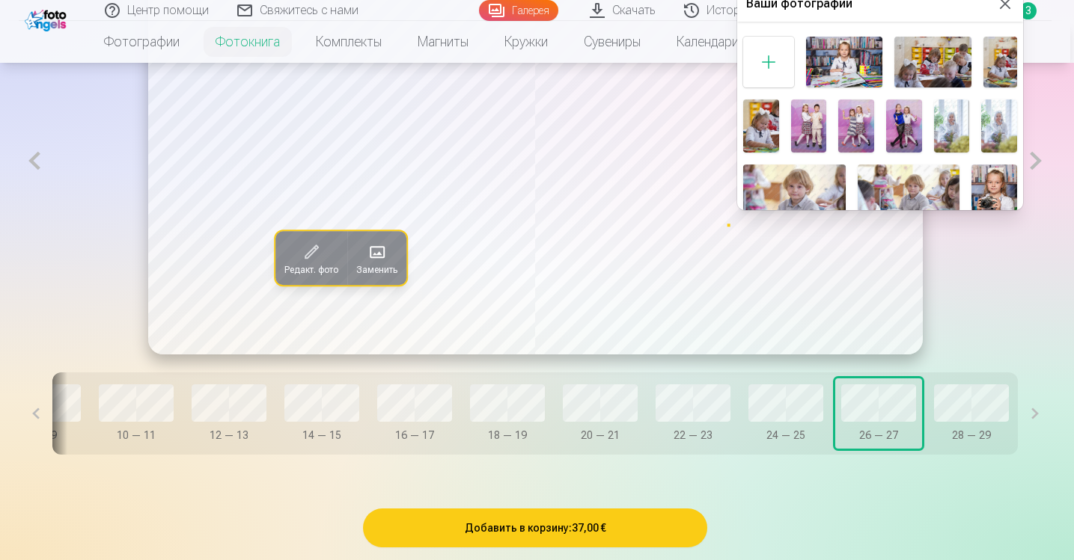
click at [769, 58] on div at bounding box center [768, 62] width 51 height 51
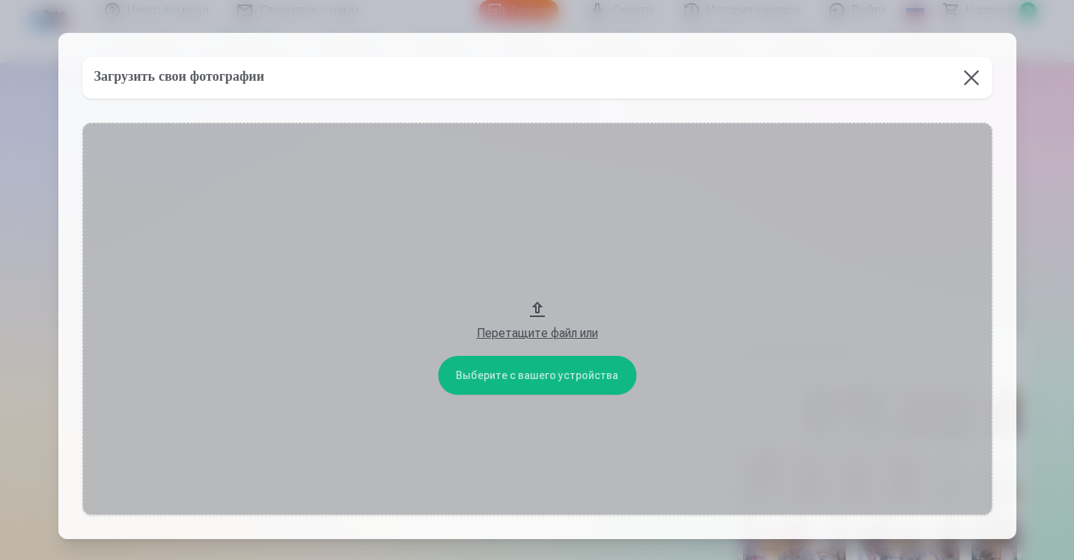
scroll to position [601, 0]
click at [539, 378] on button "Перетащите файл или" at bounding box center [537, 319] width 910 height 392
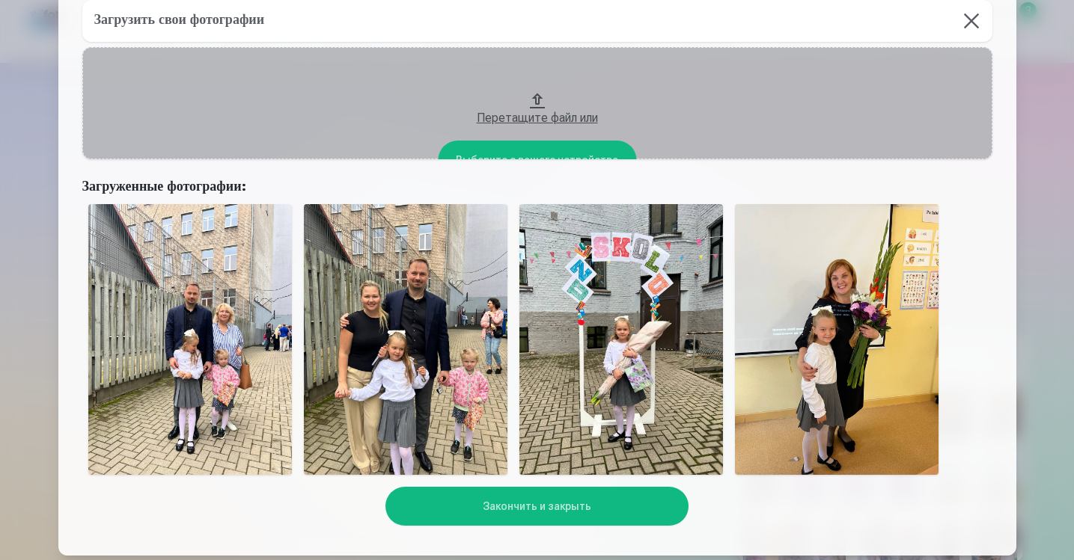
scroll to position [74, 0]
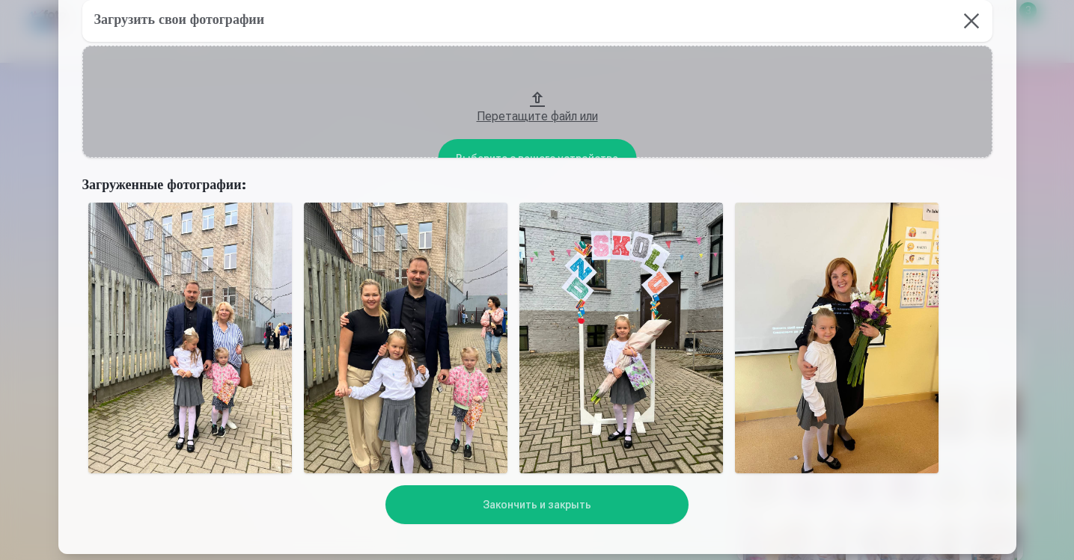
click at [824, 337] on img at bounding box center [836, 339] width 203 height 272
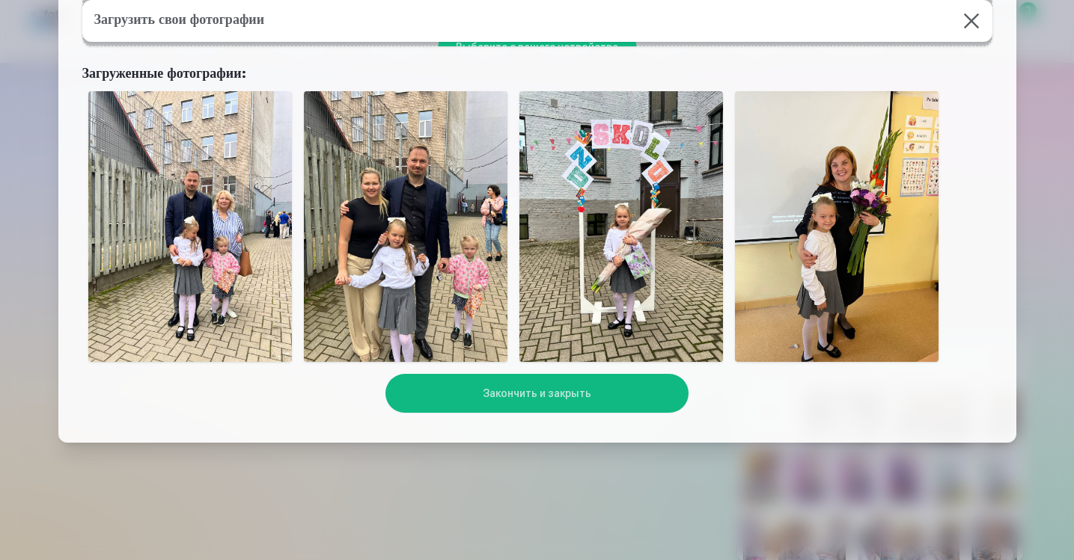
click at [533, 391] on button "Закончить и закрыть" at bounding box center [536, 393] width 303 height 39
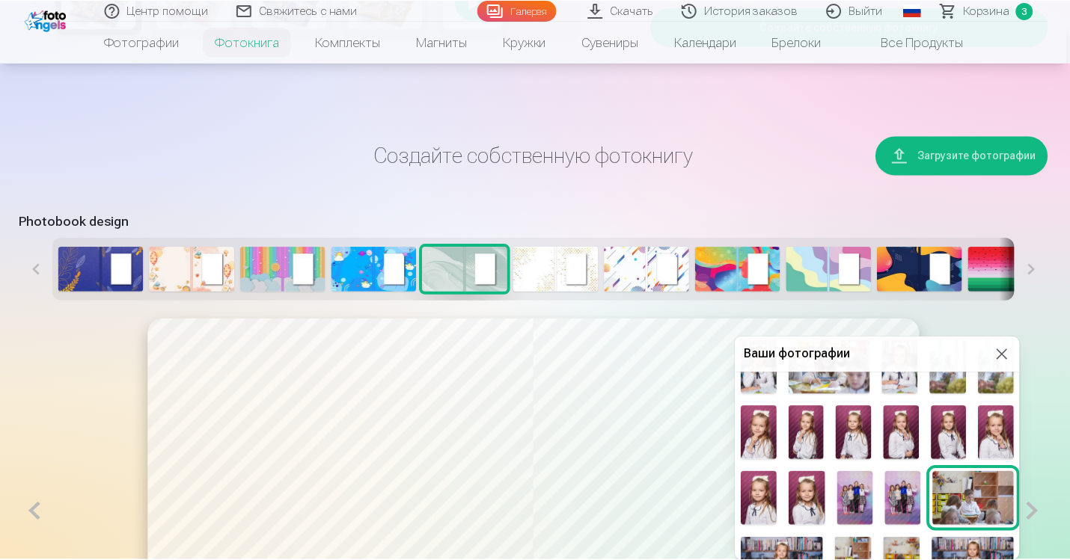
scroll to position [414, 0]
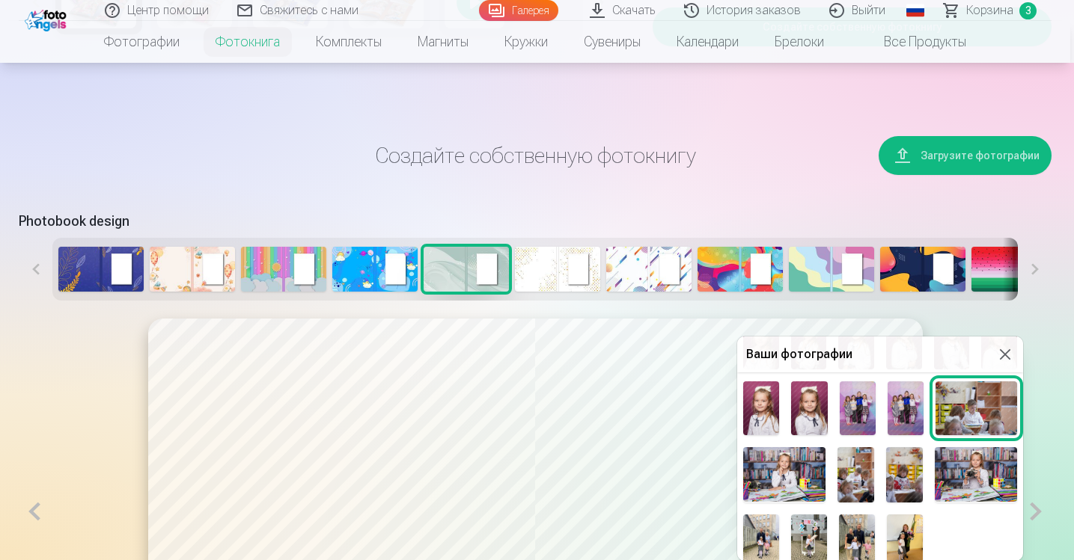
click at [479, 281] on div at bounding box center [537, 280] width 1074 height 560
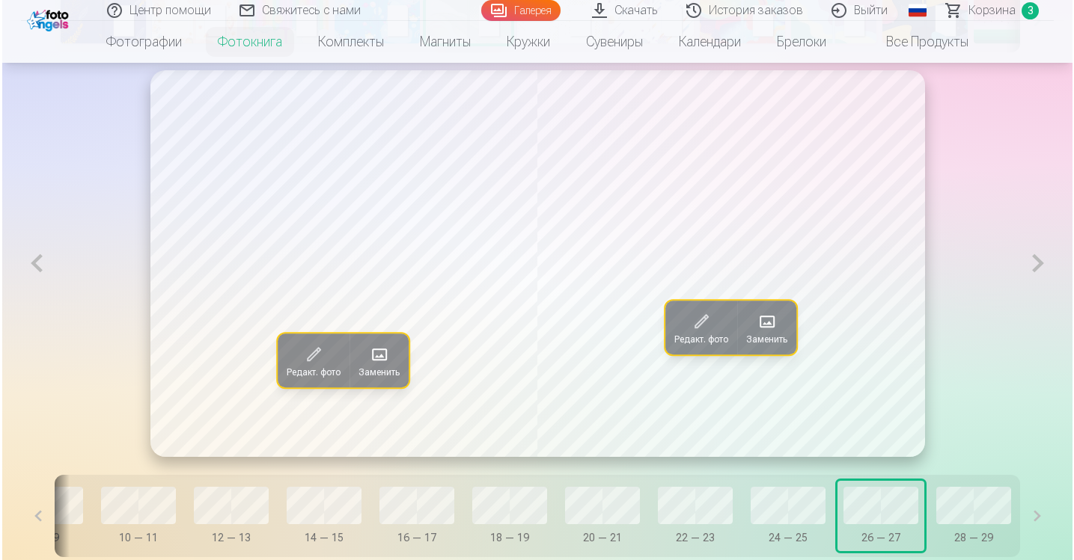
scroll to position [846, 0]
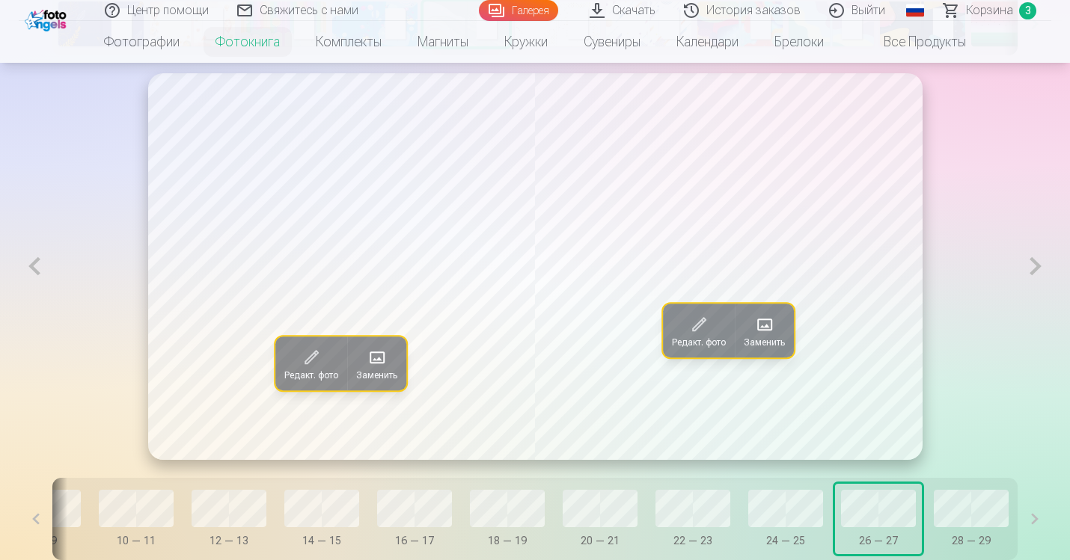
click at [703, 336] on span at bounding box center [699, 325] width 24 height 24
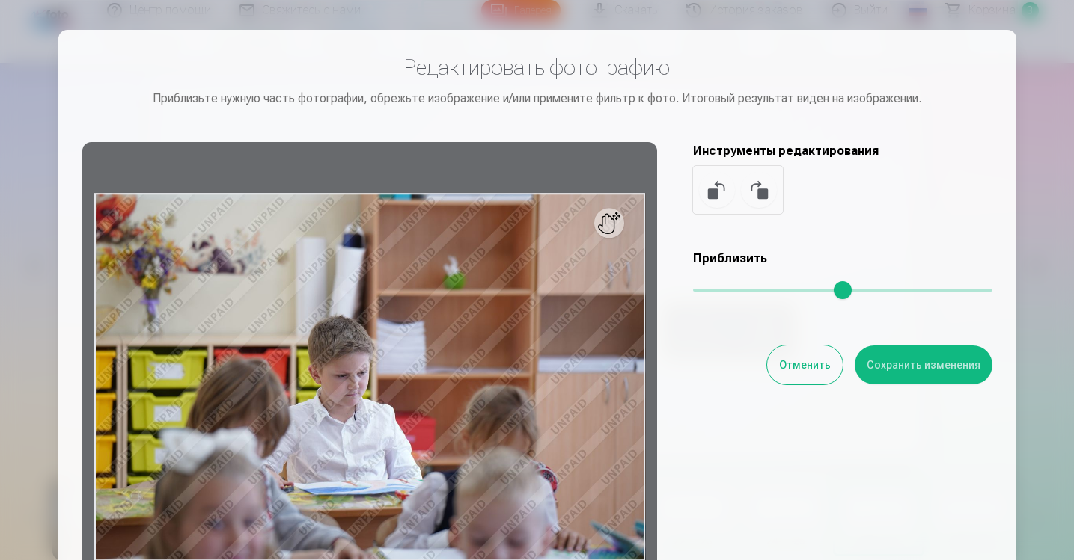
click at [806, 367] on button "Отменить" at bounding box center [805, 365] width 76 height 39
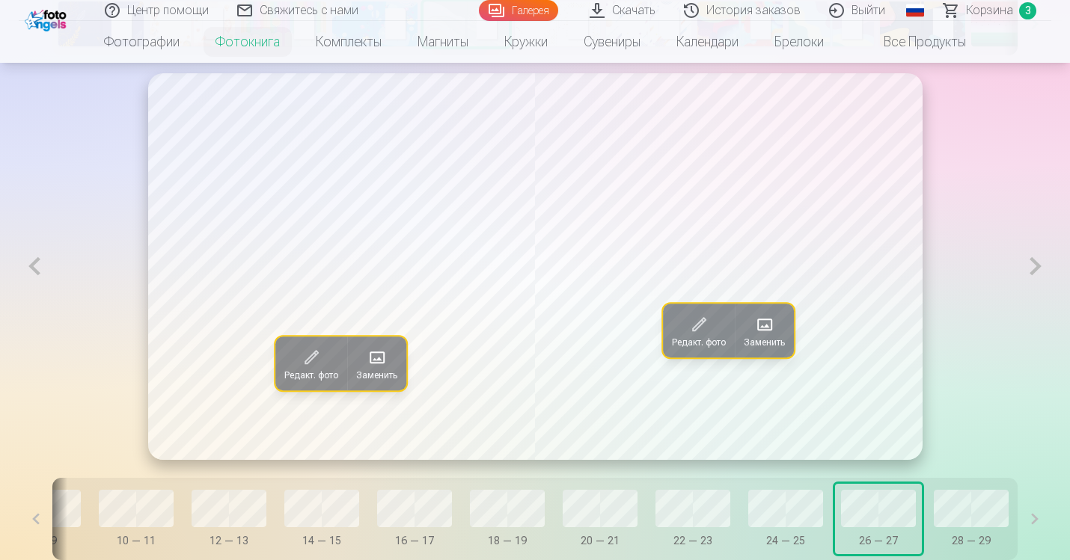
click at [759, 337] on span at bounding box center [765, 325] width 24 height 24
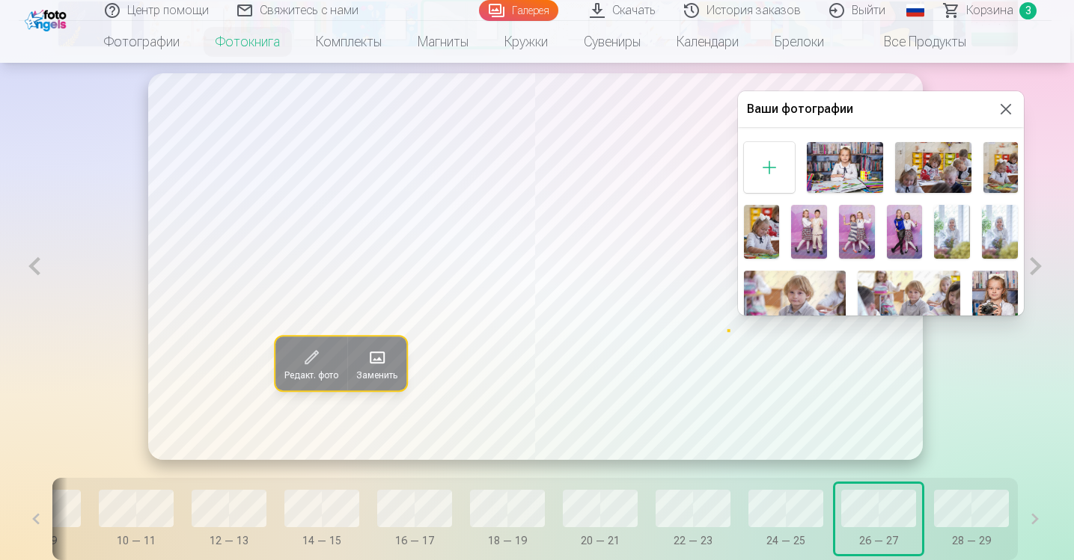
scroll to position [414, 0]
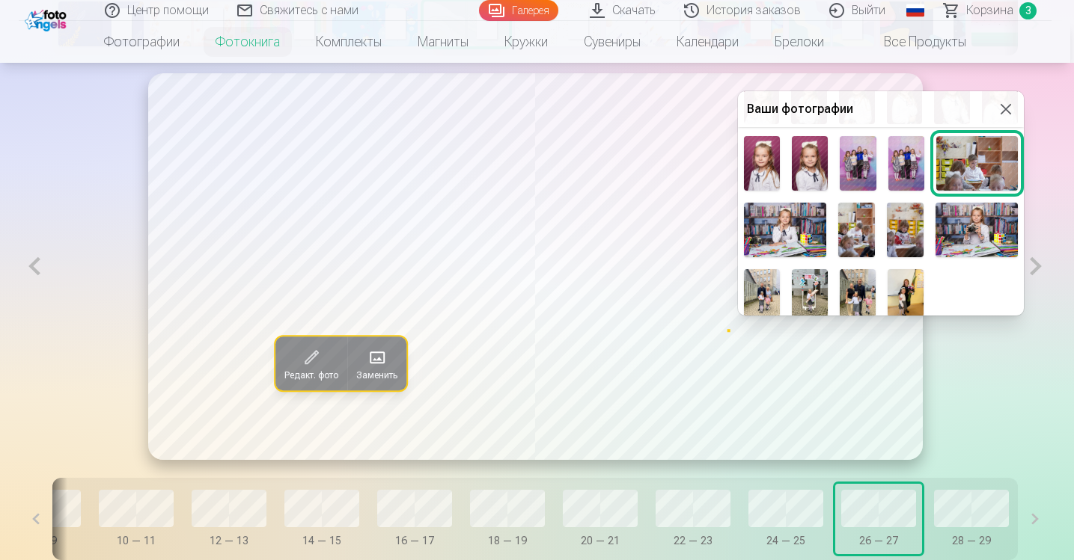
click at [896, 288] on img at bounding box center [905, 293] width 36 height 48
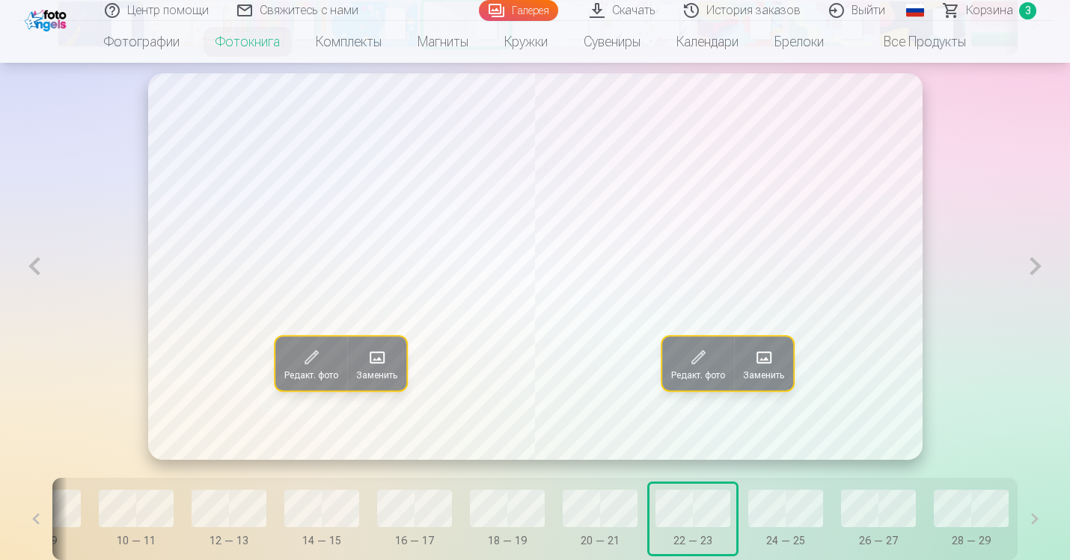
click at [385, 370] on span at bounding box center [376, 358] width 24 height 24
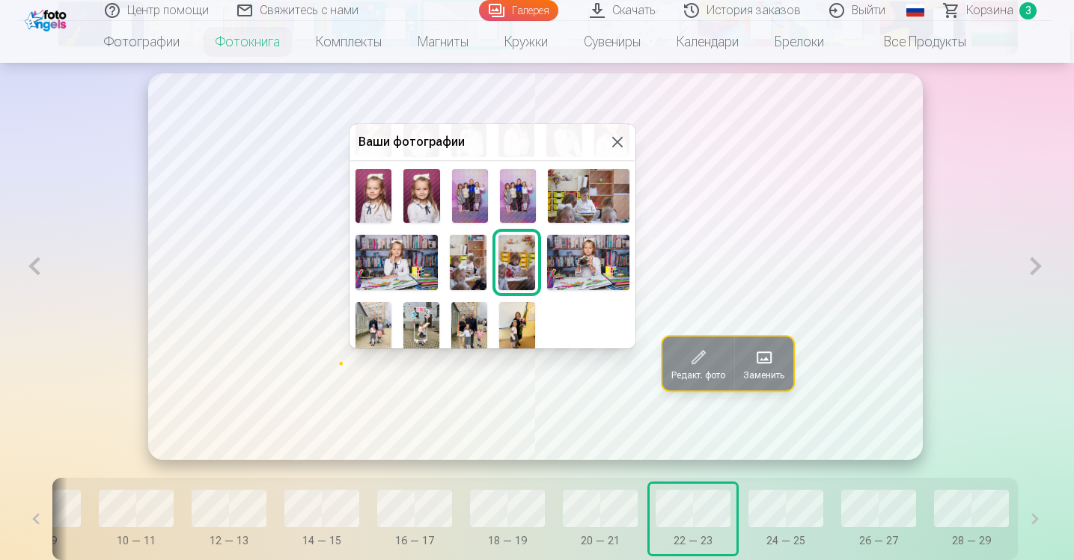
click at [468, 307] on img at bounding box center [469, 326] width 36 height 48
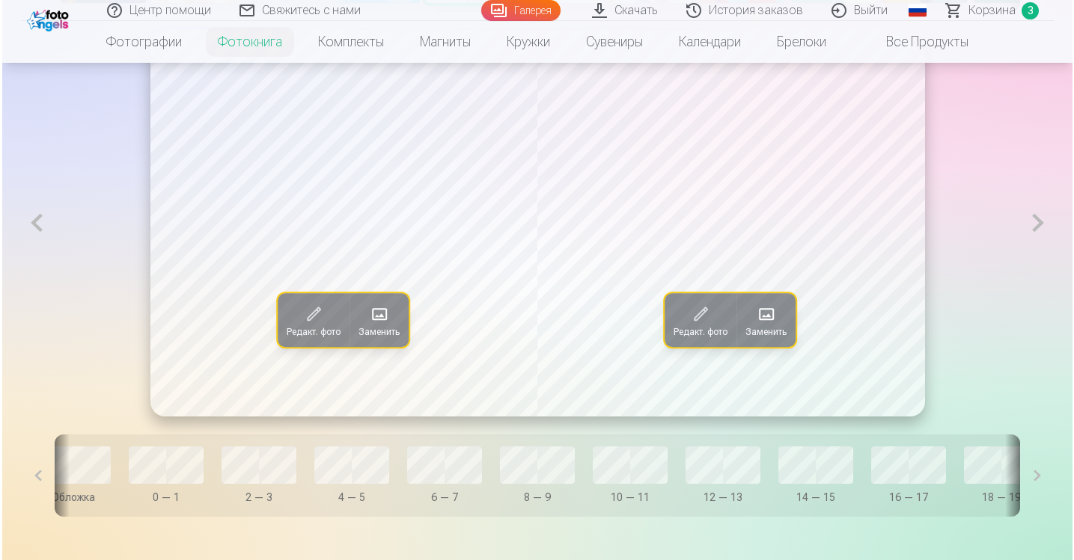
scroll to position [0, 25]
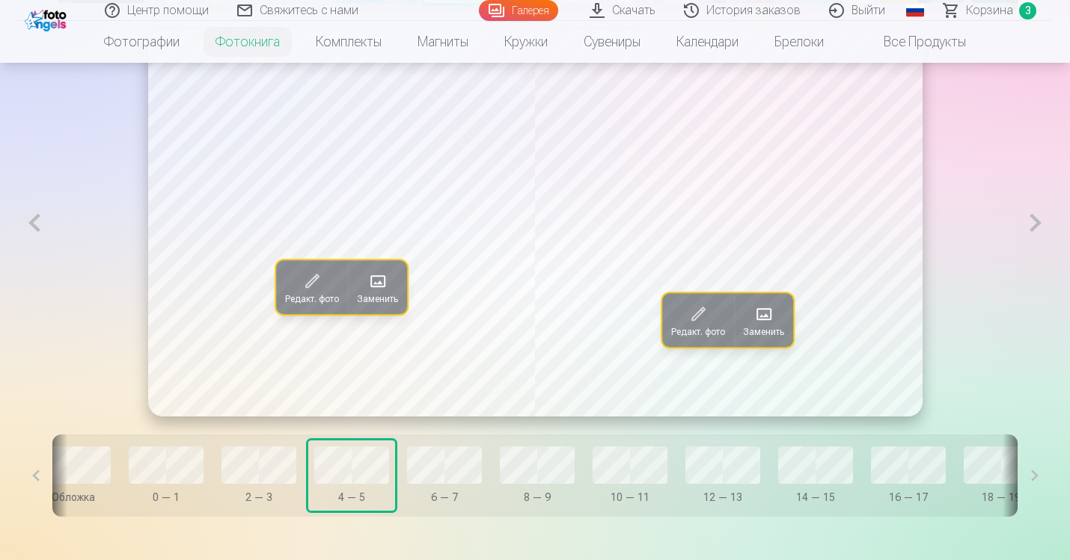
click at [388, 293] on span at bounding box center [377, 281] width 24 height 24
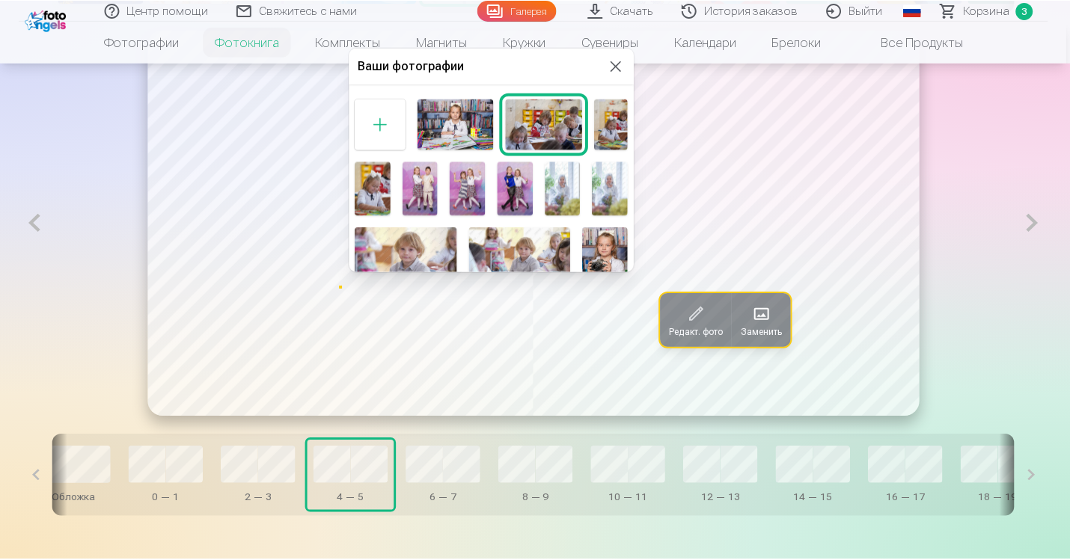
scroll to position [414, 0]
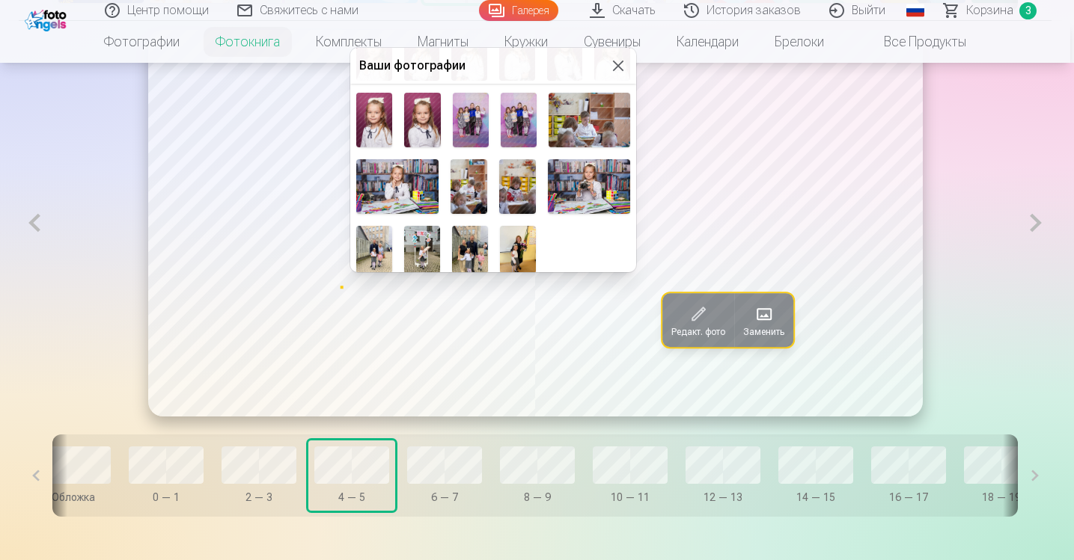
click at [425, 236] on img at bounding box center [422, 250] width 36 height 48
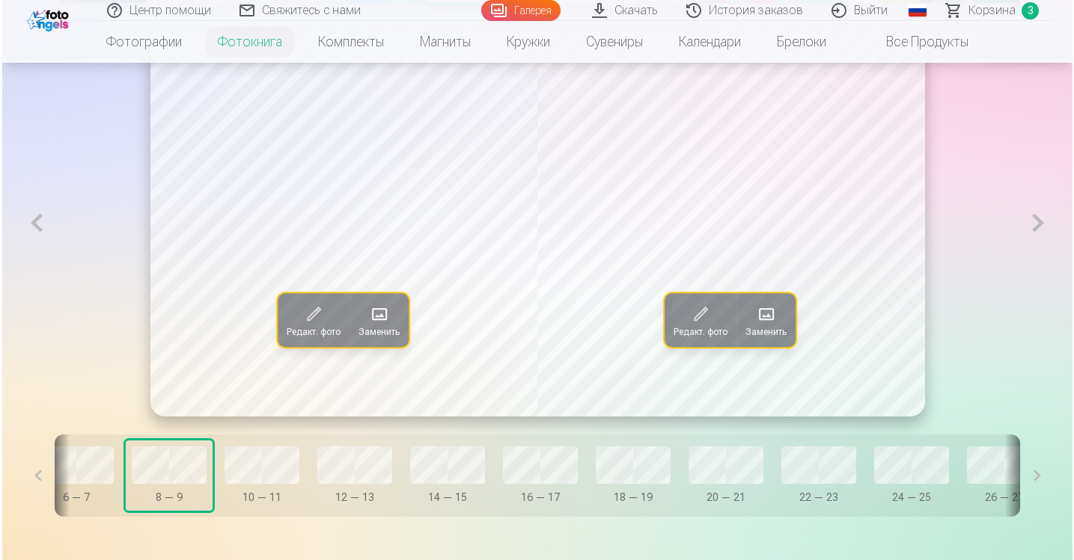
scroll to position [0, 519]
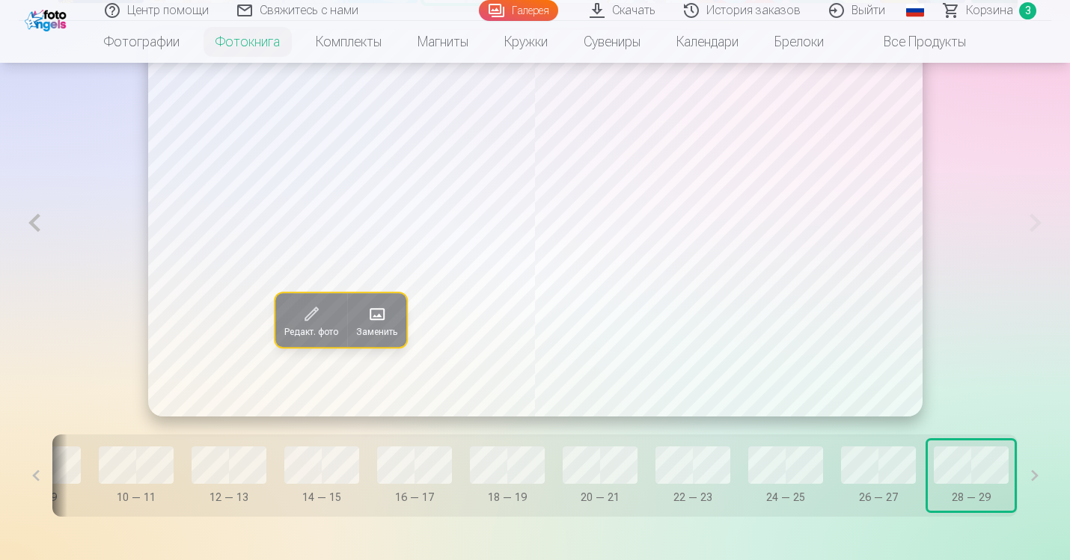
click at [376, 326] on span at bounding box center [376, 314] width 24 height 24
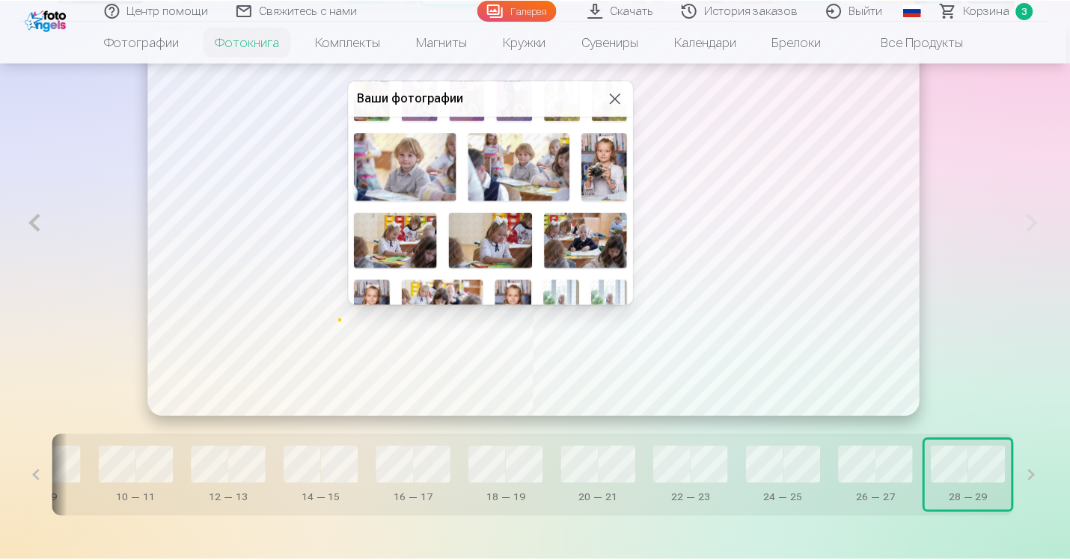
scroll to position [414, 0]
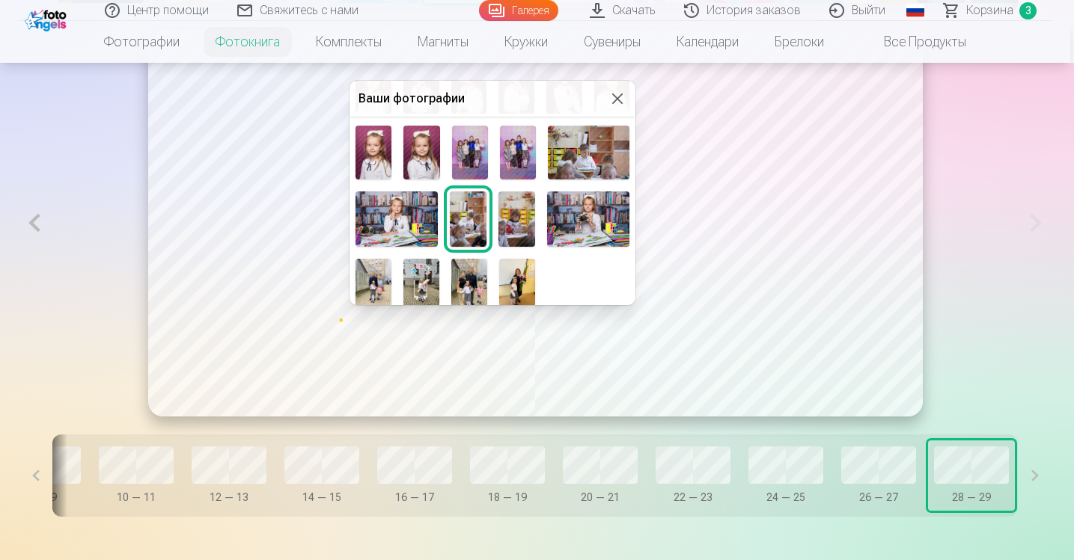
click at [379, 269] on img at bounding box center [373, 283] width 36 height 48
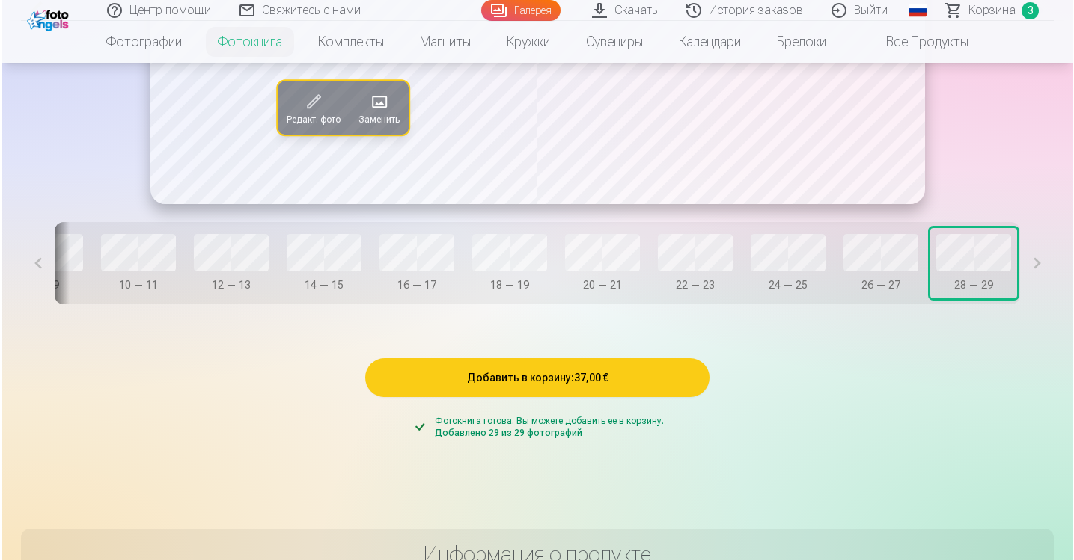
scroll to position [1103, 0]
click at [637, 397] on button "Добавить в корзину : 37,00 €" at bounding box center [535, 377] width 344 height 39
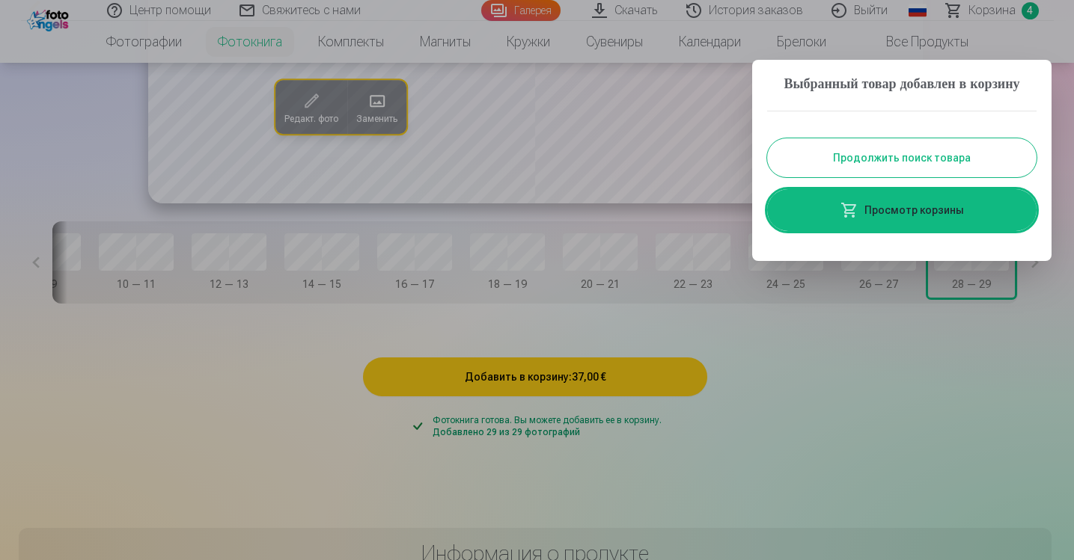
click at [916, 224] on link "Просмотр корзины" at bounding box center [901, 210] width 269 height 42
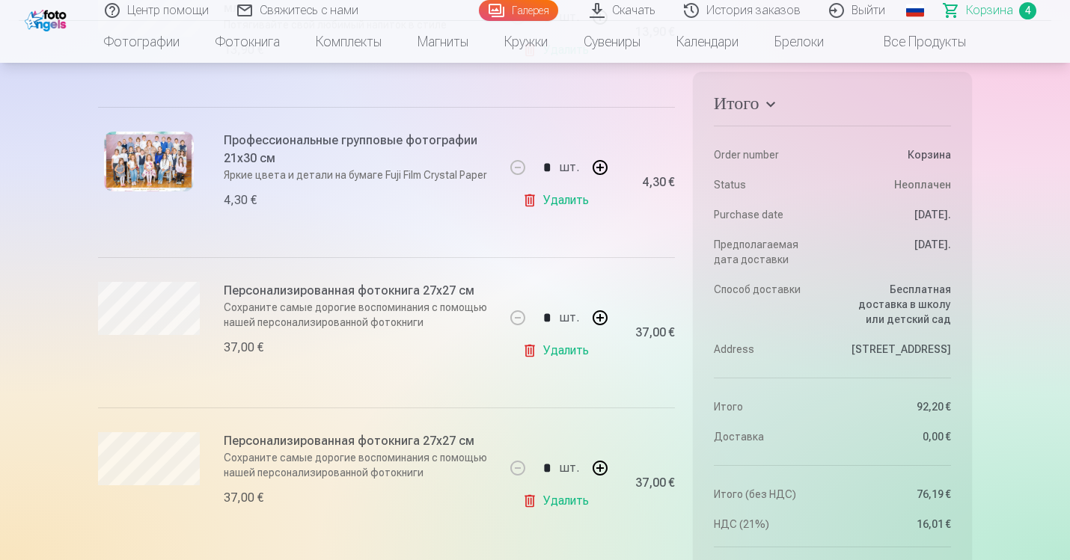
scroll to position [410, 0]
click at [563, 346] on link "Удалить" at bounding box center [558, 352] width 73 height 30
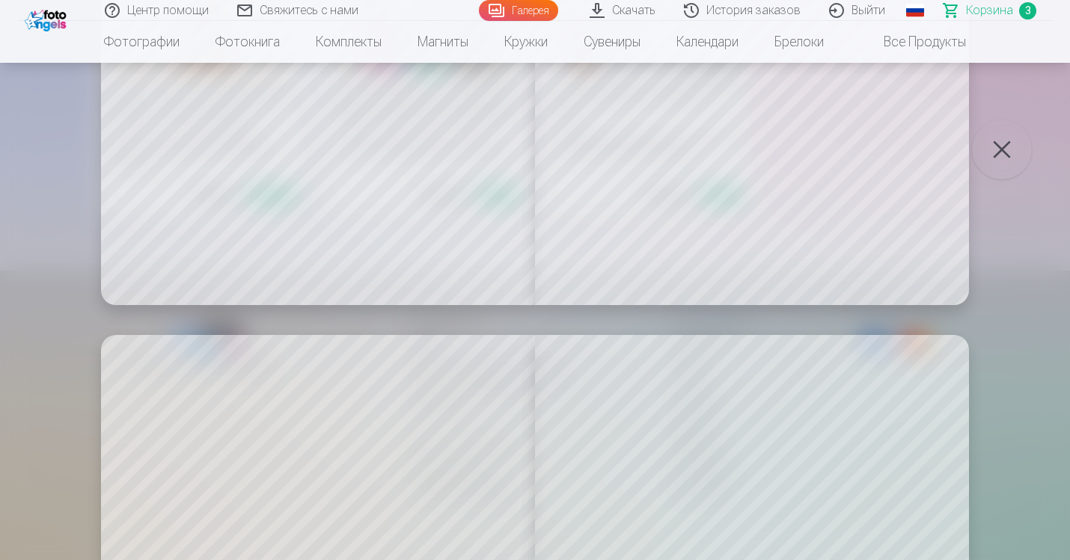
scroll to position [5834, 0]
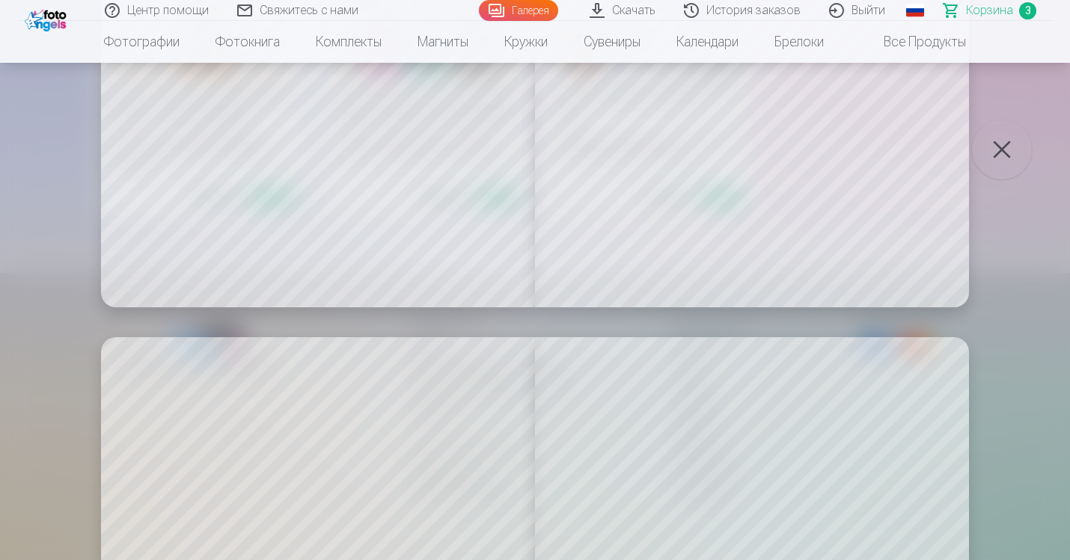
click at [997, 157] on button "button" at bounding box center [1002, 150] width 60 height 60
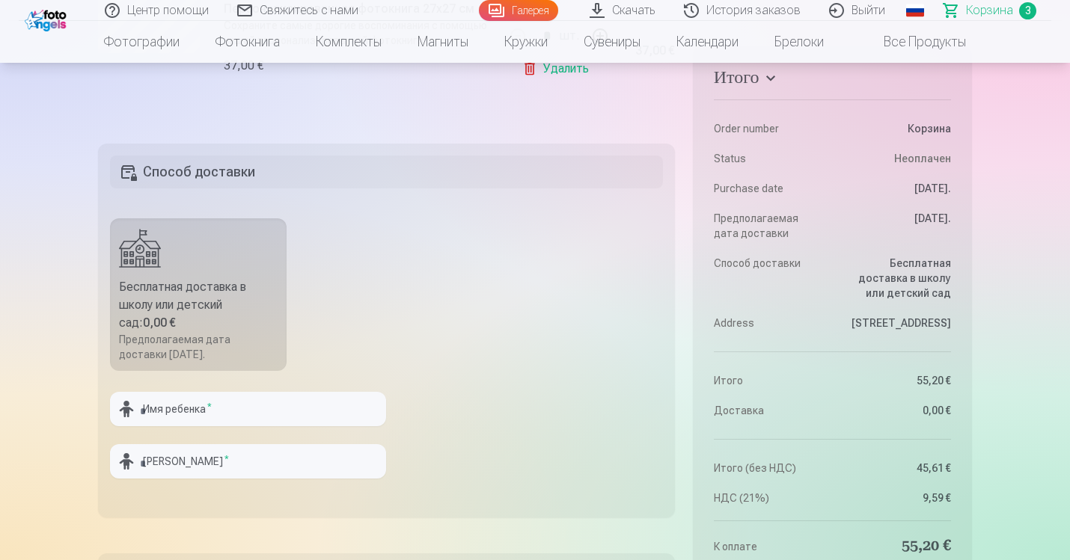
scroll to position [702, 0]
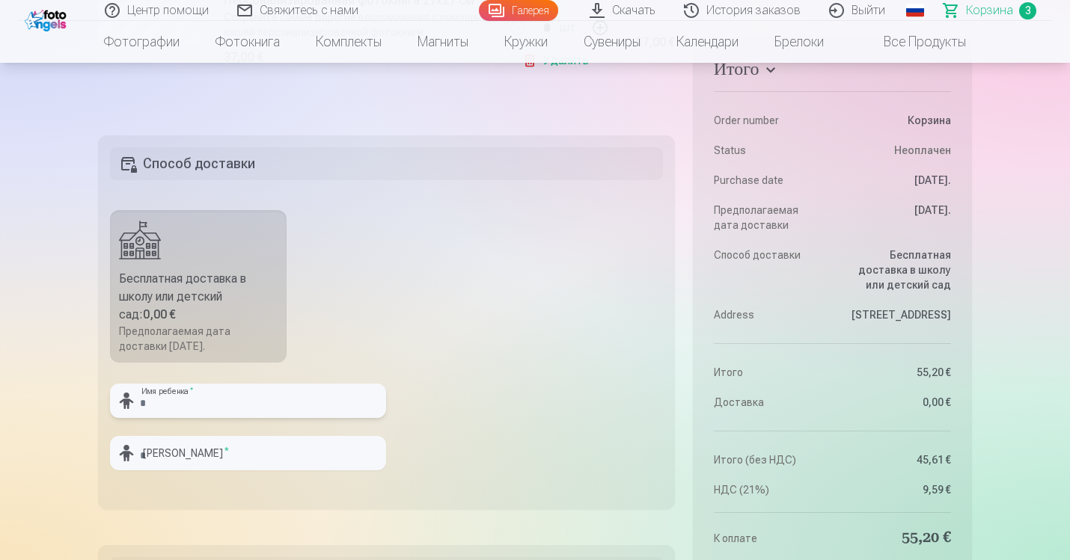
click at [316, 400] on input "text" at bounding box center [248, 401] width 276 height 34
type input "****"
click at [280, 457] on input "text" at bounding box center [248, 453] width 276 height 34
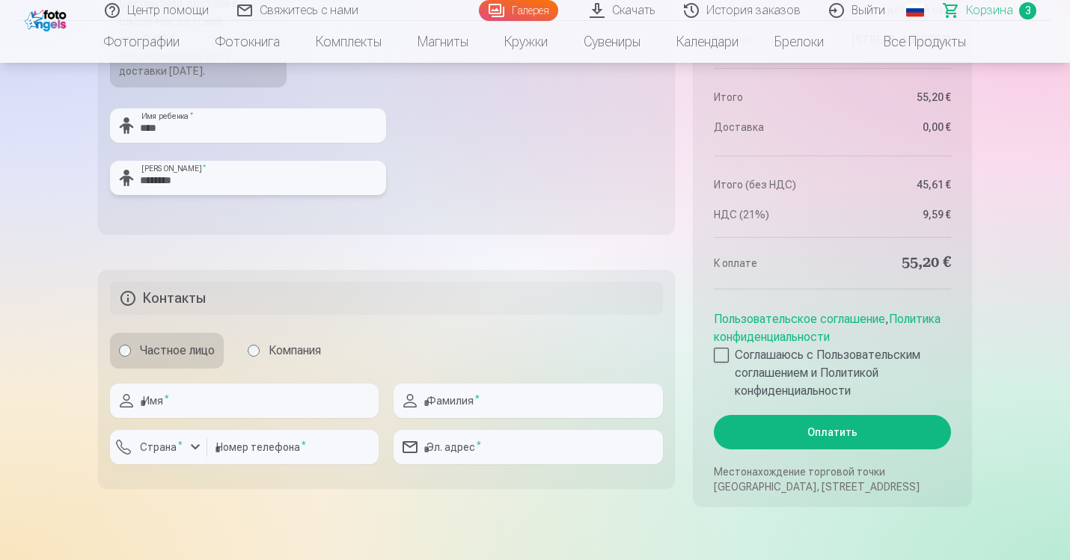
type input "********"
click at [274, 408] on input "text" at bounding box center [244, 401] width 269 height 34
type input "******"
type input "********"
click at [245, 450] on input "number" at bounding box center [292, 447] width 171 height 34
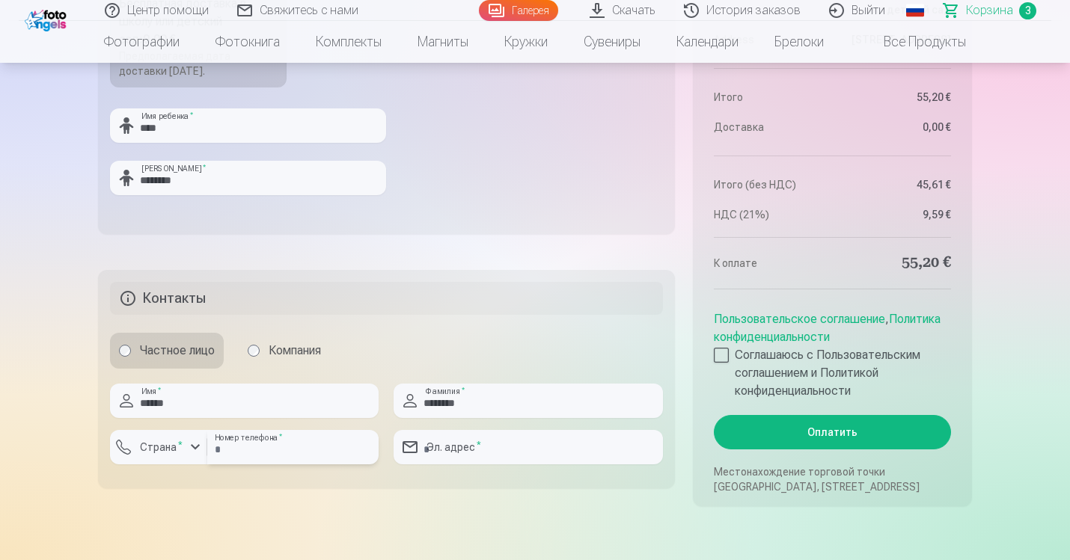
type input "********"
type input "**********"
type input "********"
click at [181, 443] on label "Страна *" at bounding box center [161, 447] width 55 height 15
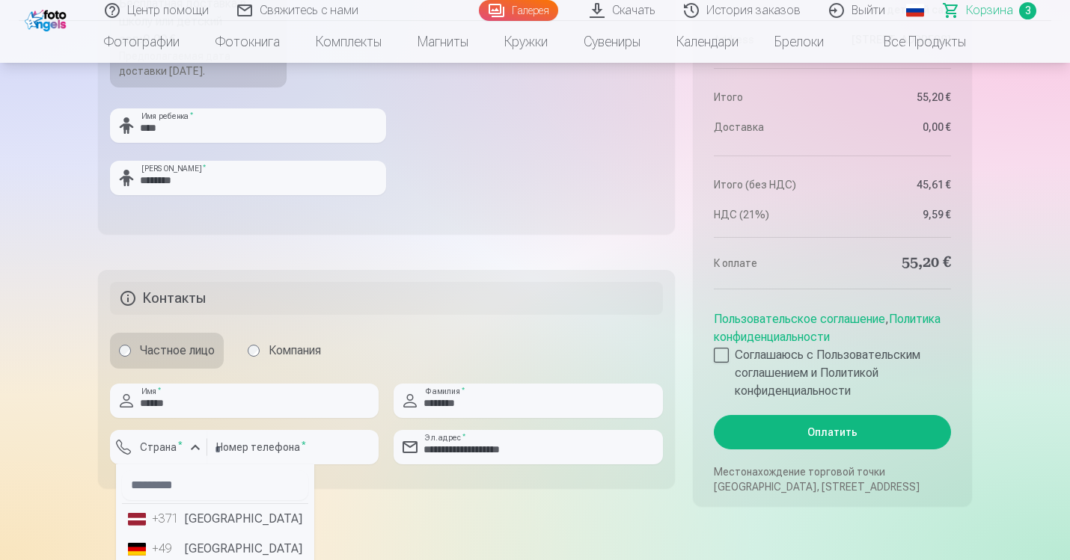
click at [198, 515] on li "+371 Латвия" at bounding box center [215, 519] width 186 height 30
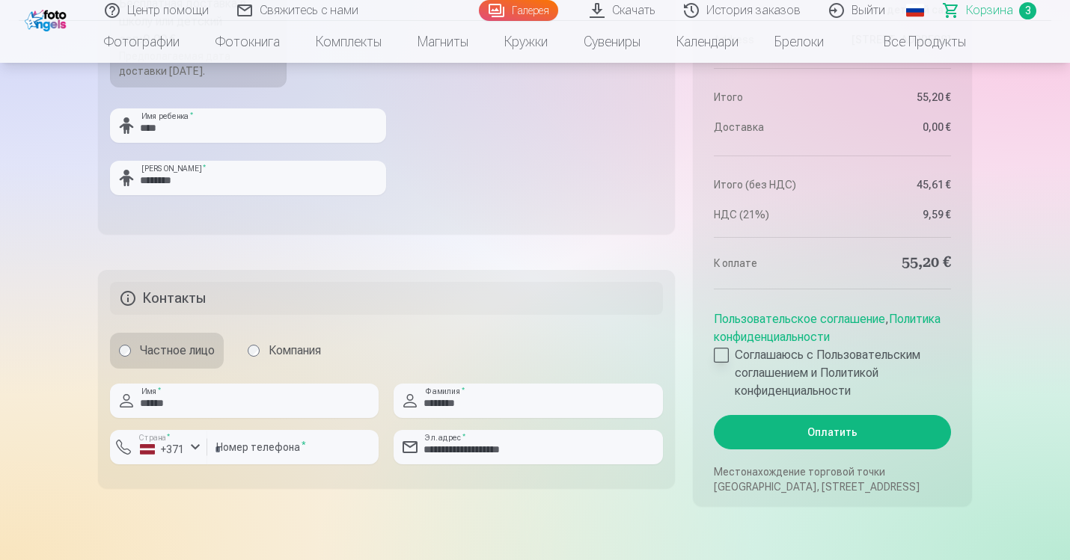
click at [726, 351] on div at bounding box center [721, 355] width 15 height 15
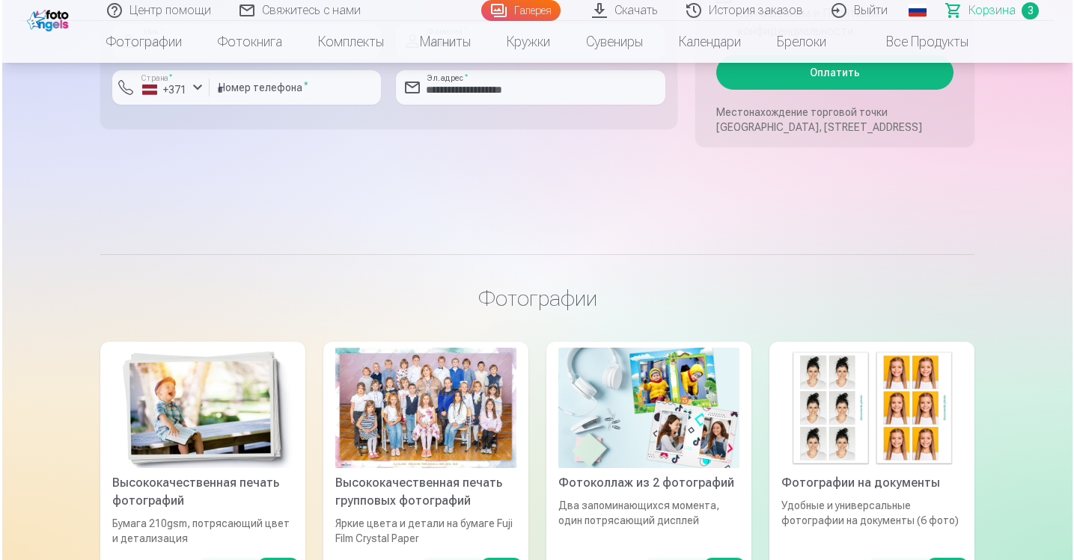
scroll to position [1320, 0]
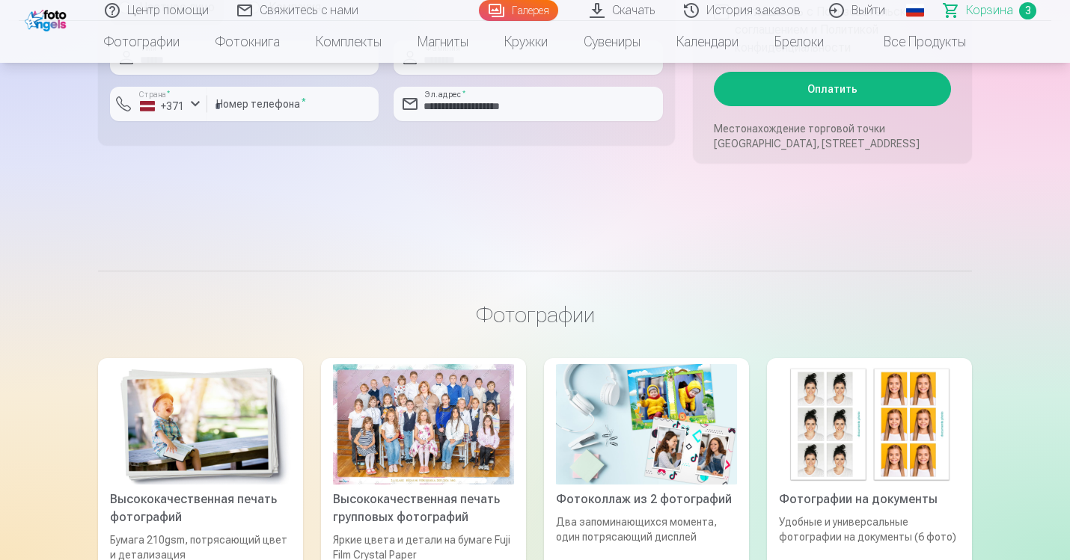
click at [835, 86] on button "Оплатить" at bounding box center [832, 89] width 237 height 34
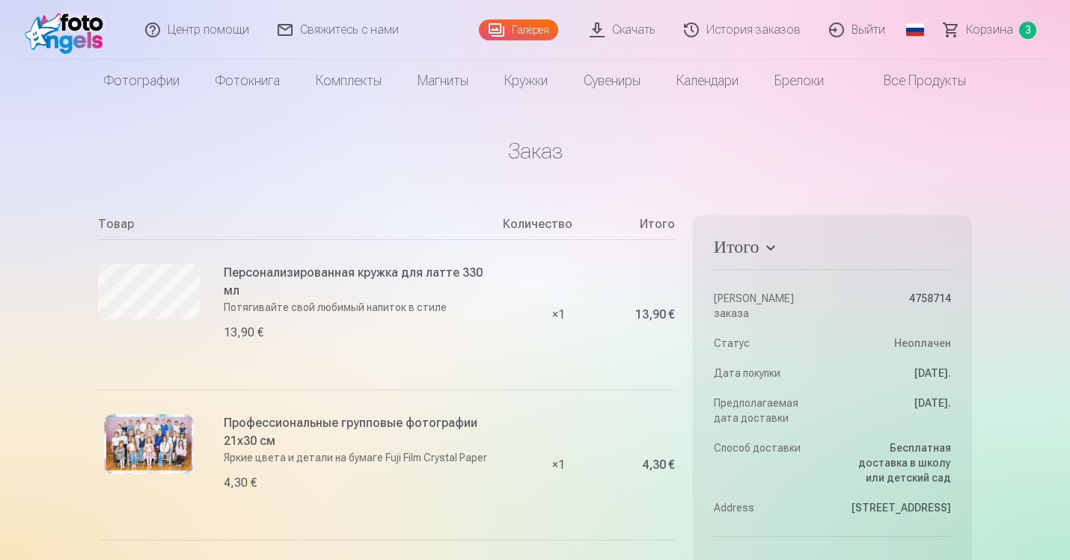
click at [741, 33] on link "История заказов" at bounding box center [742, 30] width 145 height 60
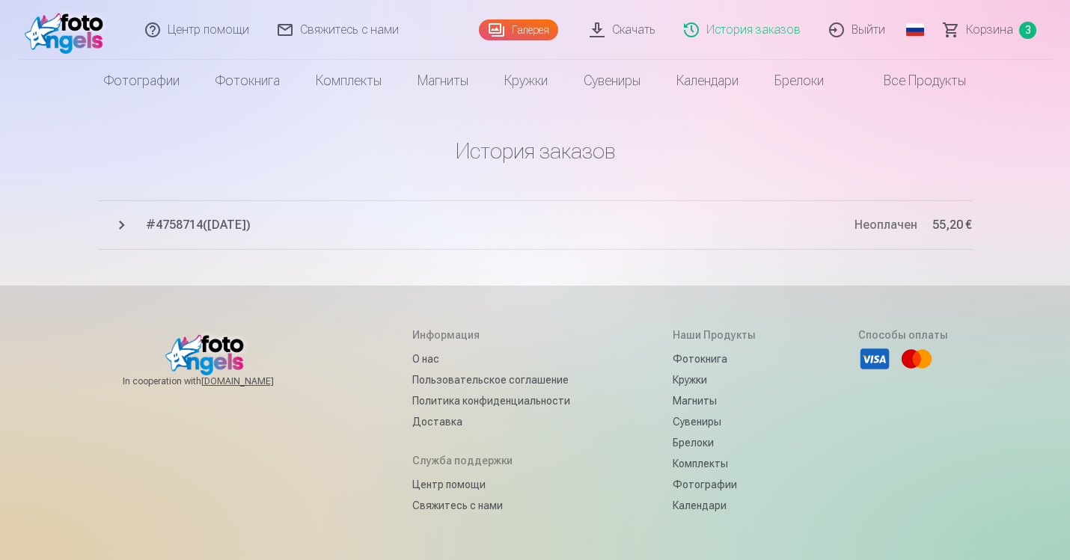
click at [123, 223] on button "# 4758714 ( [DATE] ) Неоплачен 55,20 €" at bounding box center [535, 225] width 874 height 49
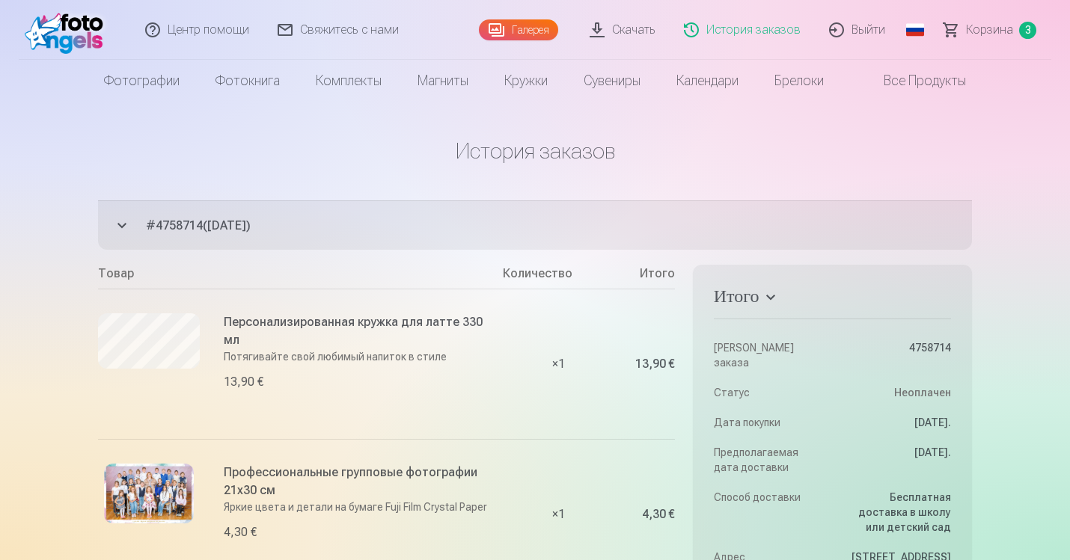
click at [738, 28] on link "История заказов" at bounding box center [742, 30] width 145 height 60
click at [756, 32] on link "История заказов" at bounding box center [742, 30] width 145 height 60
click at [126, 221] on button "# 4758714 ( [DATE] ) Неоплачен 55,20 €" at bounding box center [535, 225] width 874 height 49
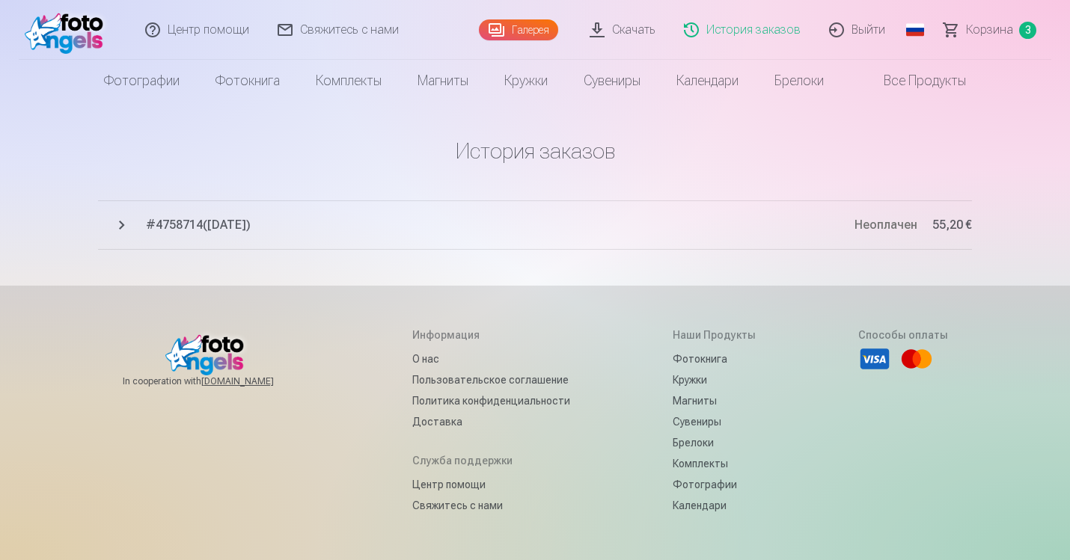
click at [64, 19] on img at bounding box center [68, 30] width 86 height 48
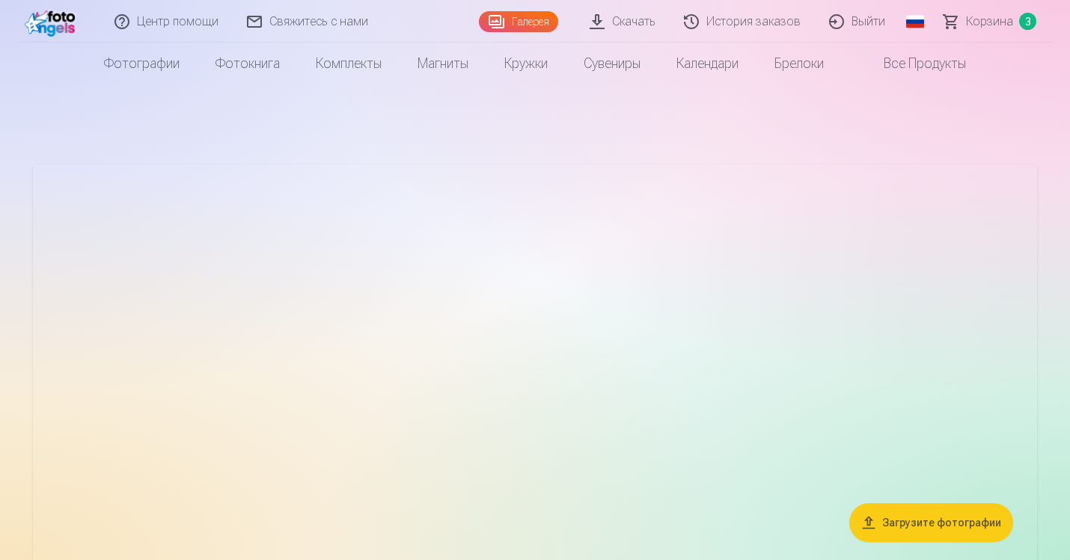
scroll to position [130, 0]
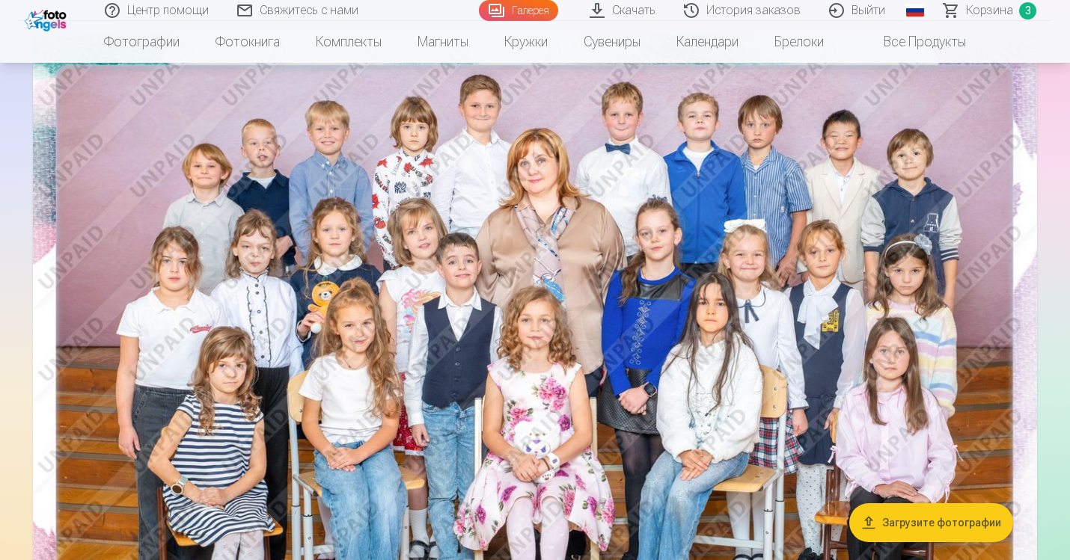
click at [726, 16] on link "История заказов" at bounding box center [742, 10] width 145 height 21
